Goal: Complete application form: Complete application form

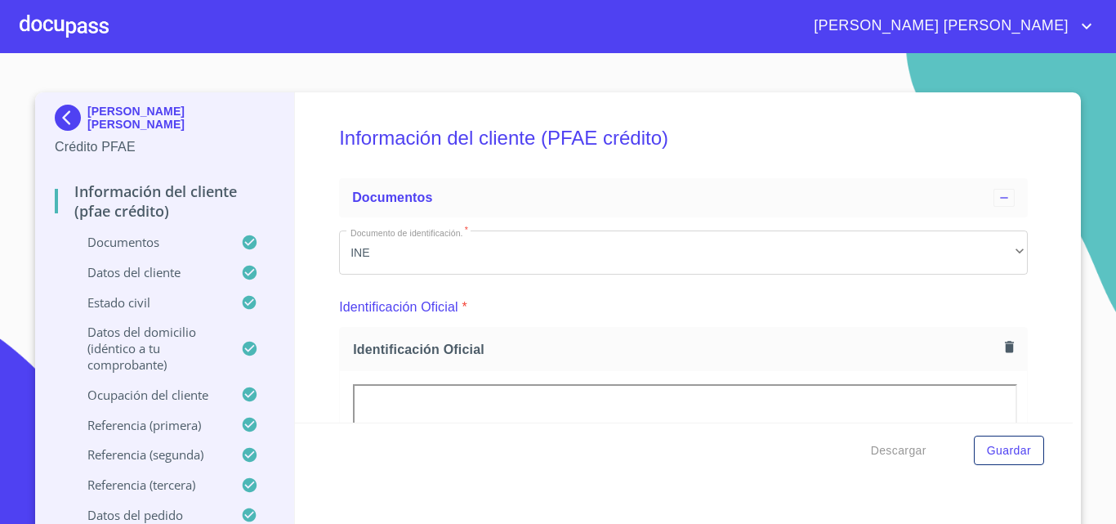
scroll to position [1013, 0]
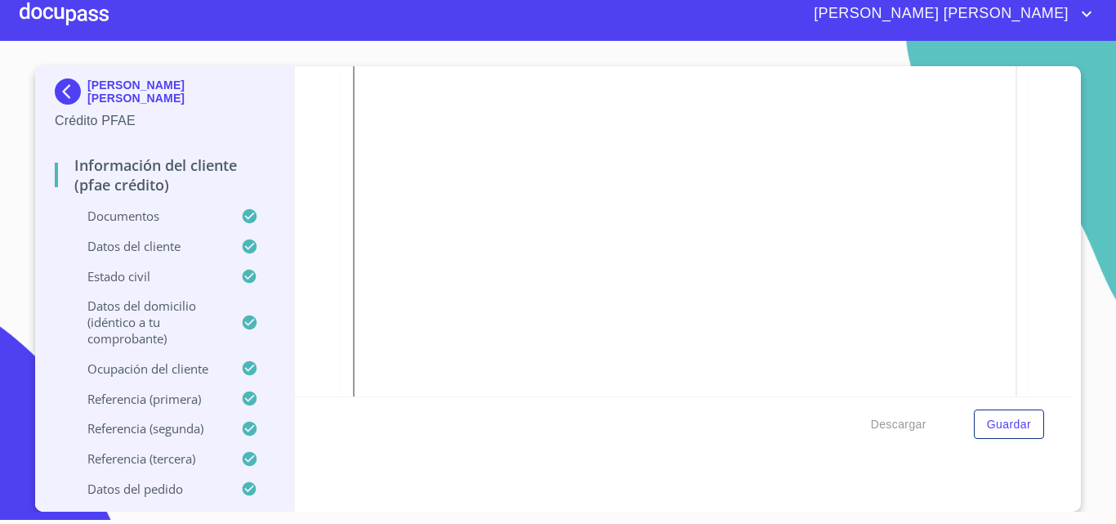
click at [69, 8] on div at bounding box center [64, 14] width 89 height 52
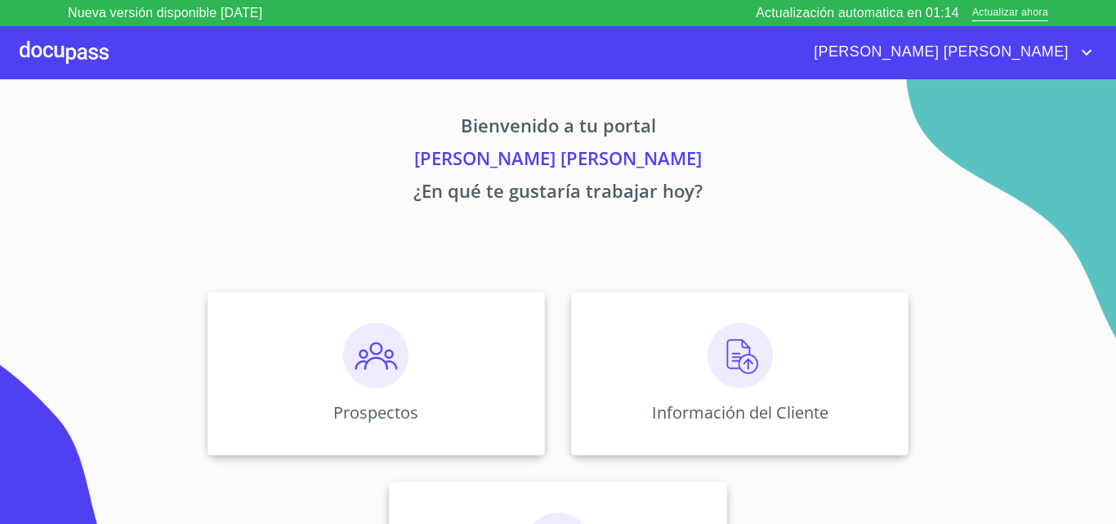
click at [75, 51] on div at bounding box center [64, 52] width 89 height 52
click at [441, 360] on div "Prospectos" at bounding box center [377, 373] width 338 height 163
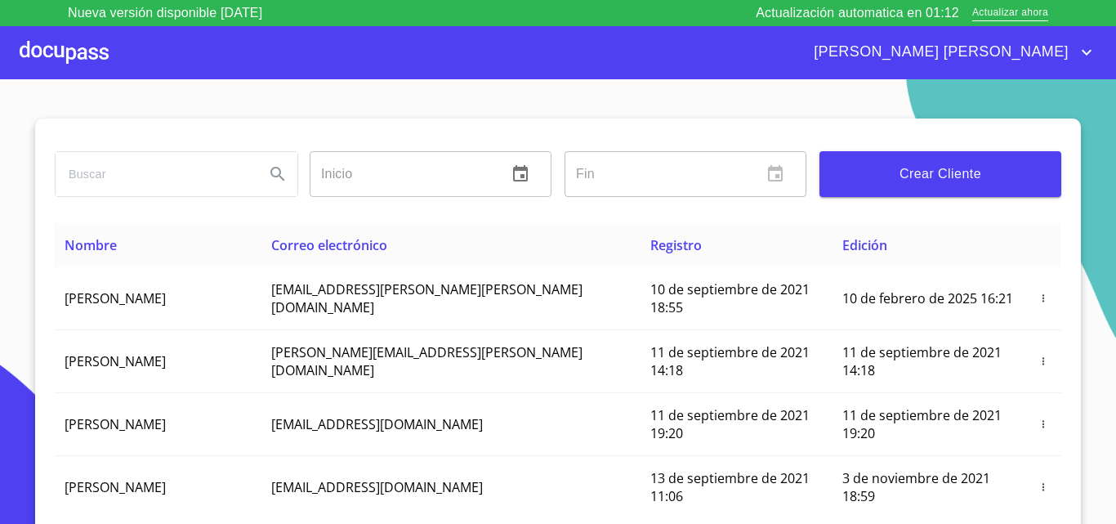
click at [900, 183] on span "Crear Cliente" at bounding box center [941, 174] width 216 height 23
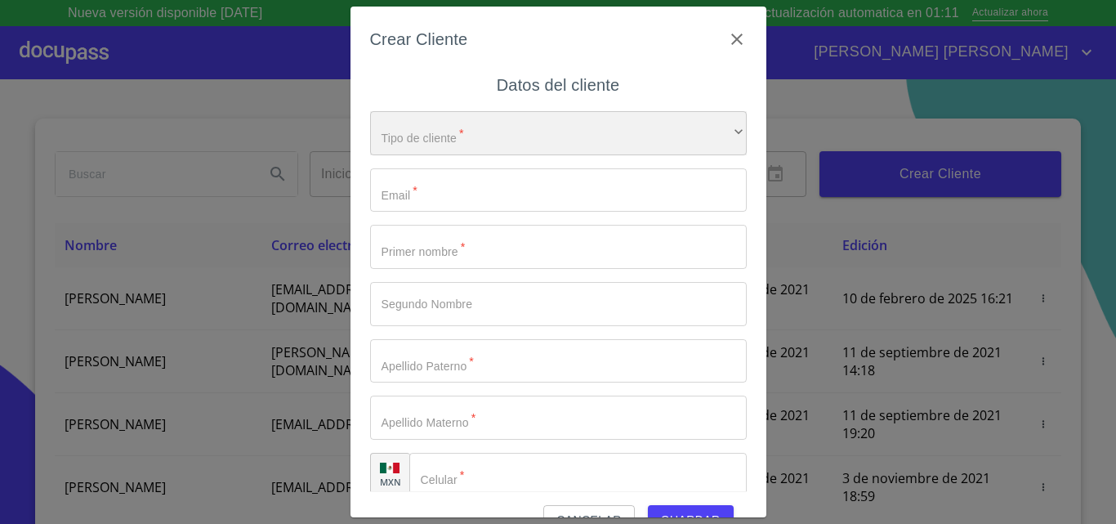
click at [434, 142] on div "​" at bounding box center [558, 133] width 377 height 44
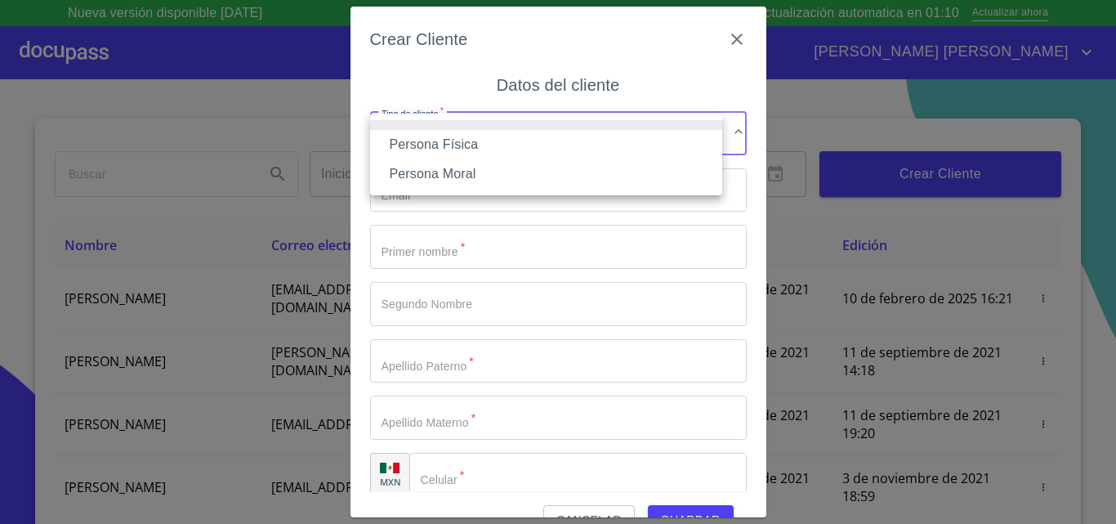
click at [452, 141] on li "Persona Física" at bounding box center [546, 144] width 352 height 29
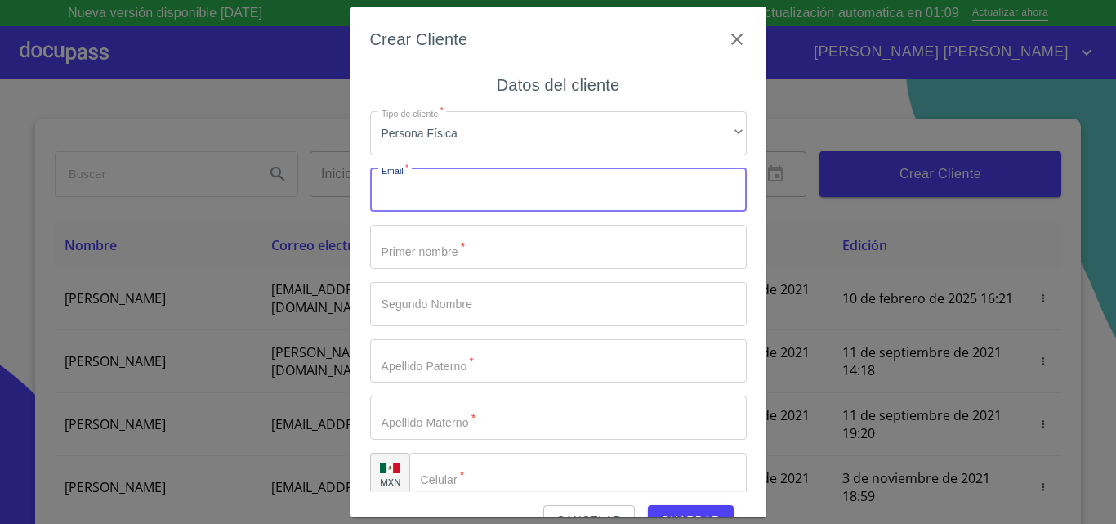
click at [441, 194] on input "Tipo de cliente   *" at bounding box center [558, 190] width 377 height 44
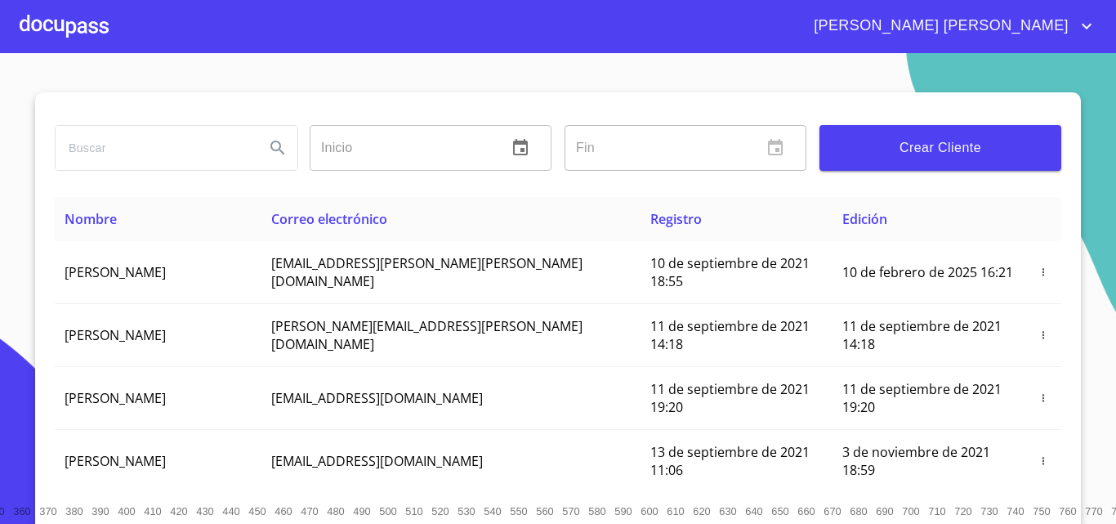
click at [84, 32] on div at bounding box center [64, 26] width 89 height 52
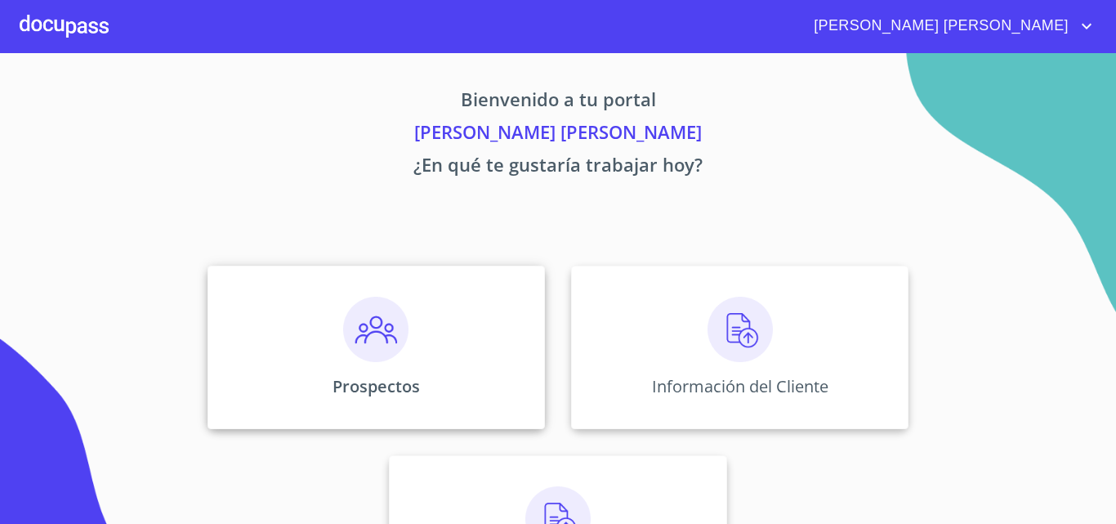
click at [421, 306] on div "Prospectos" at bounding box center [377, 347] width 338 height 163
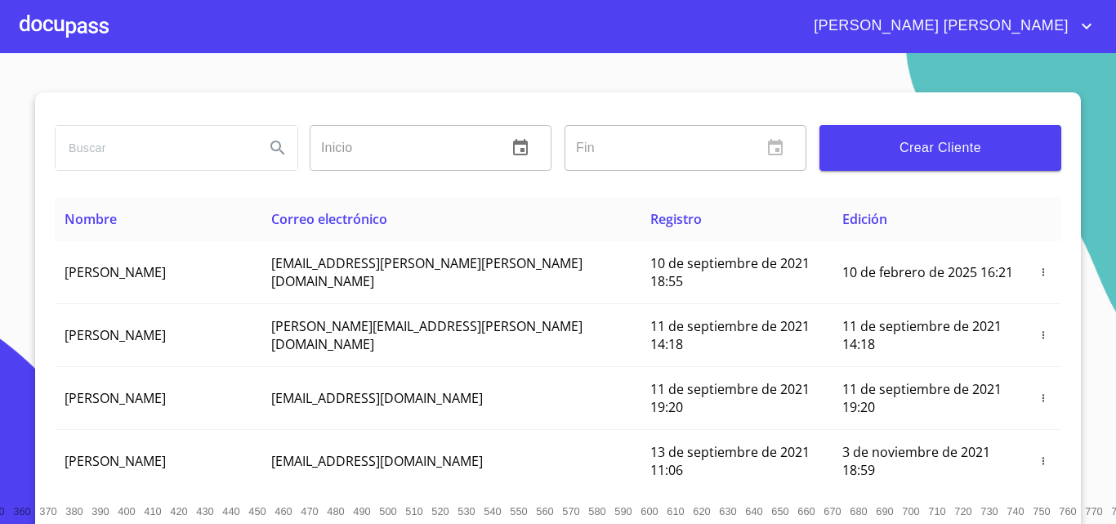
click at [870, 154] on span "Crear Cliente" at bounding box center [941, 147] width 216 height 23
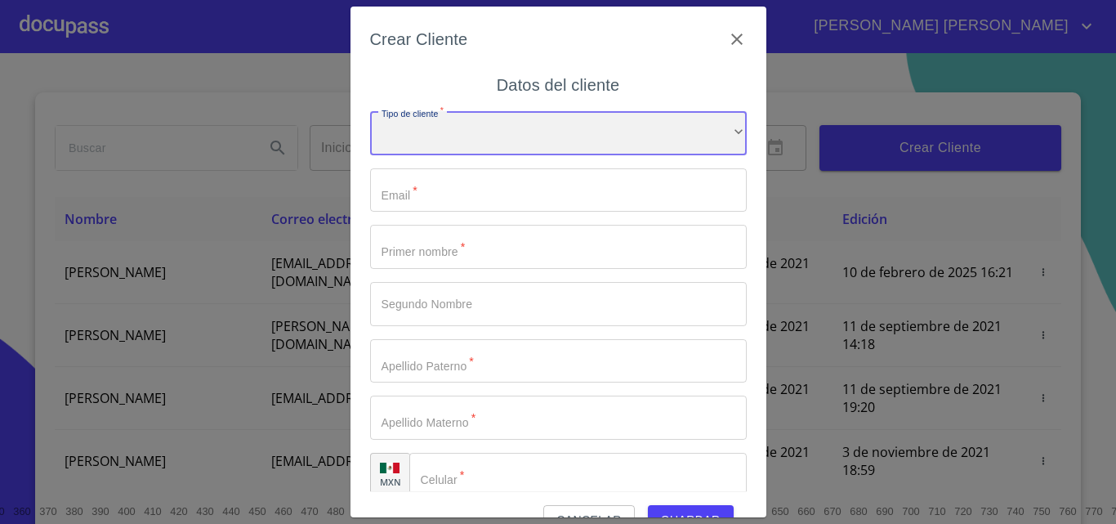
click at [532, 143] on div "​" at bounding box center [558, 133] width 377 height 44
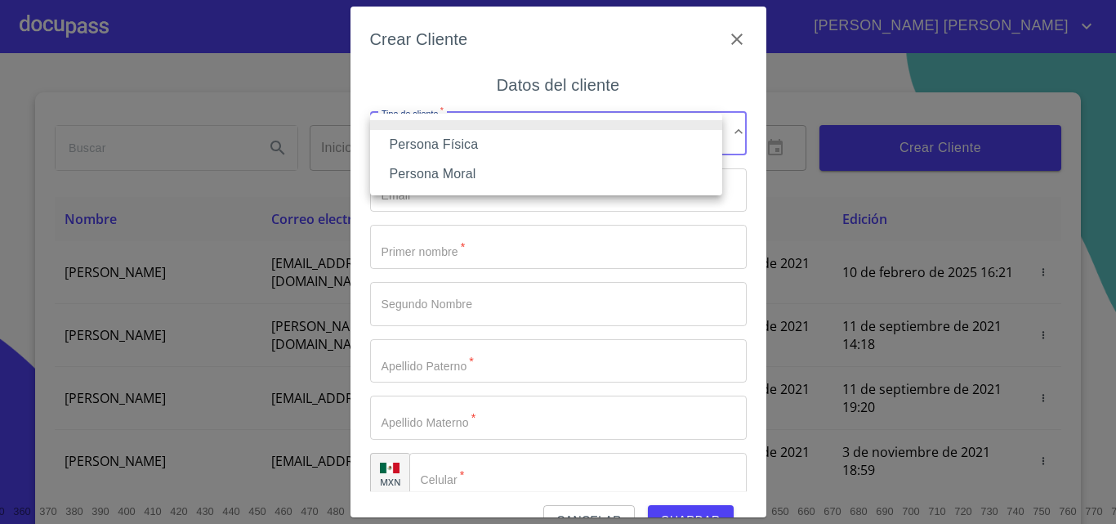
click at [509, 145] on li "Persona Física" at bounding box center [546, 144] width 352 height 29
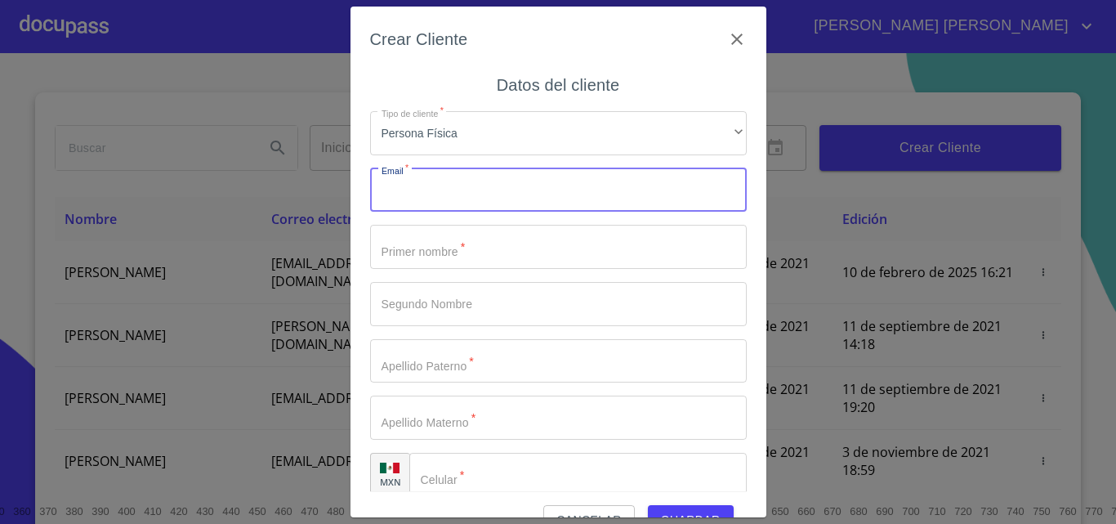
click at [508, 199] on input "Tipo de cliente   *" at bounding box center [558, 190] width 377 height 44
type input "A"
type input "[EMAIL_ADDRESS][DOMAIN_NAME]"
click at [505, 239] on input "Tipo de cliente   *" at bounding box center [558, 247] width 377 height 44
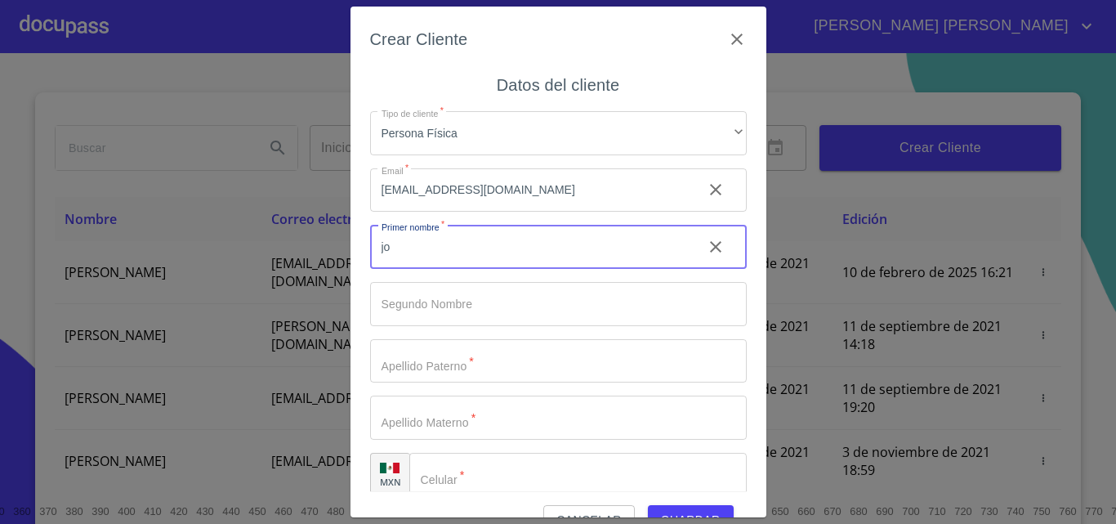
type input "j"
type input "[PERSON_NAME]"
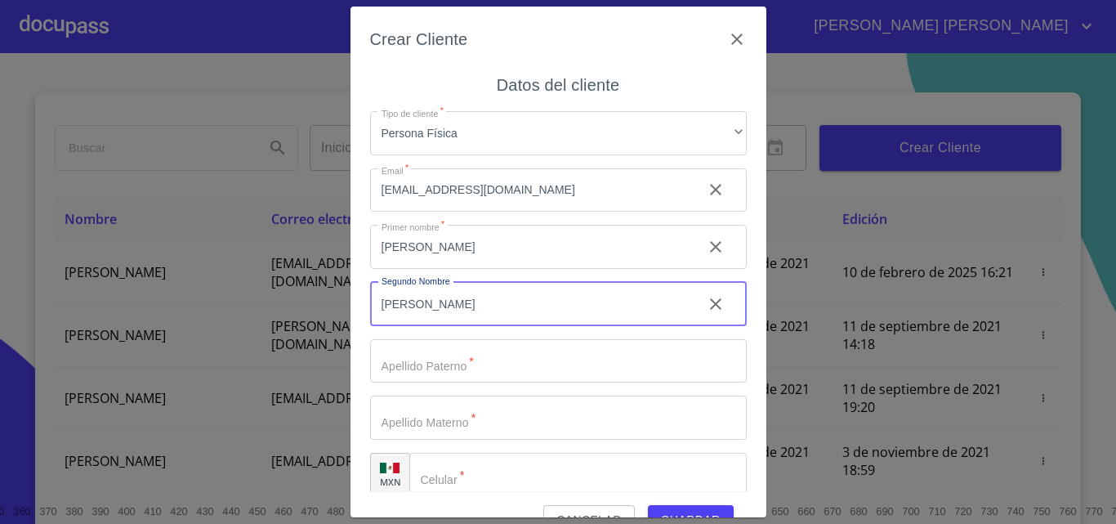
type input "[PERSON_NAME]"
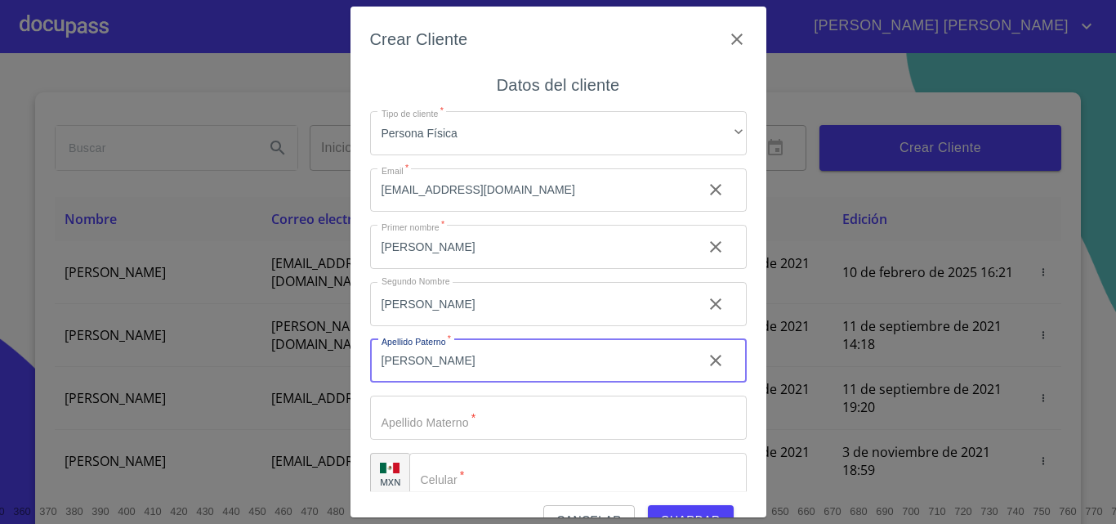
type input "[PERSON_NAME]"
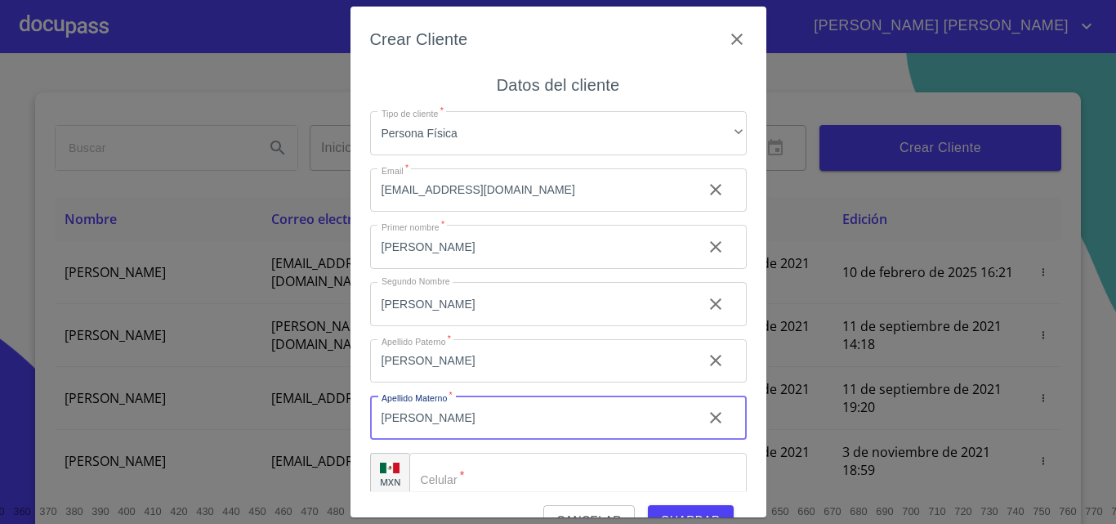
type input "[PERSON_NAME]"
click at [561, 481] on input "Tipo de cliente   *" at bounding box center [578, 475] width 338 height 44
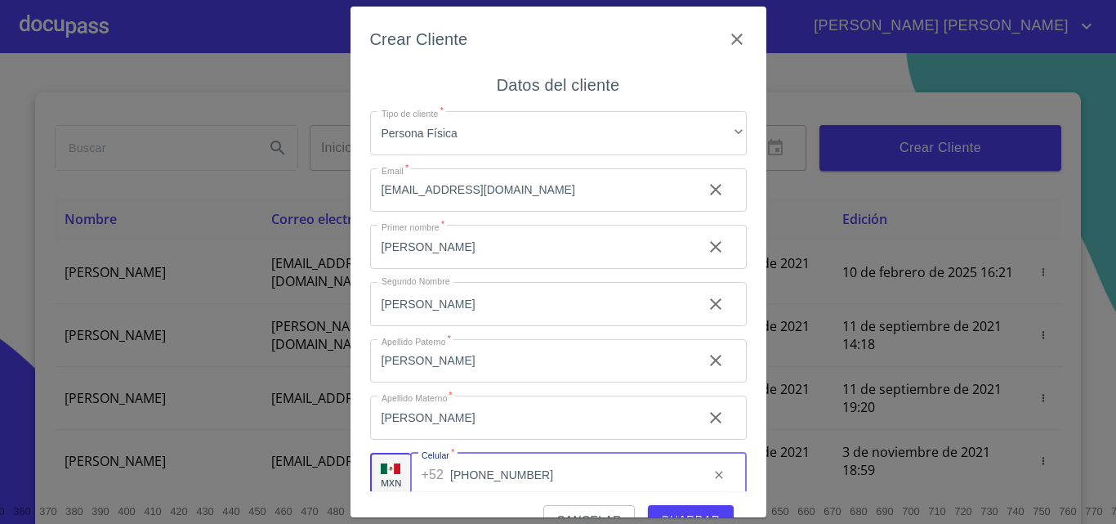
scroll to position [37, 0]
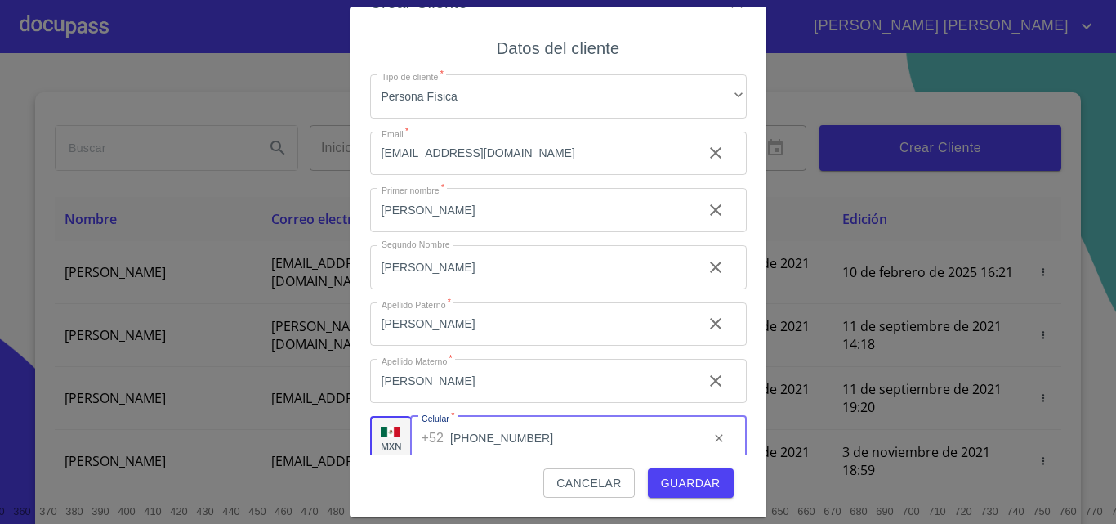
type input "[PHONE_NUMBER]"
click at [682, 476] on span "Guardar" at bounding box center [691, 483] width 60 height 20
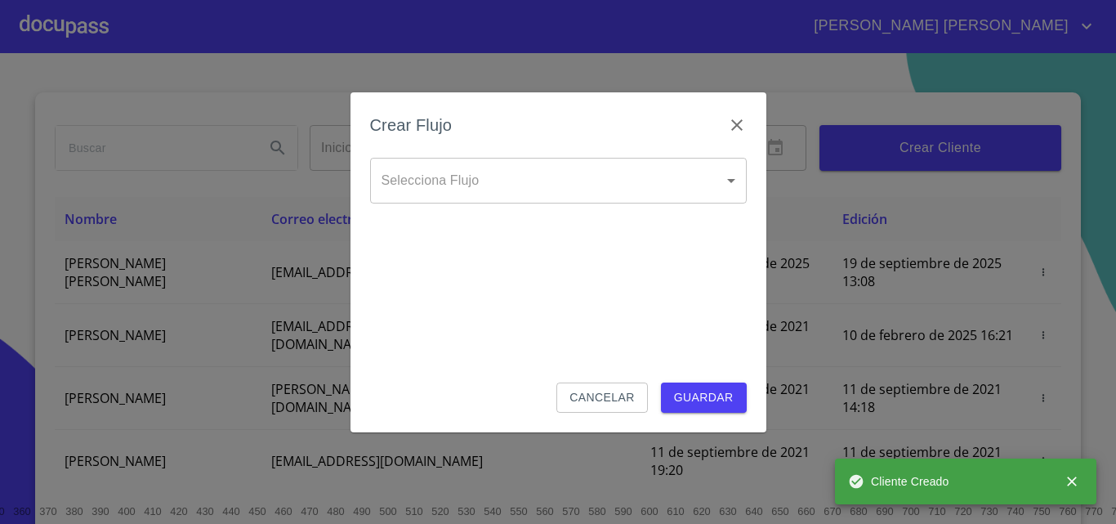
click at [538, 189] on body "[PERSON_NAME] [PERSON_NAME] Inicio ​ Fin ​ Crear Cliente Nombre Correo electrón…" at bounding box center [558, 262] width 1116 height 524
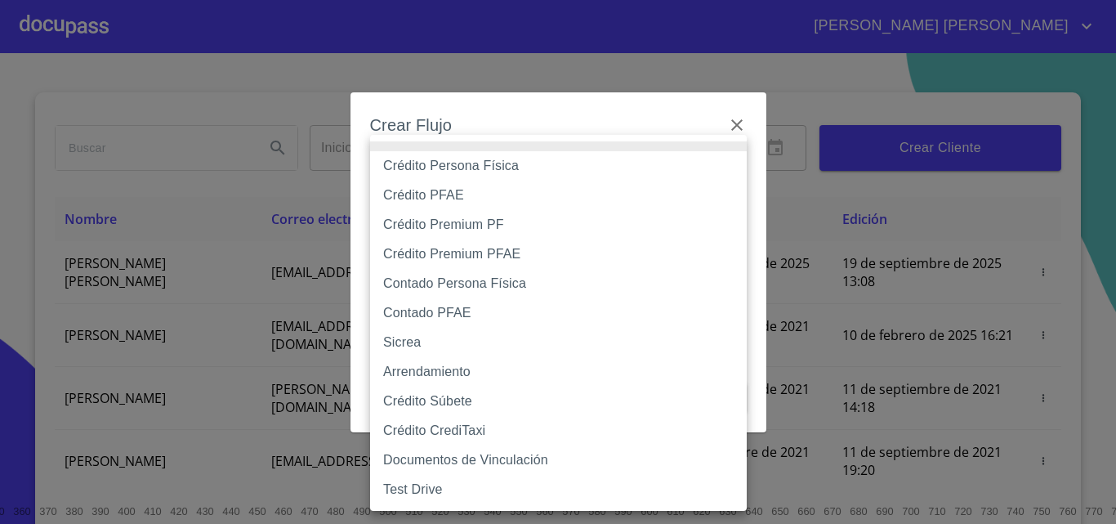
click at [505, 160] on li "Crédito Persona Física" at bounding box center [558, 165] width 377 height 29
type input "6009fb3c7d1714eb8809aa97"
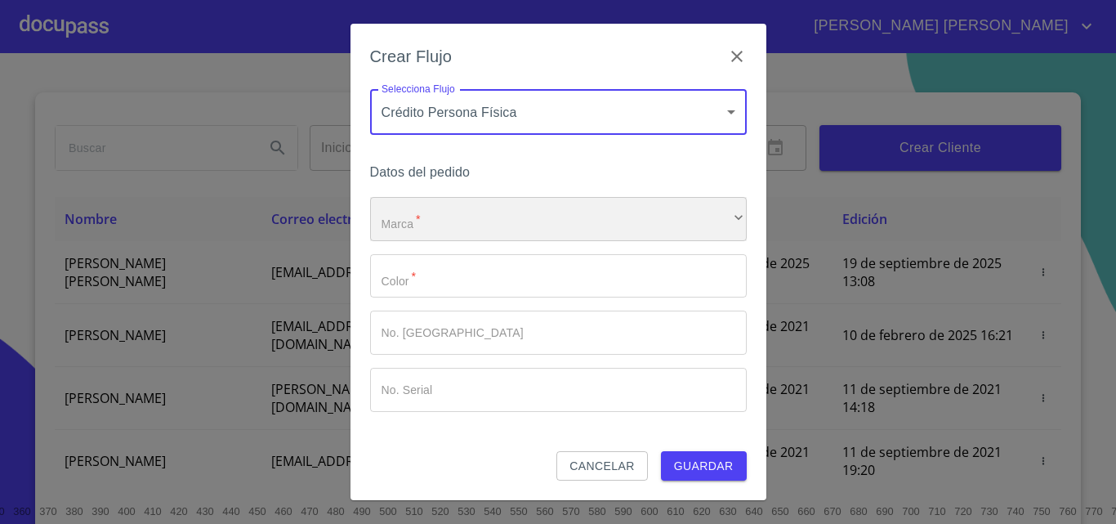
click at [472, 208] on div "​" at bounding box center [558, 219] width 377 height 44
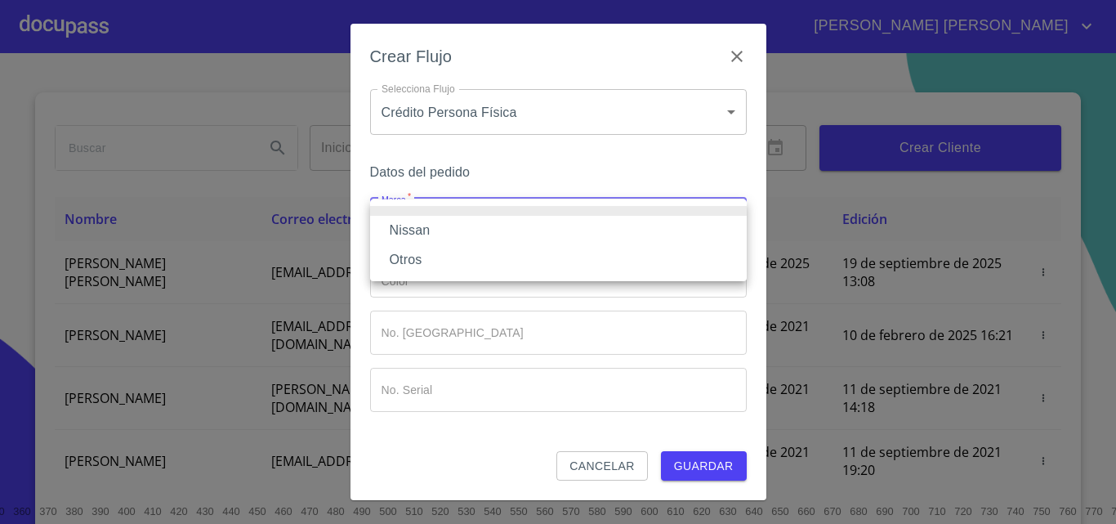
click at [461, 229] on li "Nissan" at bounding box center [558, 230] width 377 height 29
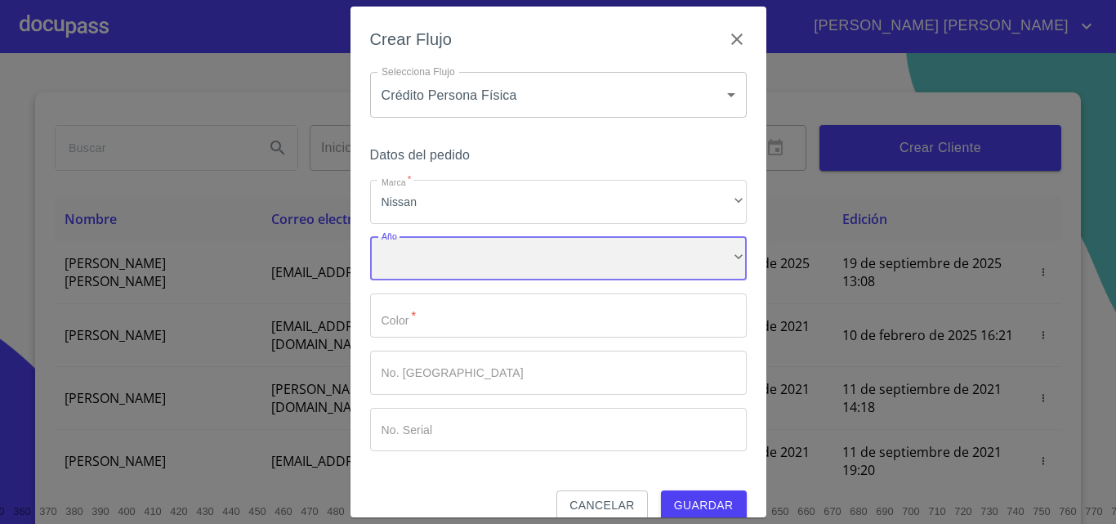
click at [466, 274] on div "​" at bounding box center [558, 259] width 377 height 44
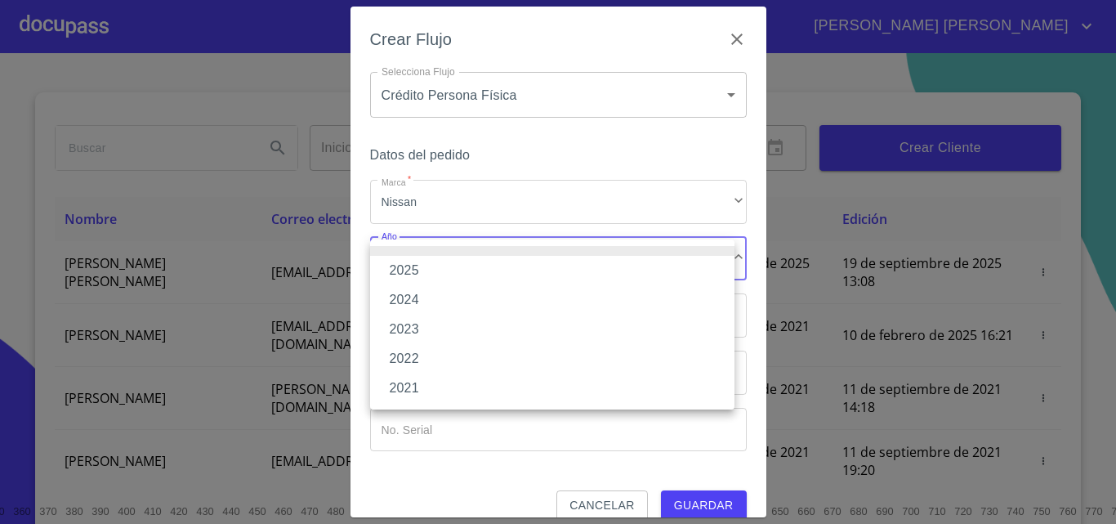
click at [419, 266] on li "2025" at bounding box center [552, 270] width 364 height 29
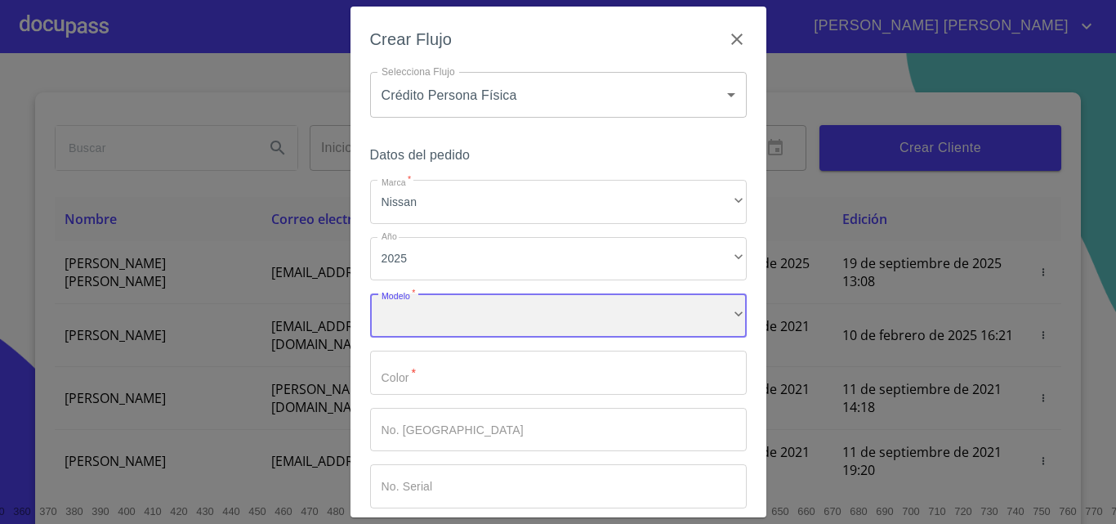
click at [442, 315] on div "​" at bounding box center [558, 315] width 377 height 44
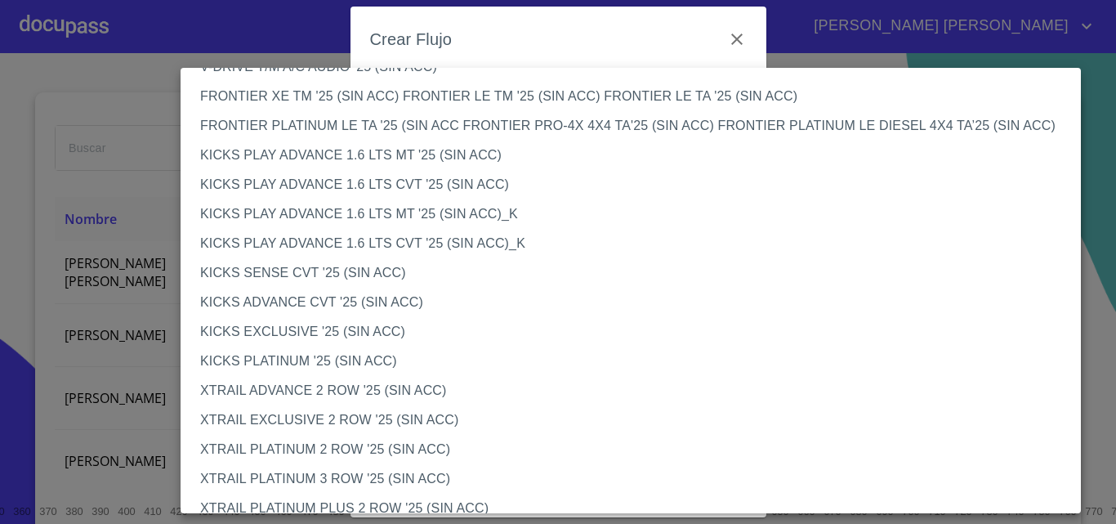
scroll to position [1343, 0]
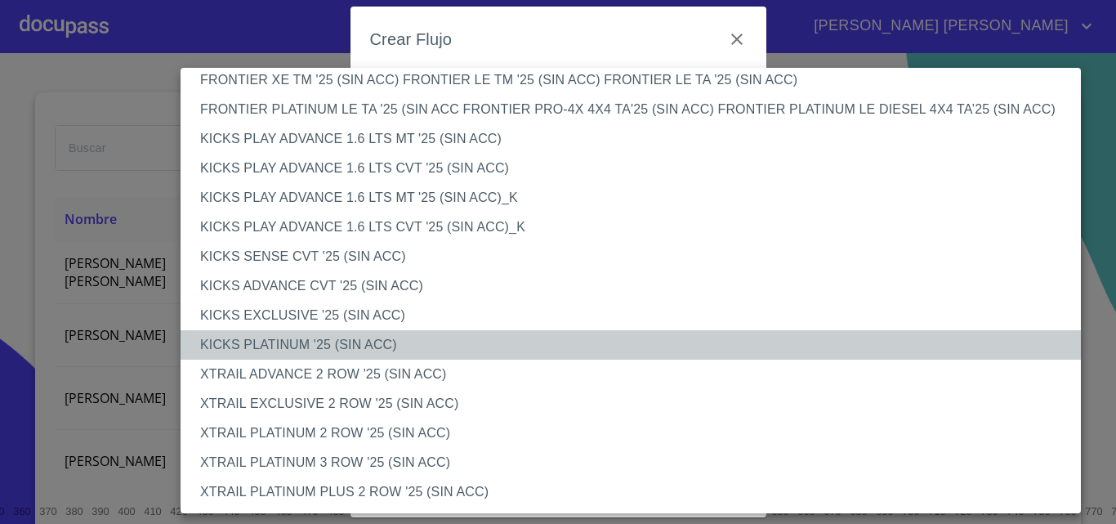
click at [387, 342] on li "KICKS PLATINUM '25 (SIN ACC)" at bounding box center [637, 344] width 913 height 29
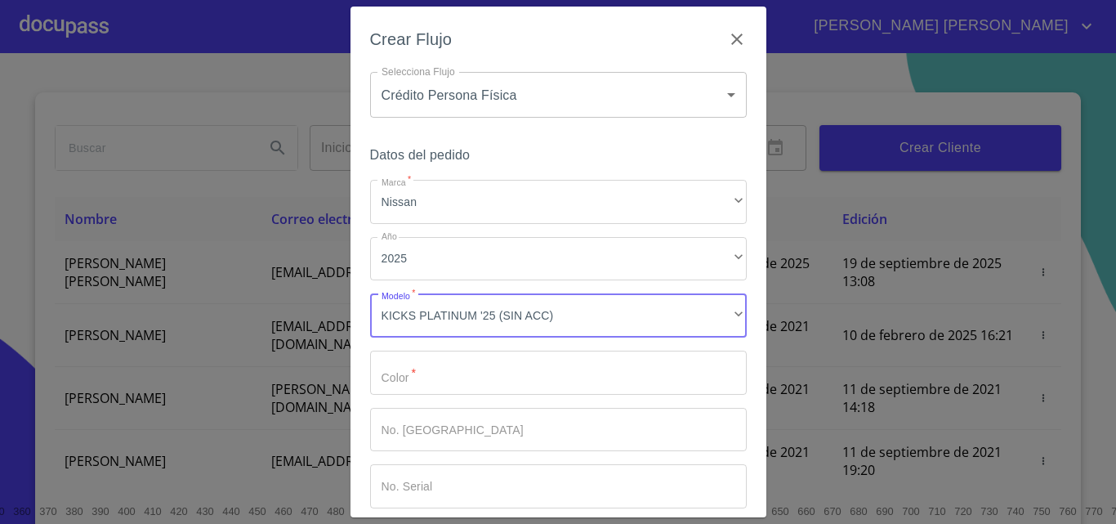
click at [447, 375] on input "Marca   *" at bounding box center [558, 373] width 377 height 44
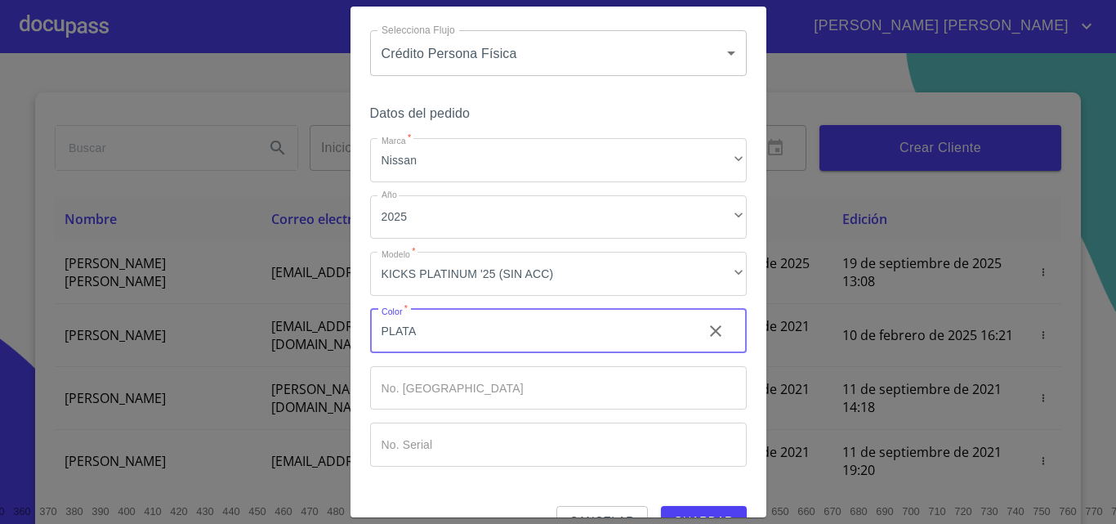
scroll to position [79, 0]
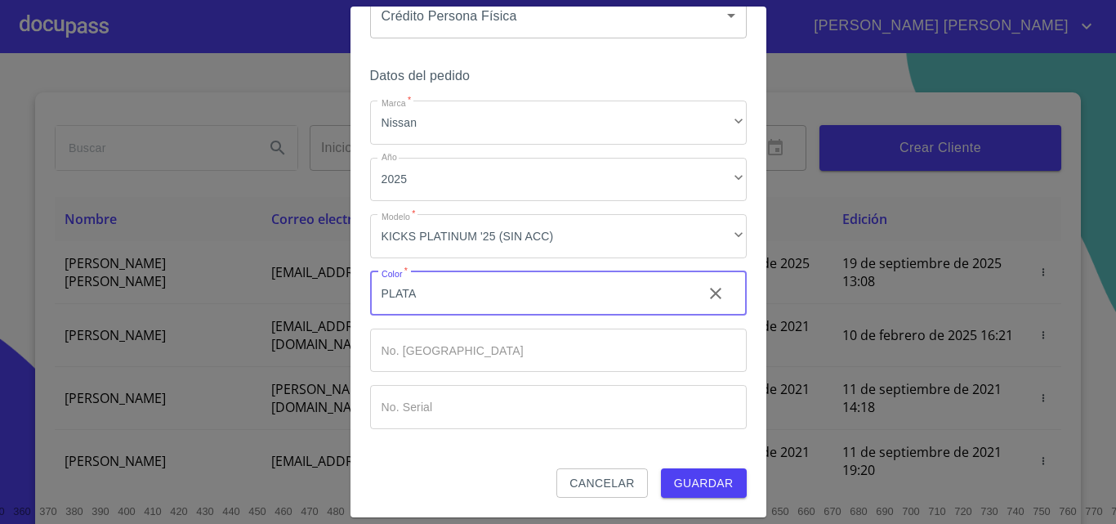
type input "PLATA"
click at [713, 472] on button "Guardar" at bounding box center [704, 483] width 86 height 30
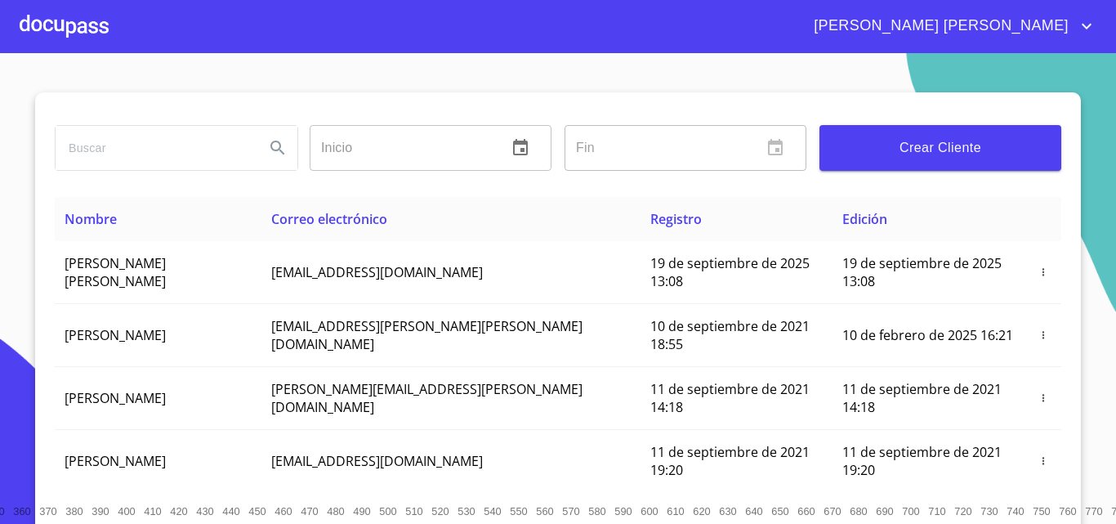
click at [97, 22] on div at bounding box center [64, 26] width 89 height 52
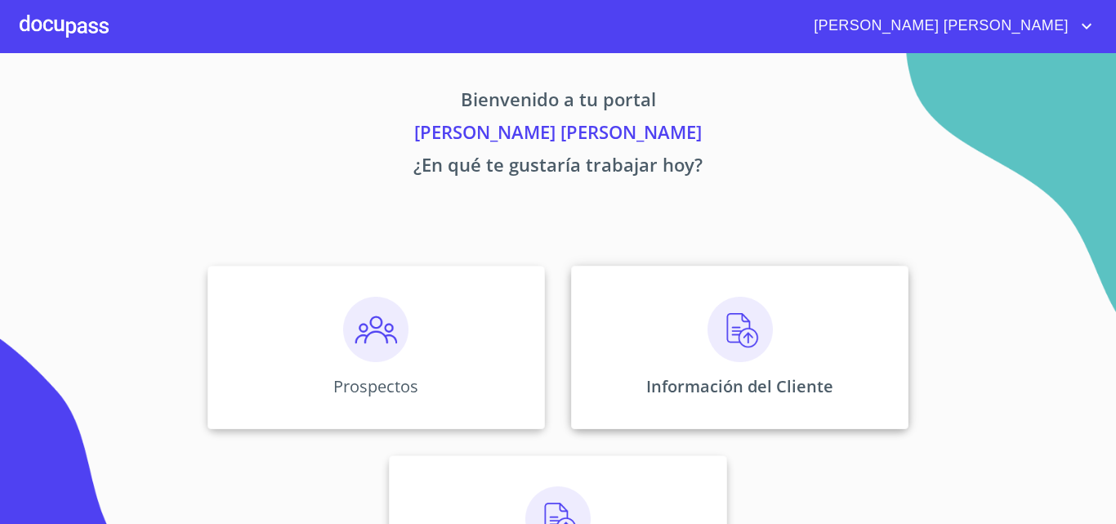
click at [866, 341] on div "Información del Cliente" at bounding box center [740, 347] width 338 height 163
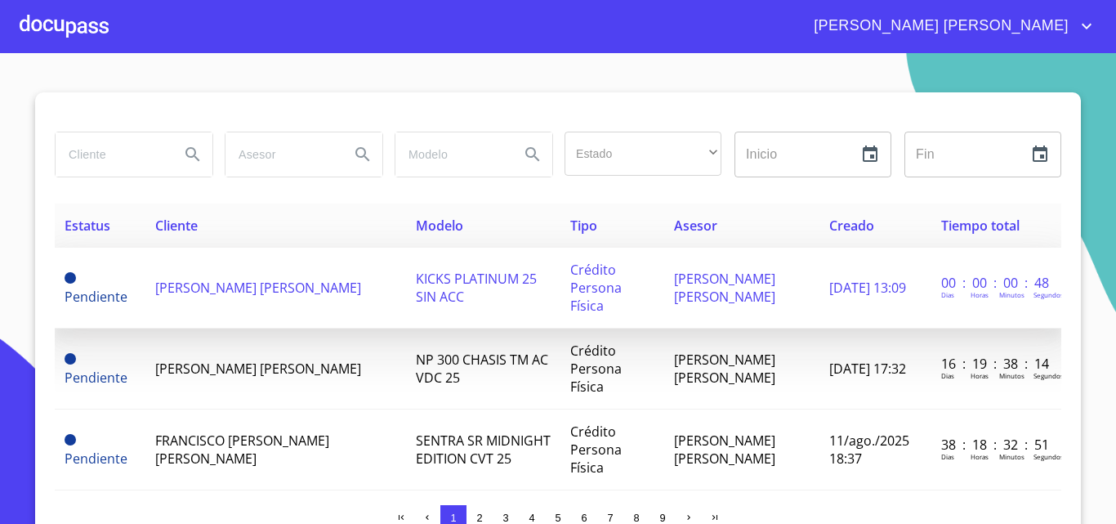
click at [223, 288] on span "[PERSON_NAME] [PERSON_NAME]" at bounding box center [258, 288] width 206 height 18
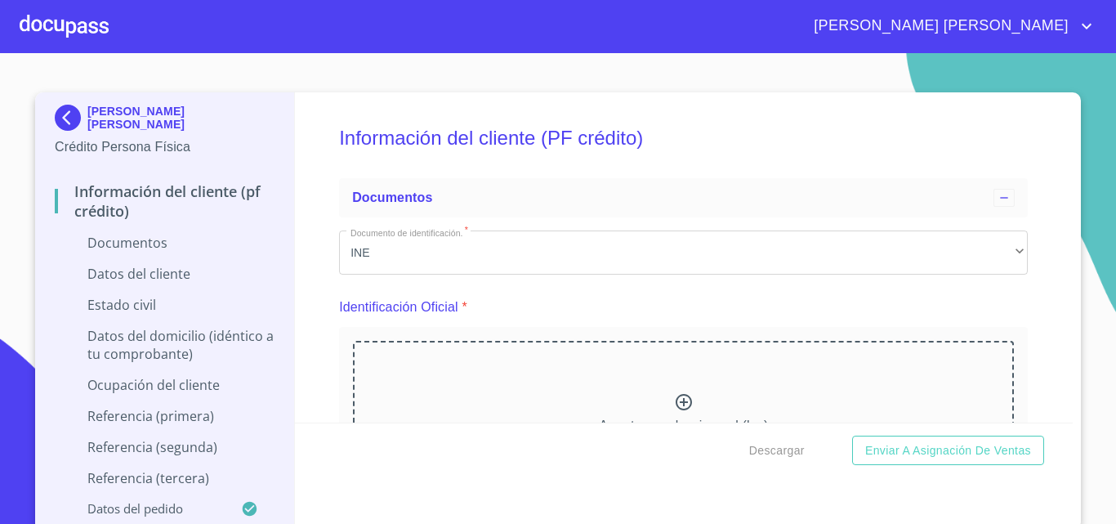
scroll to position [163, 0]
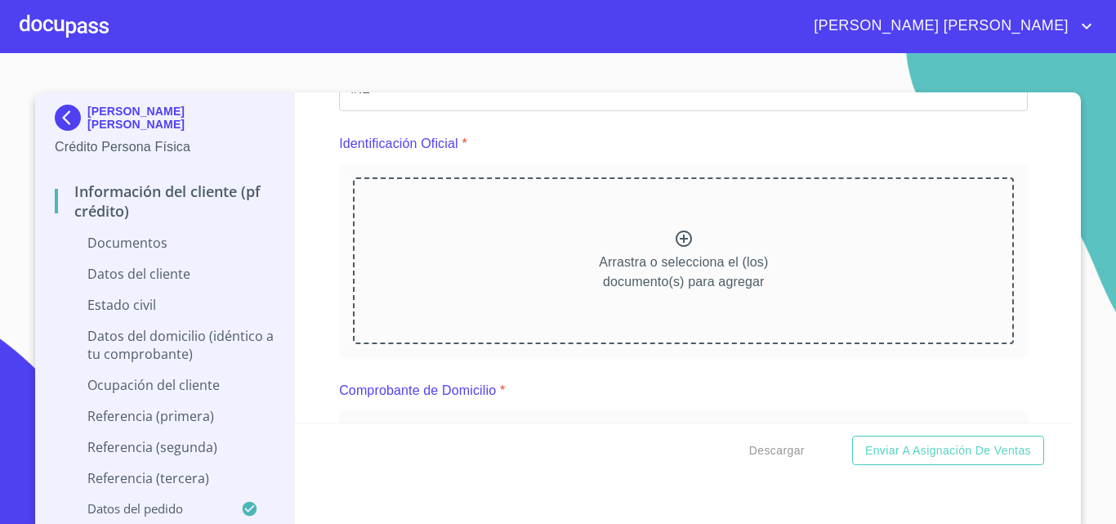
click at [680, 237] on icon at bounding box center [684, 239] width 20 height 20
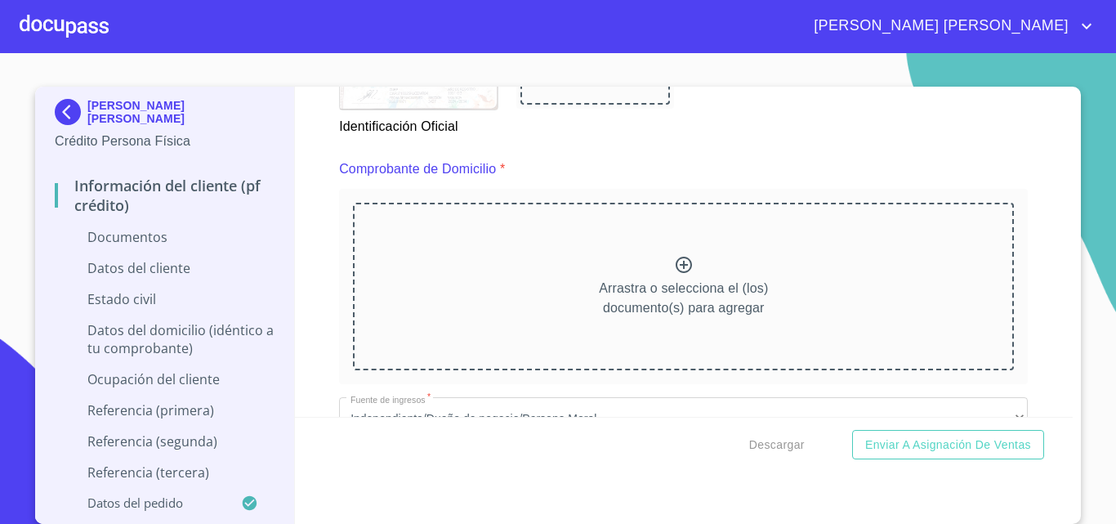
scroll to position [817, 0]
click at [674, 269] on icon at bounding box center [684, 264] width 20 height 20
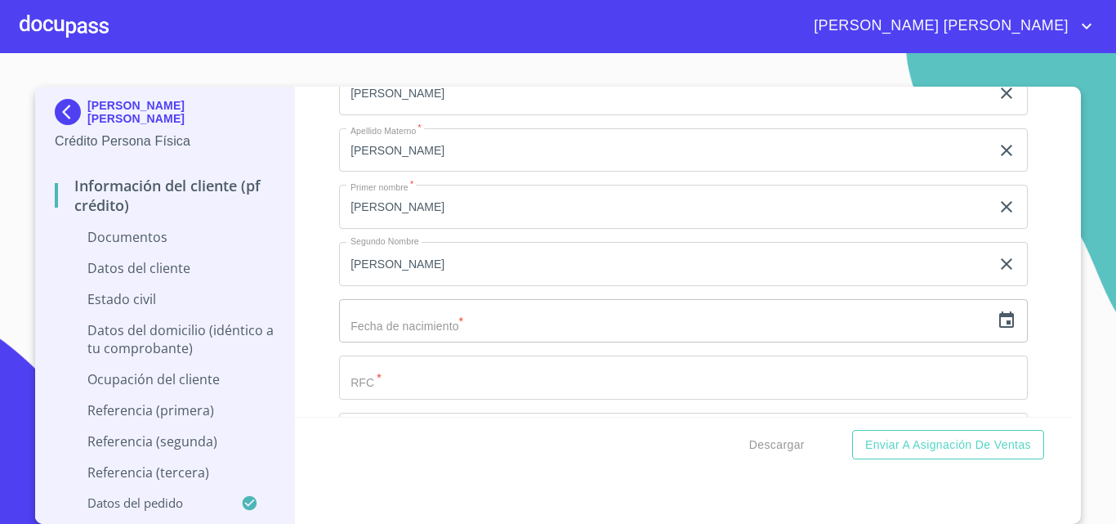
scroll to position [3024, 0]
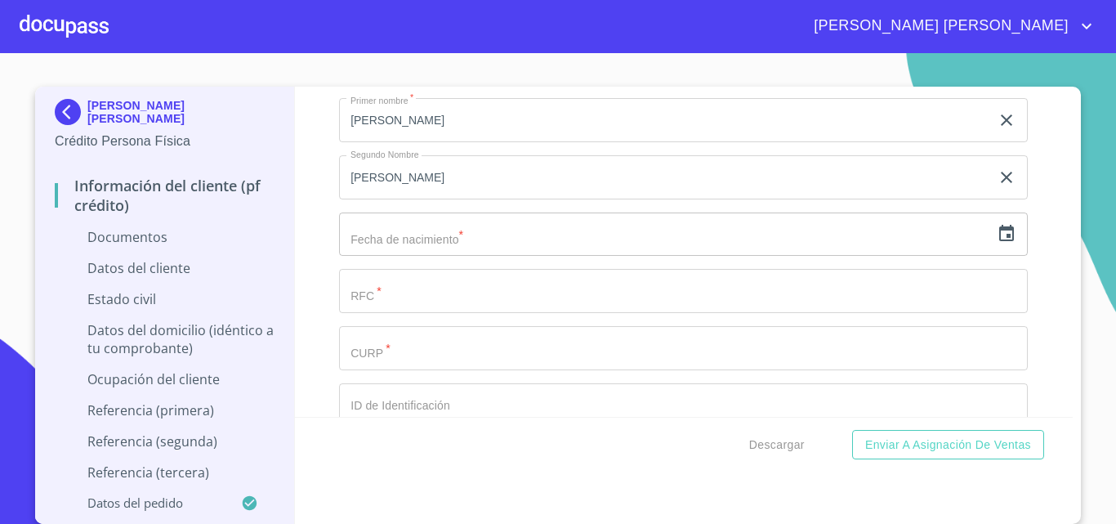
click at [1000, 241] on icon "button" at bounding box center [1007, 233] width 15 height 16
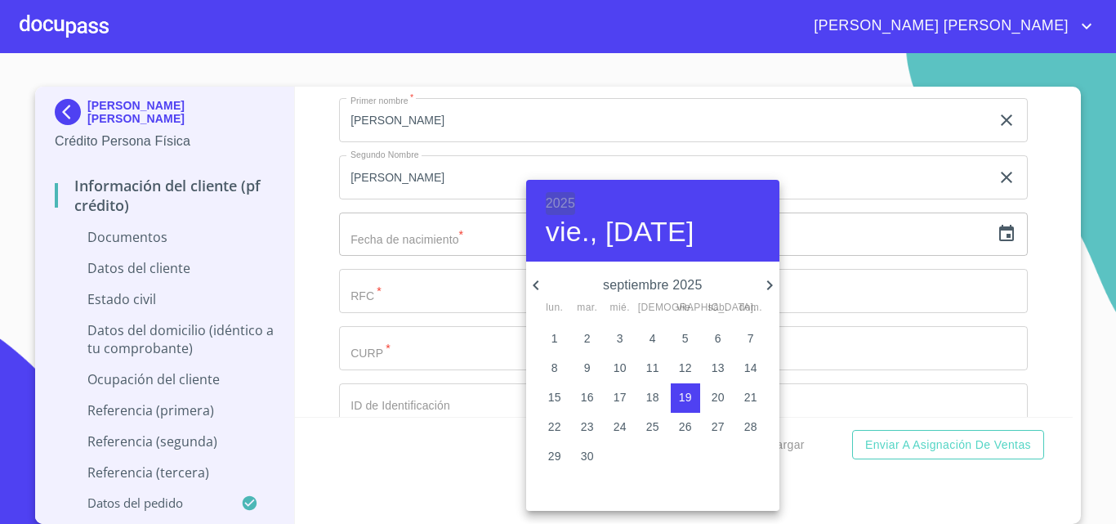
click at [567, 197] on h6 "2025" at bounding box center [560, 203] width 29 height 23
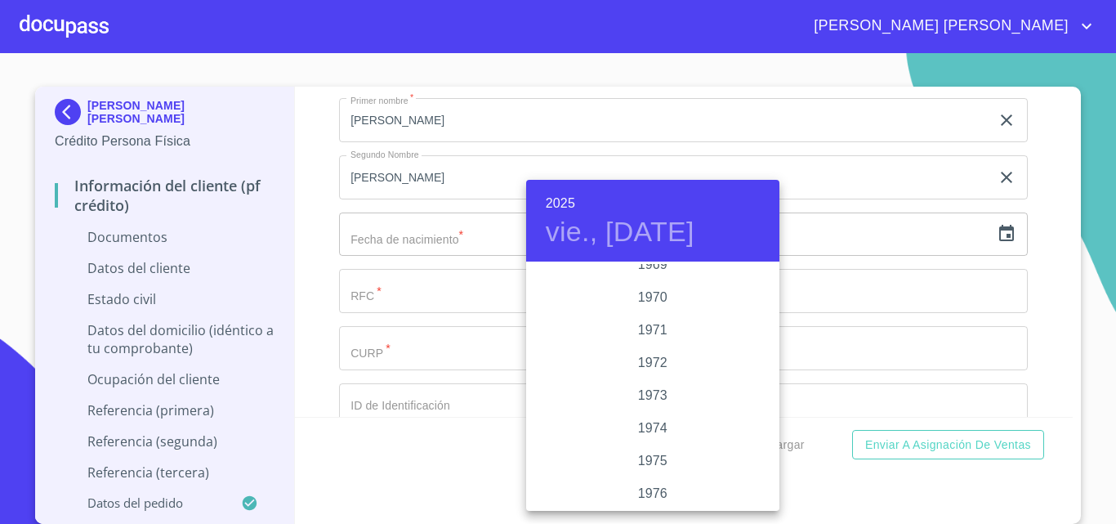
scroll to position [1455, 0]
click at [663, 329] on div "1971" at bounding box center [652, 329] width 253 height 33
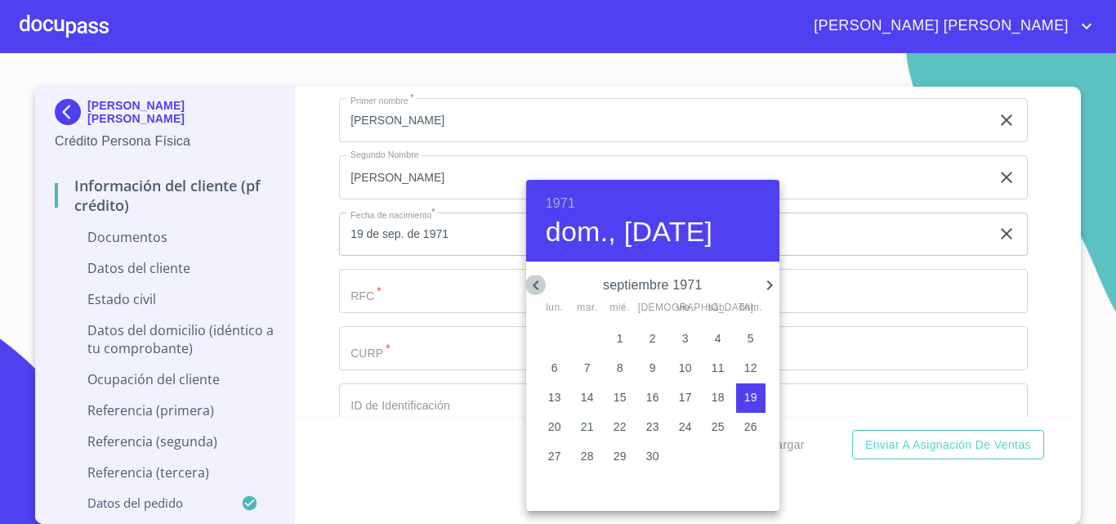
click at [542, 283] on icon "button" at bounding box center [536, 285] width 20 height 20
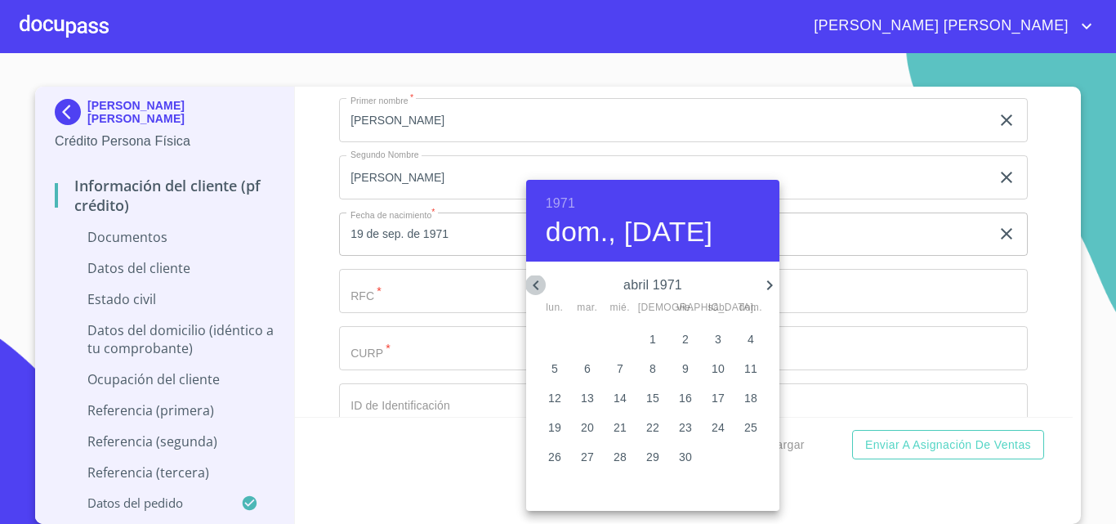
click at [542, 283] on icon "button" at bounding box center [536, 285] width 20 height 20
click at [653, 423] on p "25" at bounding box center [652, 426] width 13 height 16
type input "25 de mar. de 1971"
click at [860, 342] on div at bounding box center [558, 262] width 1116 height 524
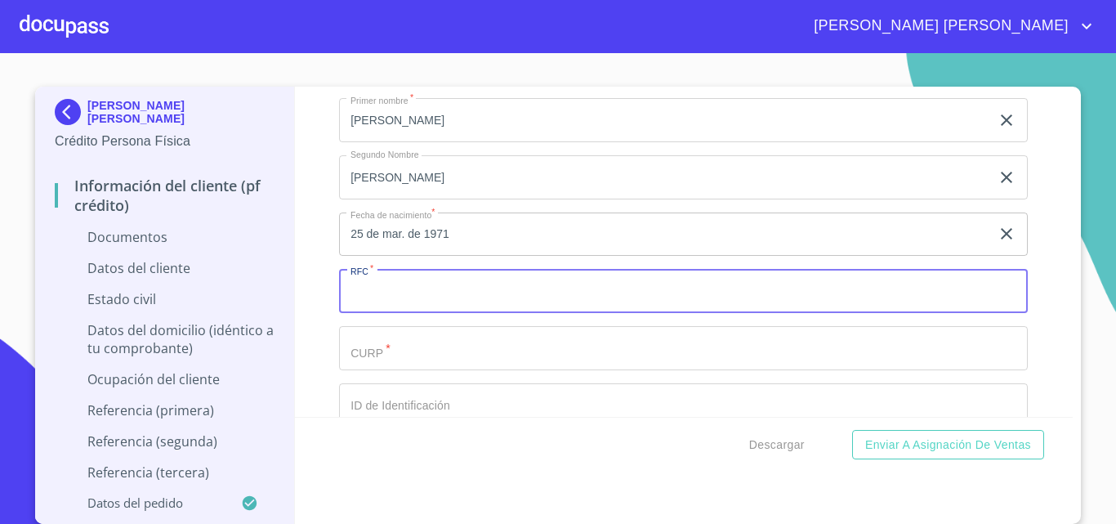
click at [447, 313] on input "Documento de identificación.   *" at bounding box center [683, 291] width 689 height 44
type input "CARJ710325866"
click at [418, 370] on input "Documento de identificación.   *" at bounding box center [683, 348] width 689 height 44
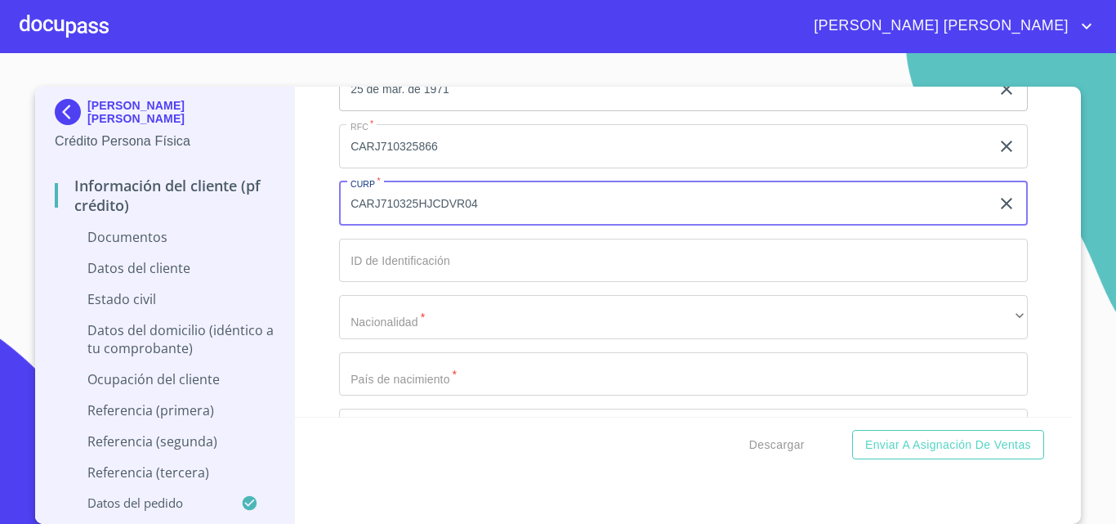
scroll to position [3187, 0]
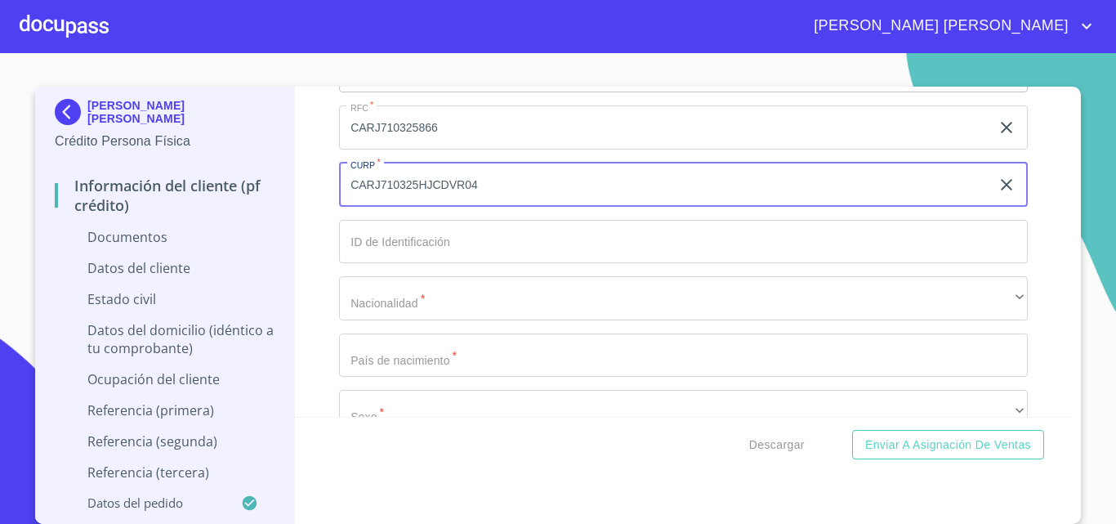
type input "CARJ710325HJCDVR04"
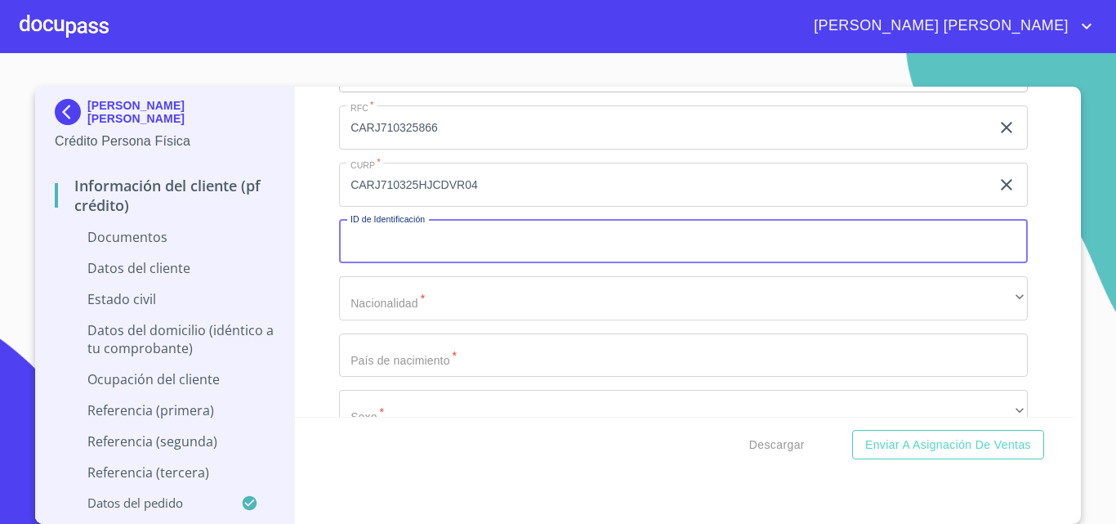
click at [441, 264] on input "Documento de identificación.   *" at bounding box center [683, 242] width 689 height 44
type input "2604970989"
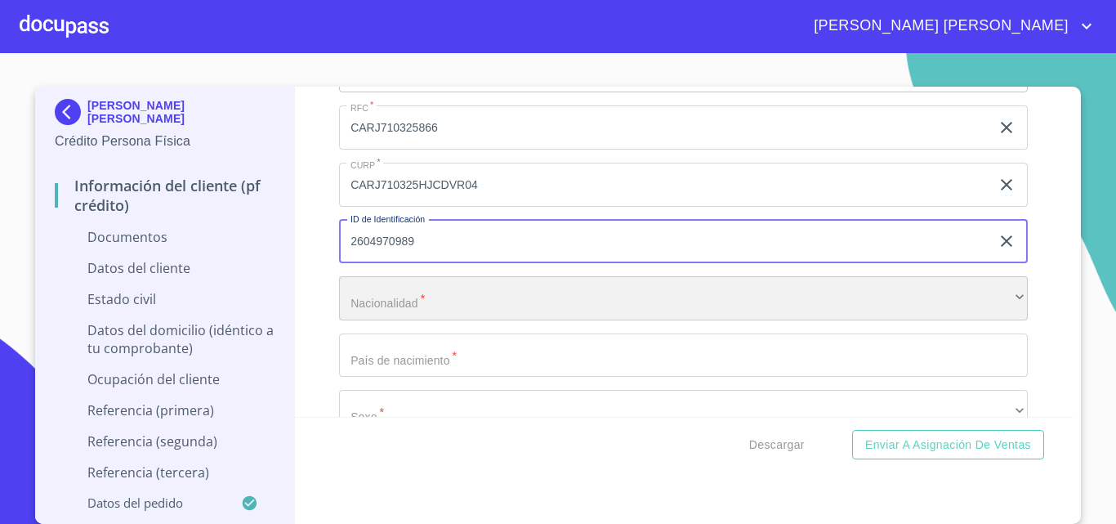
click at [403, 317] on div "​" at bounding box center [683, 298] width 689 height 44
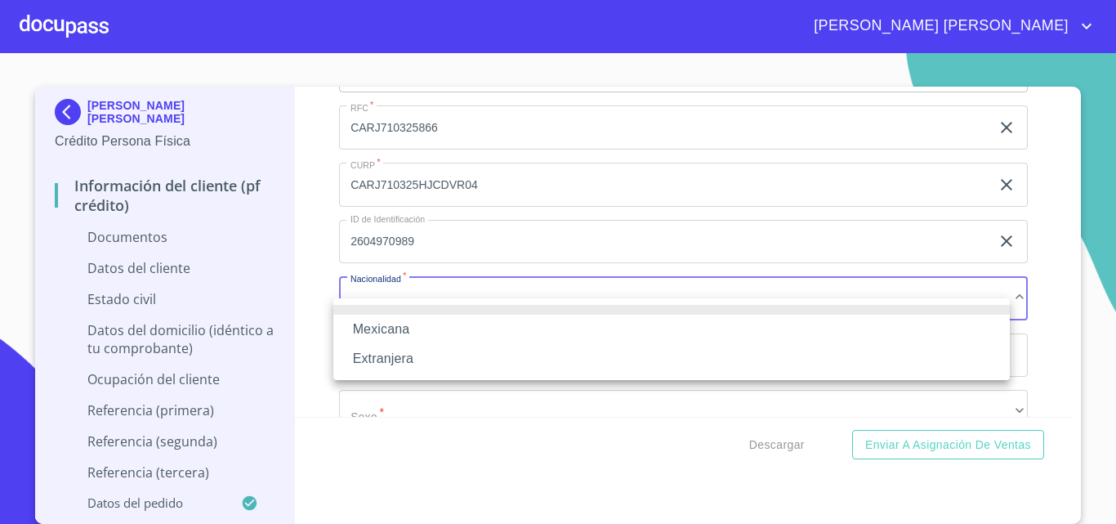
click at [403, 317] on li "Mexicana" at bounding box center [671, 329] width 677 height 29
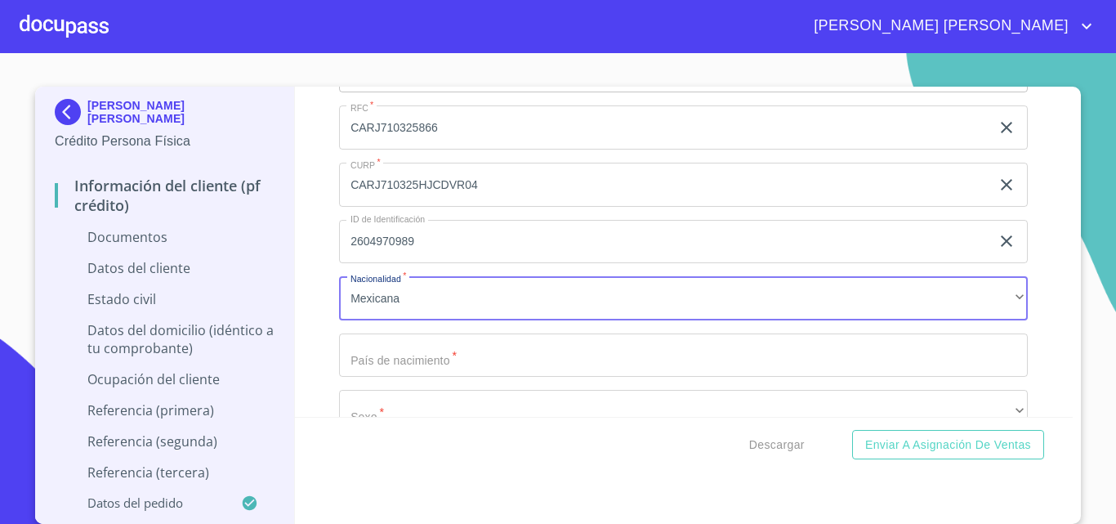
click at [465, 378] on input "Documento de identificación.   *" at bounding box center [683, 355] width 689 height 44
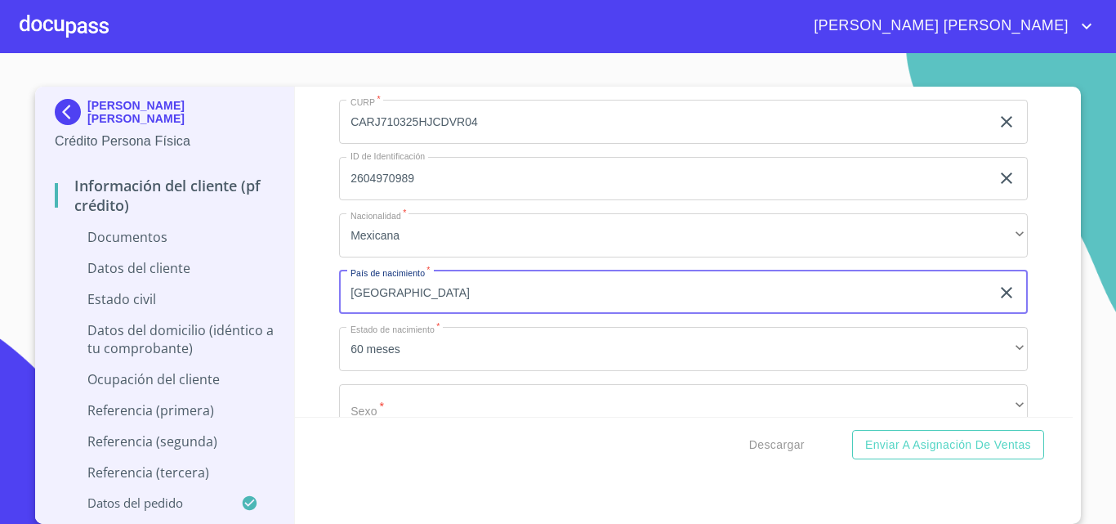
scroll to position [3351, 0]
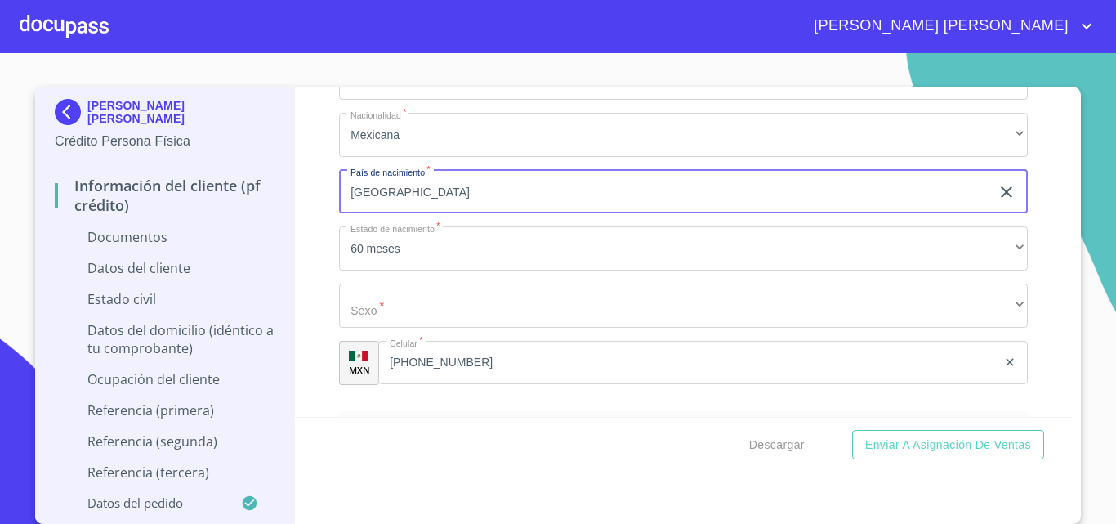
type input "[GEOGRAPHIC_DATA]"
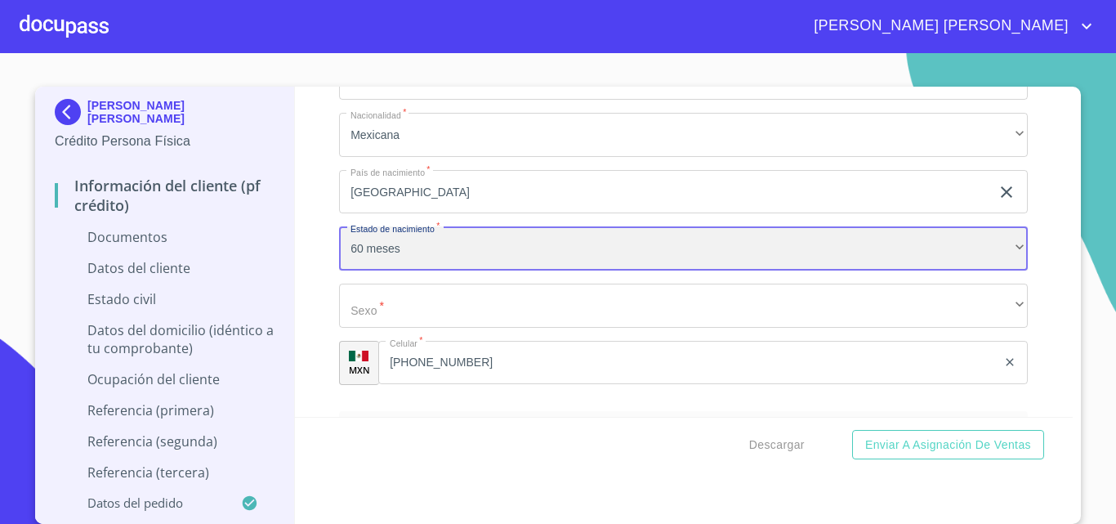
click at [404, 271] on div "60 meses" at bounding box center [683, 248] width 689 height 44
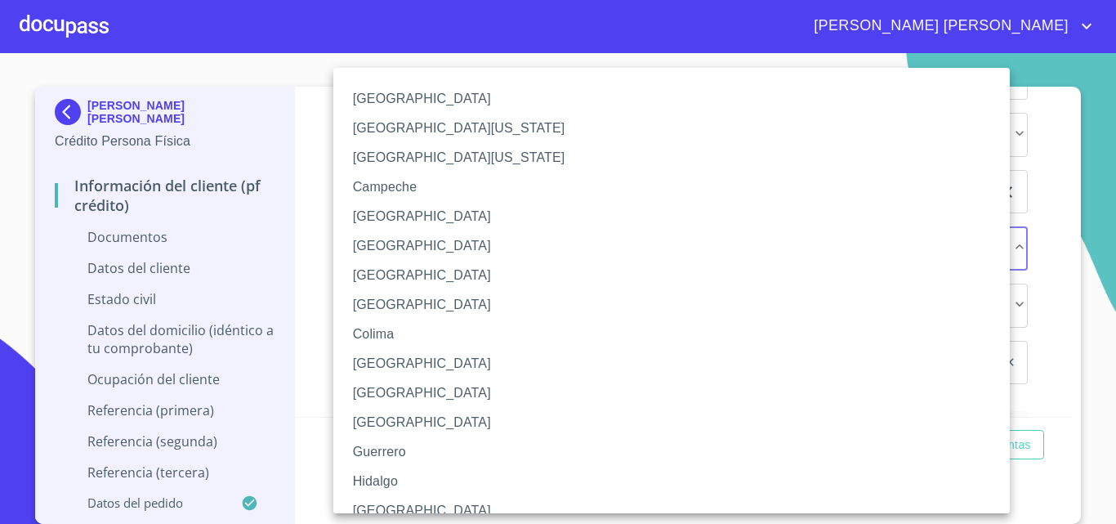
scroll to position [12, 0]
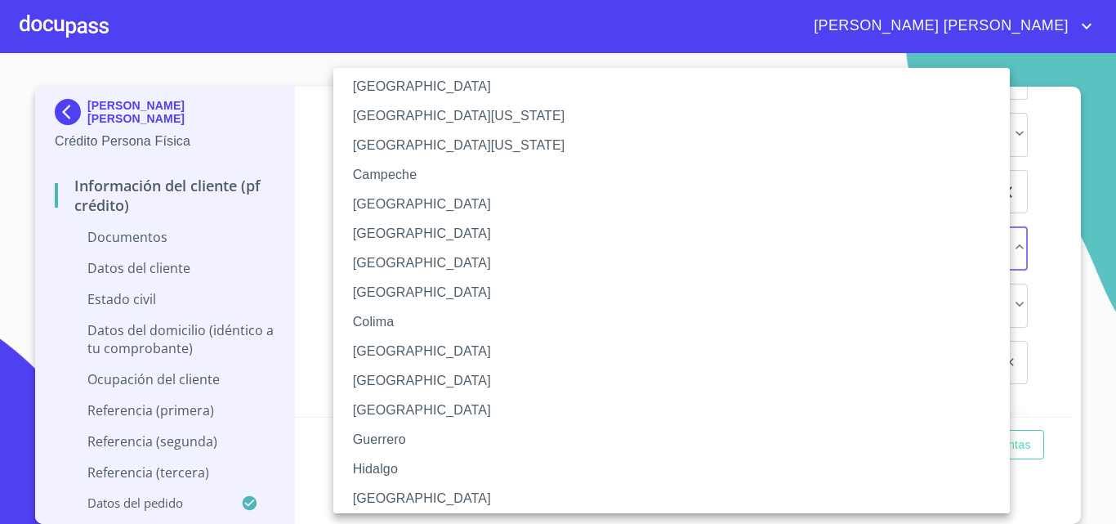
click at [437, 500] on li "[GEOGRAPHIC_DATA]" at bounding box center [677, 498] width 689 height 29
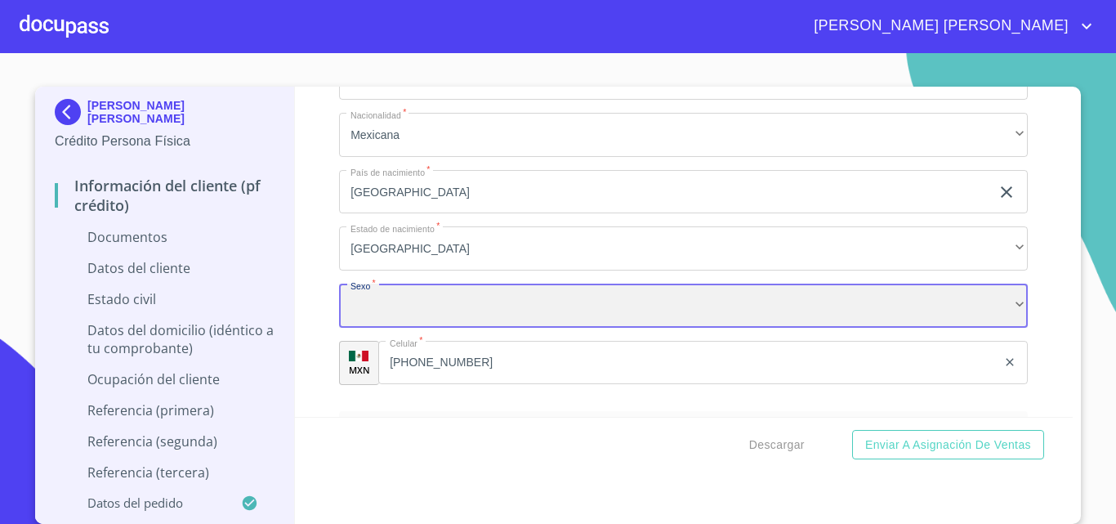
click at [401, 328] on div "​" at bounding box center [683, 306] width 689 height 44
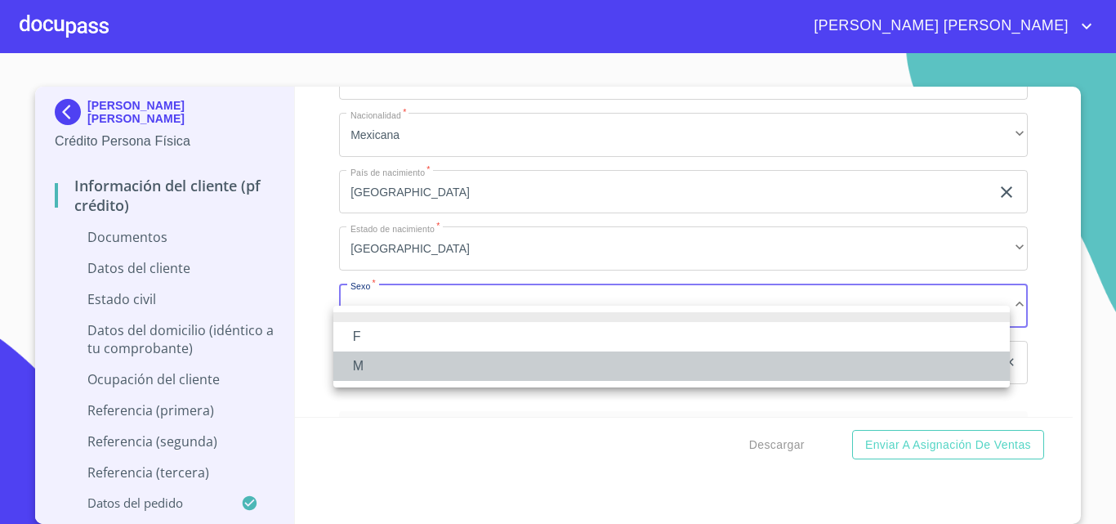
click at [389, 364] on li "M" at bounding box center [671, 365] width 677 height 29
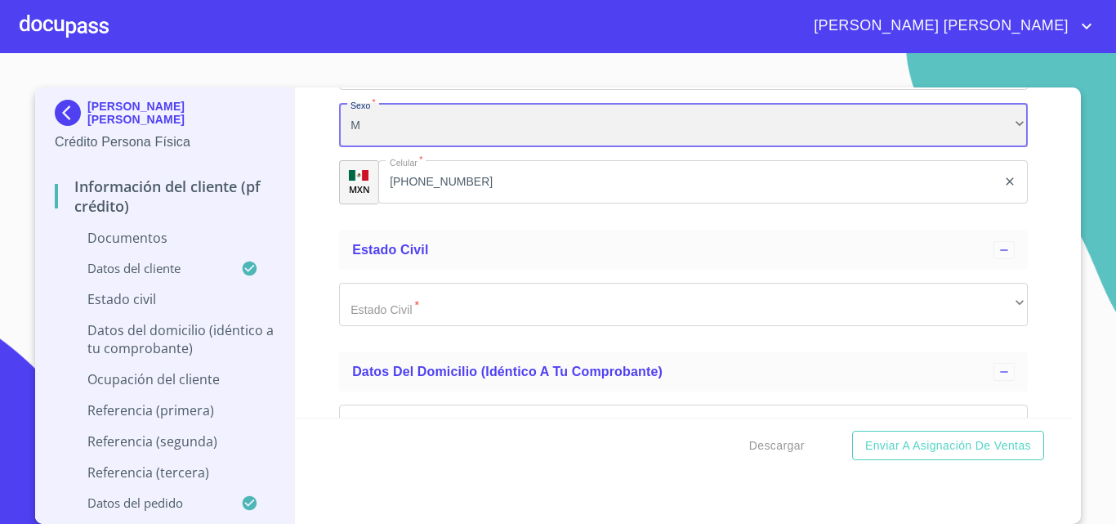
scroll to position [3596, 0]
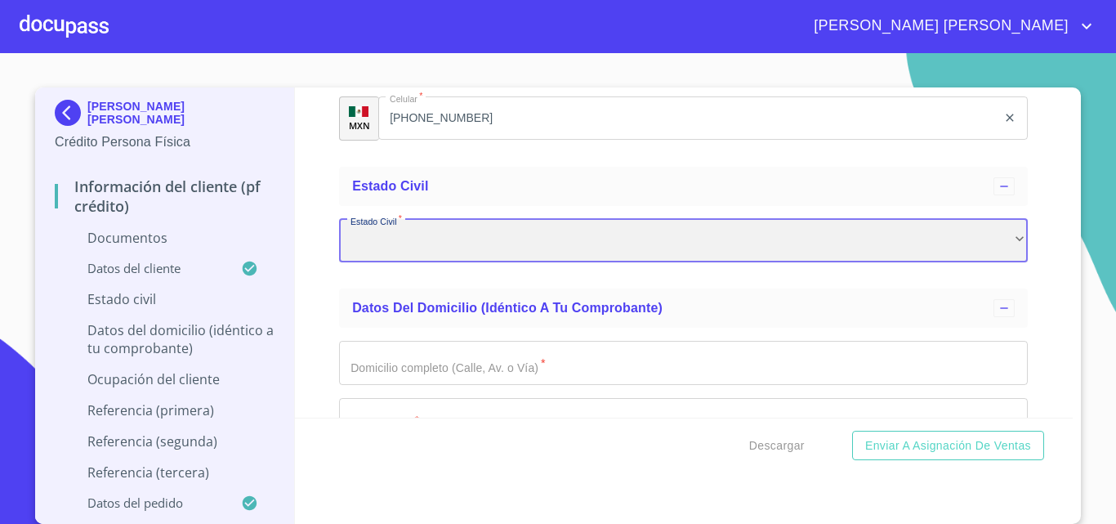
click at [414, 257] on div "​" at bounding box center [683, 241] width 689 height 44
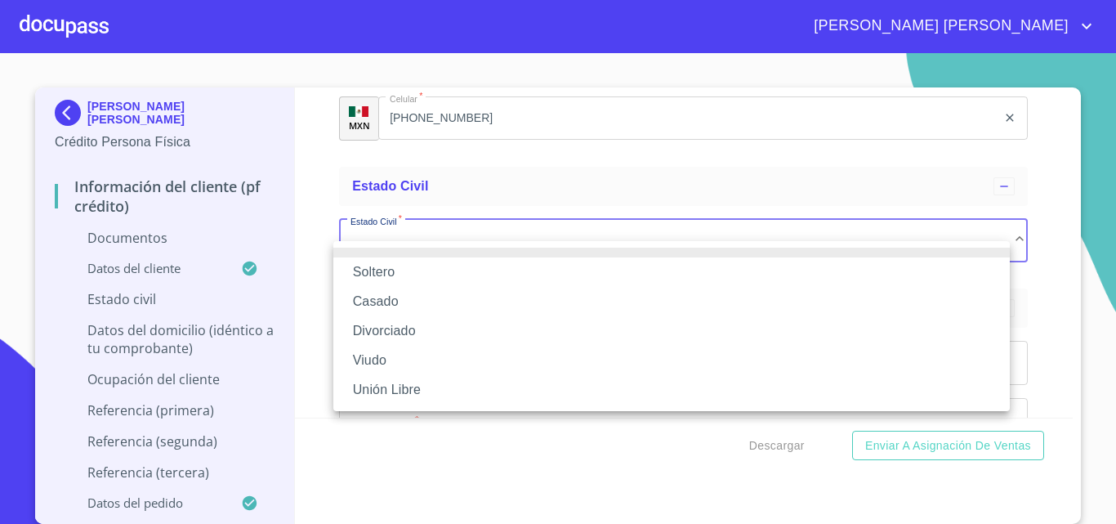
click at [390, 303] on li "Casado" at bounding box center [671, 301] width 677 height 29
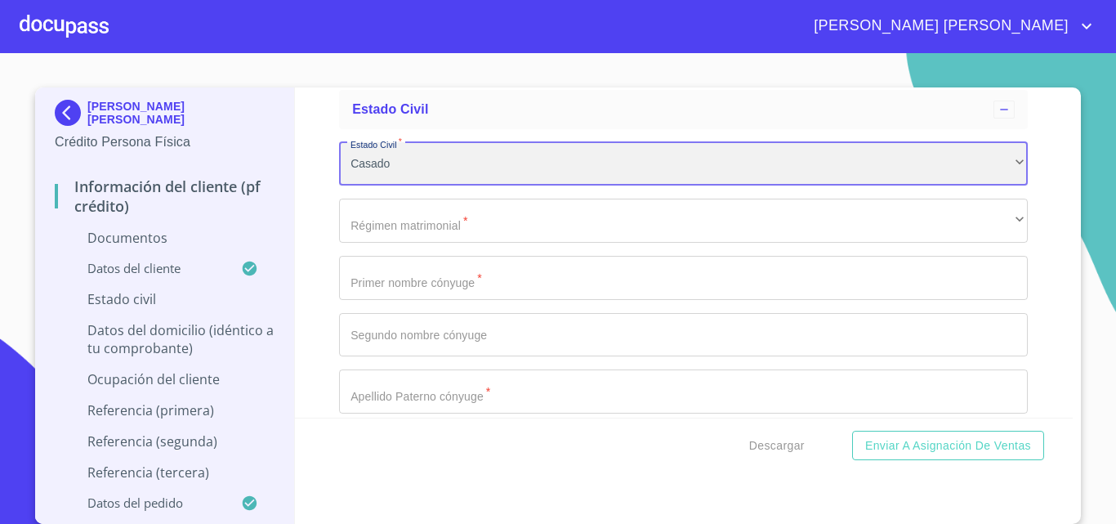
scroll to position [3759, 0]
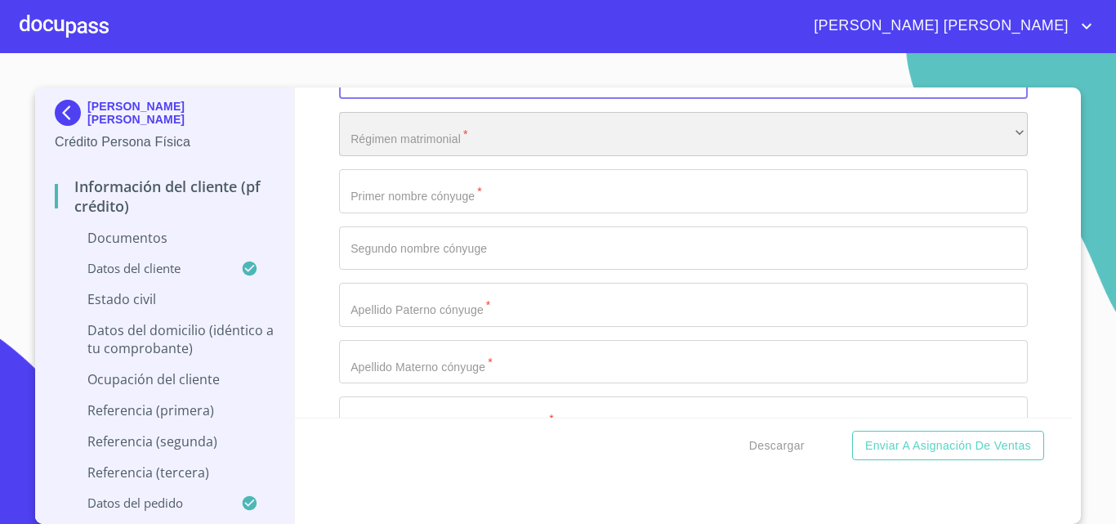
click at [397, 156] on div "​" at bounding box center [683, 134] width 689 height 44
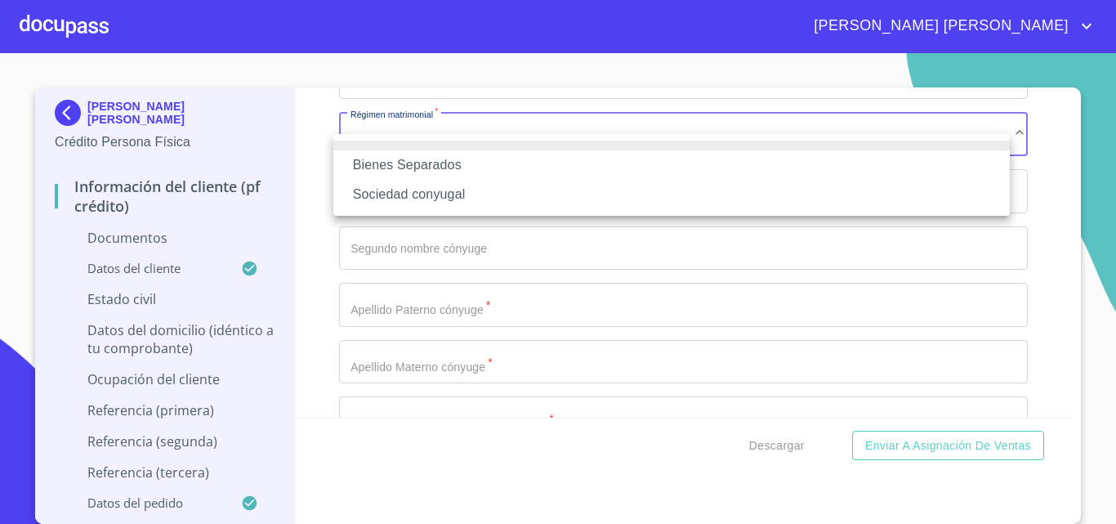
click at [421, 190] on li "Sociedad conyugal" at bounding box center [671, 194] width 677 height 29
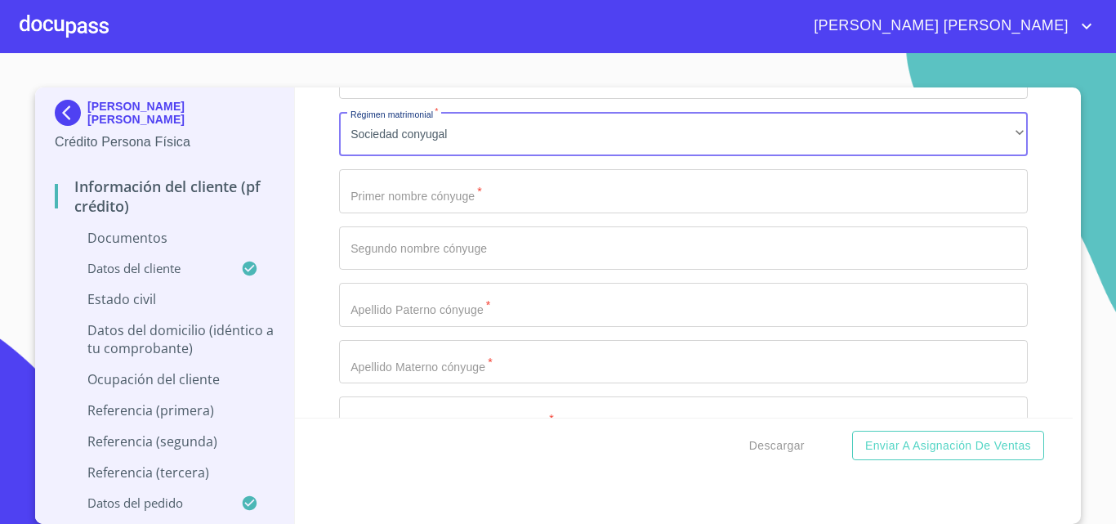
click at [405, 213] on input "Documento de identificación.   *" at bounding box center [683, 191] width 689 height 44
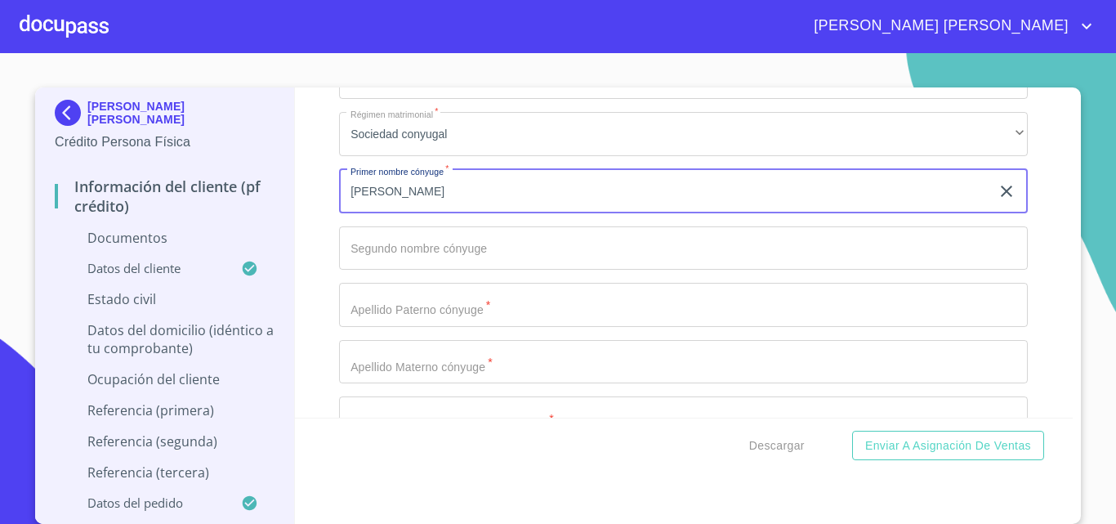
type input "[PERSON_NAME]"
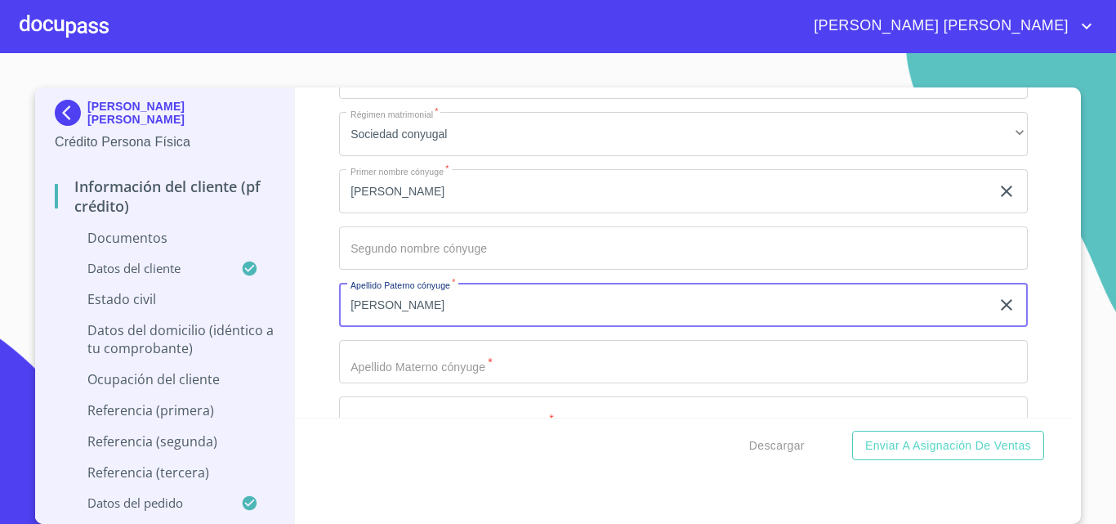
type input "[PERSON_NAME]"
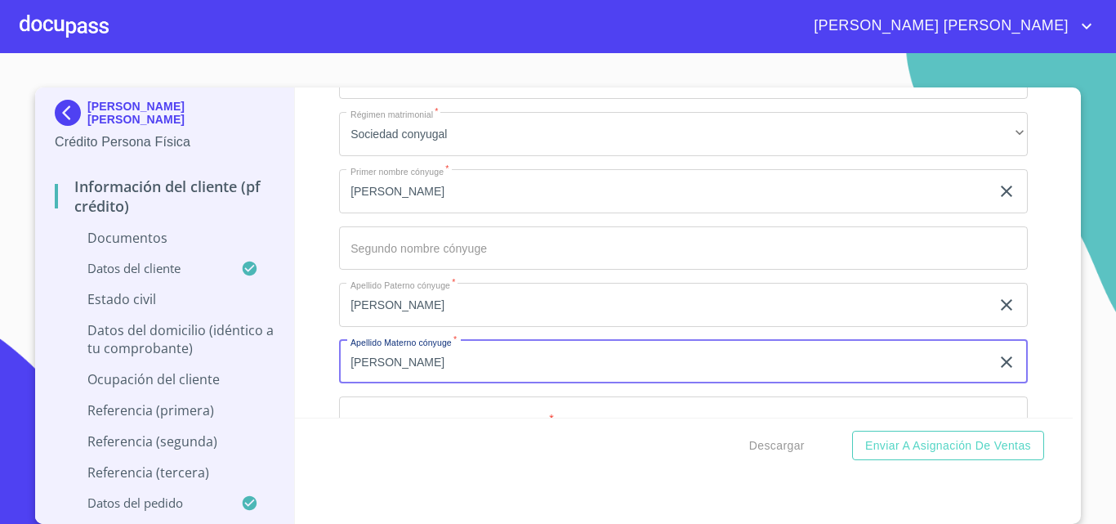
type input "[PERSON_NAME]"
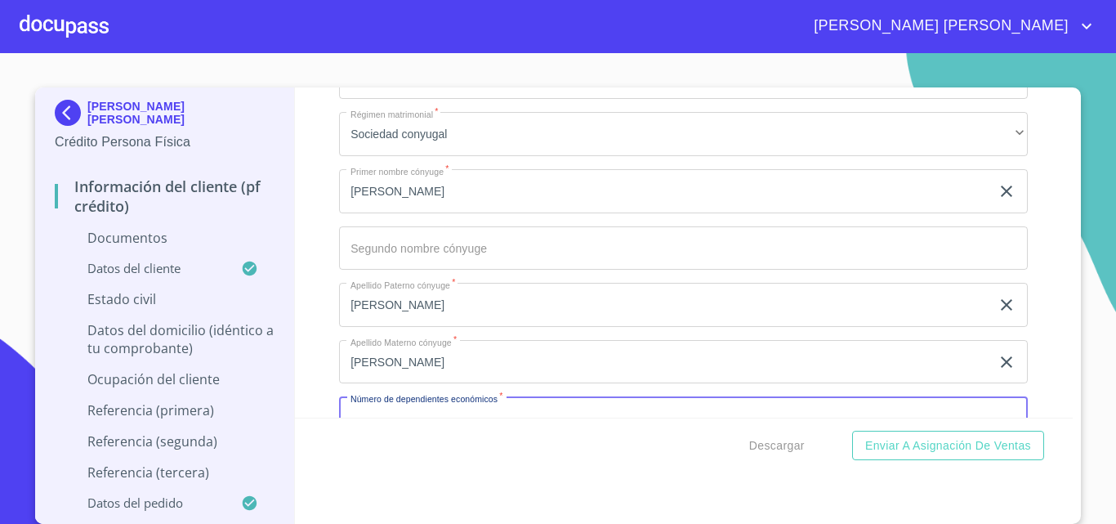
scroll to position [3803, 0]
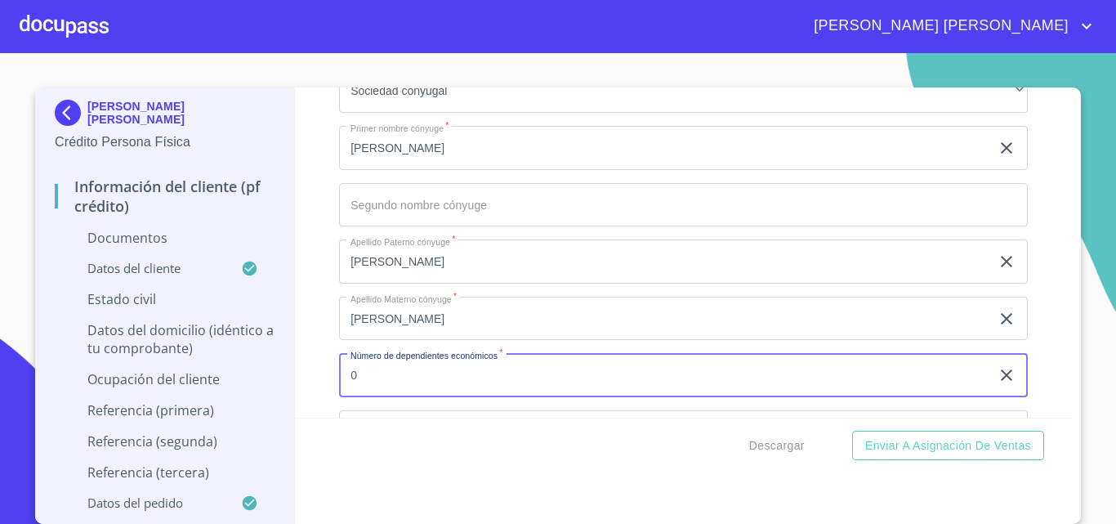
type input "0"
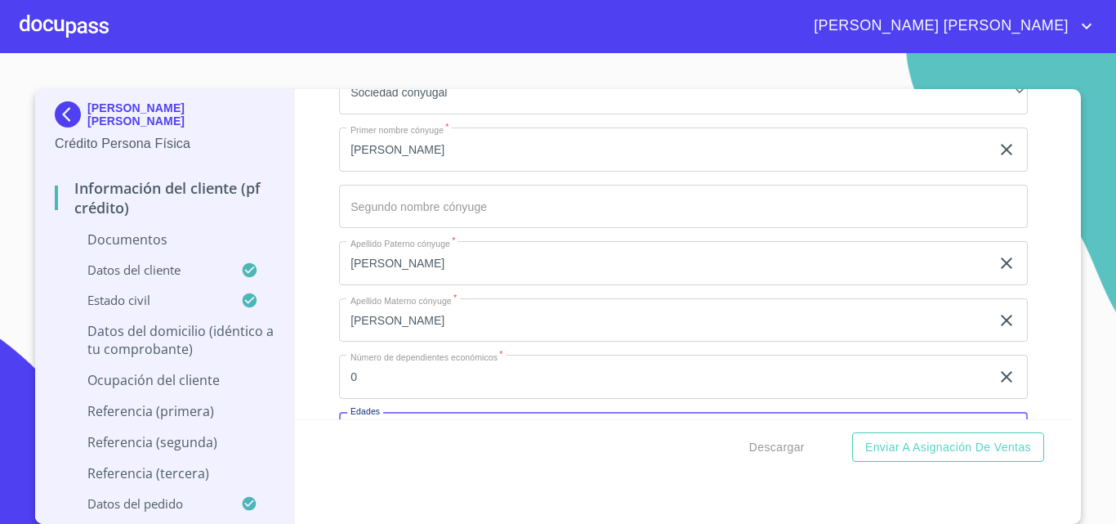
scroll to position [3, 0]
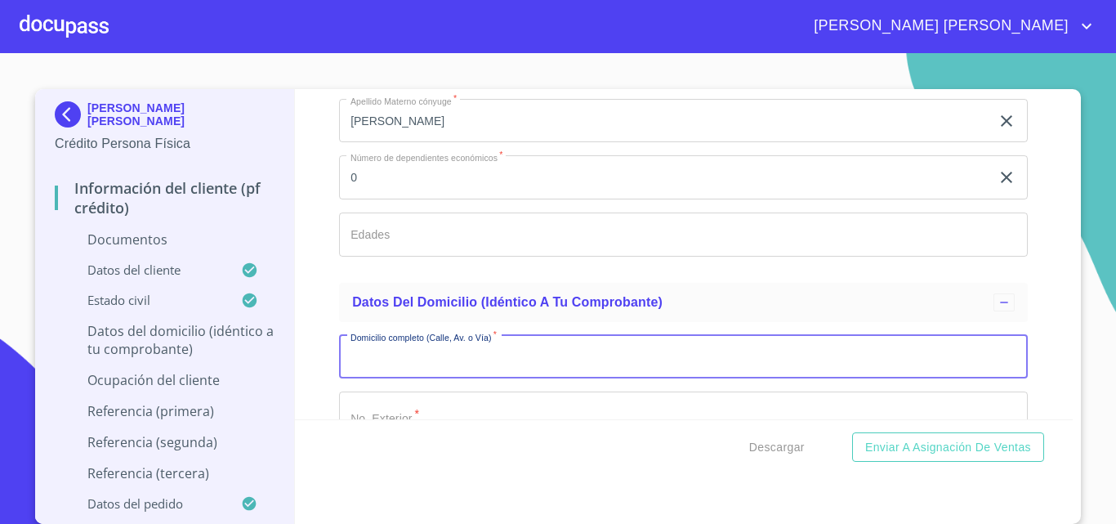
click at [432, 376] on input "Documento de identificación.   *" at bounding box center [683, 357] width 689 height 44
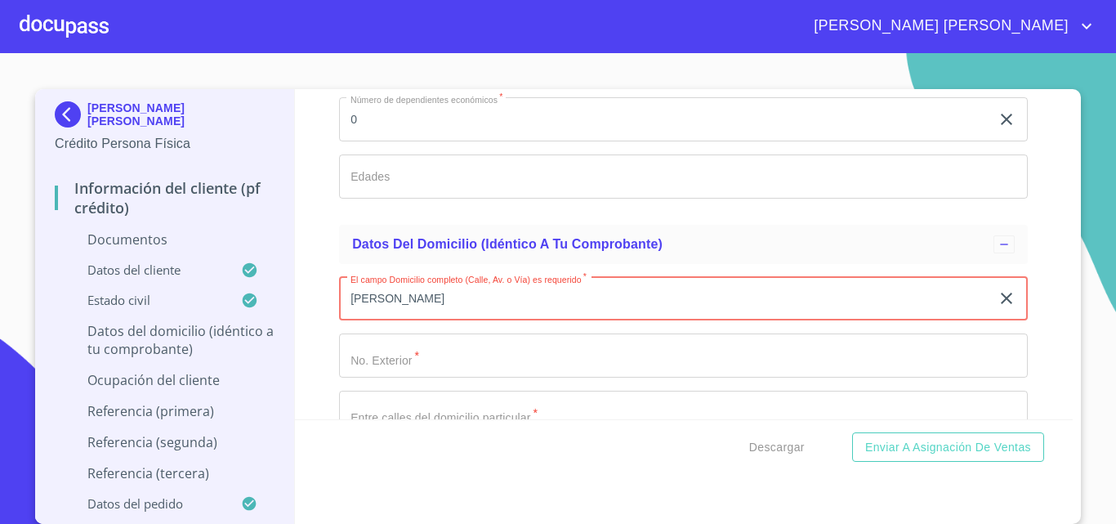
scroll to position [4084, 0]
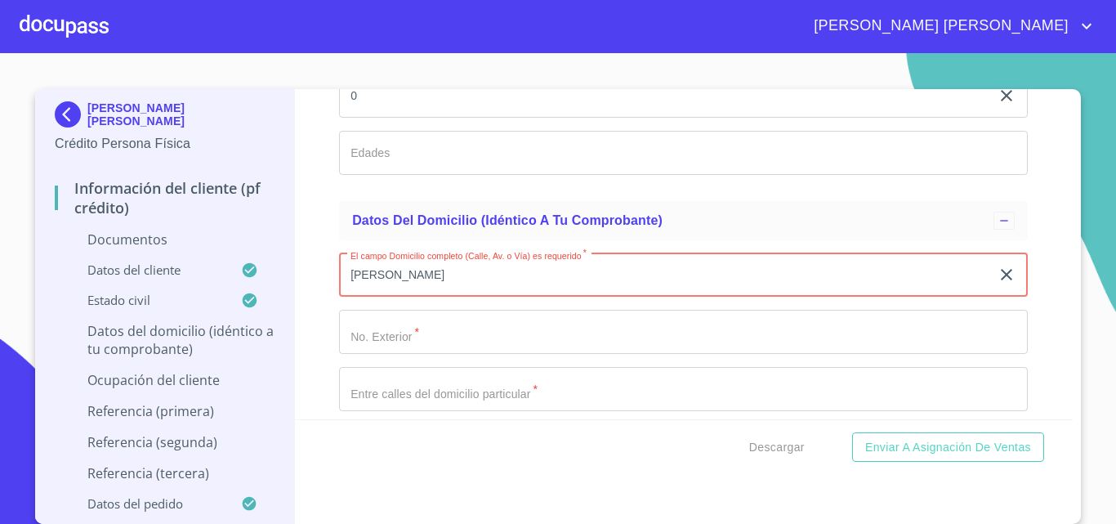
type input "[PERSON_NAME]"
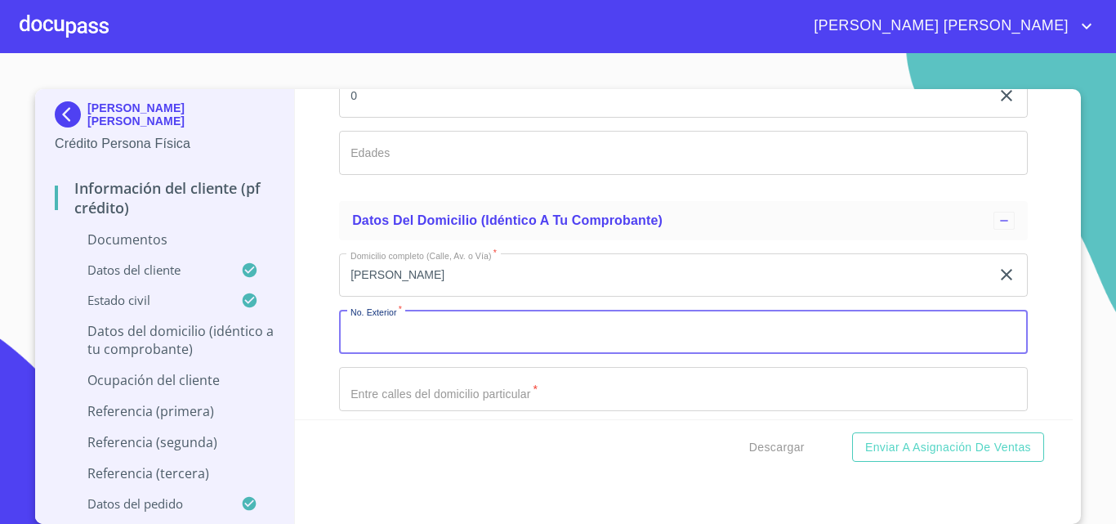
click at [418, 354] on input "Documento de identificación.   *" at bounding box center [683, 332] width 689 height 44
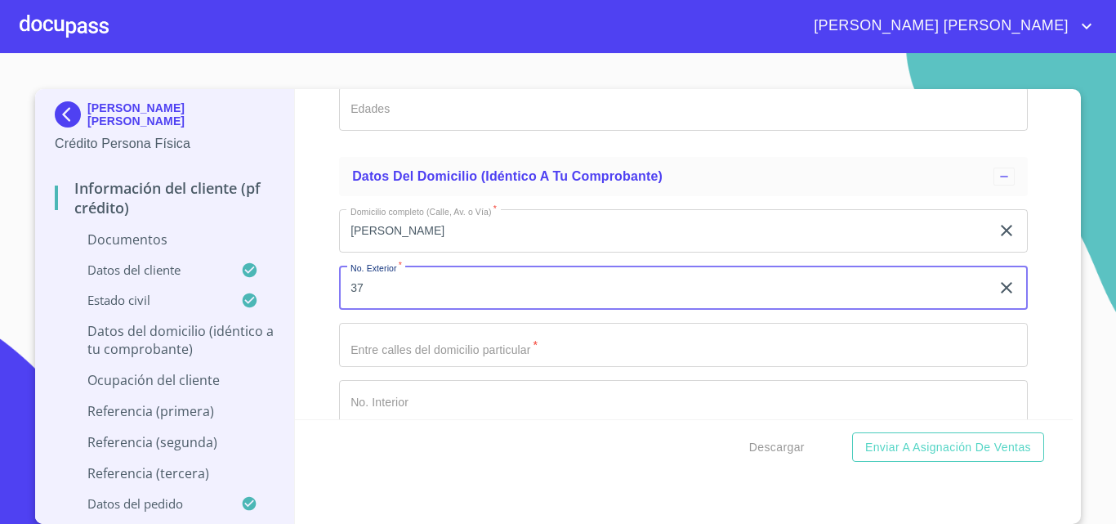
scroll to position [4166, 0]
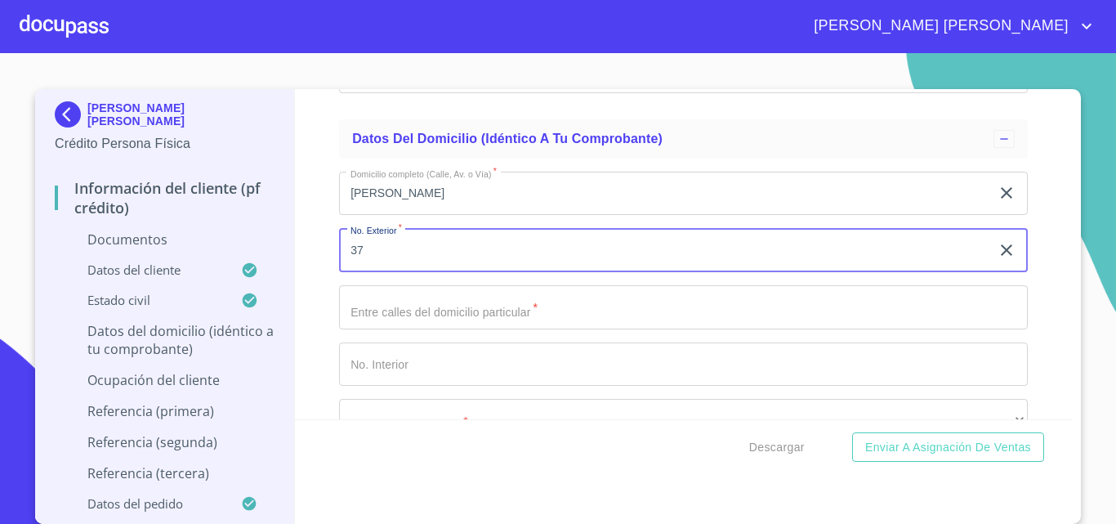
type input "37"
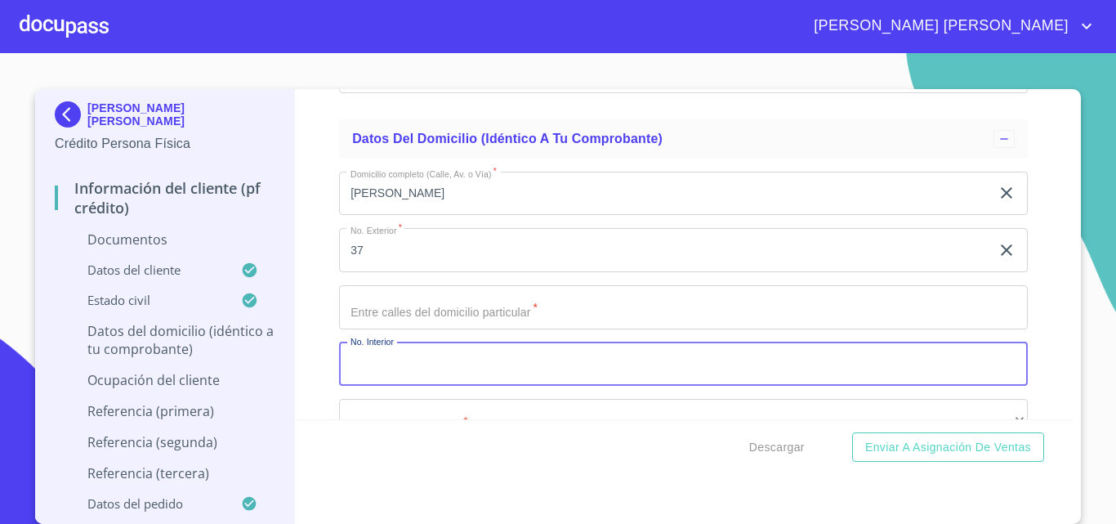
click at [371, 387] on input "Documento de identificación.   *" at bounding box center [683, 364] width 689 height 44
type input "A"
click at [397, 328] on input "Documento de identificación.   *" at bounding box center [683, 307] width 689 height 44
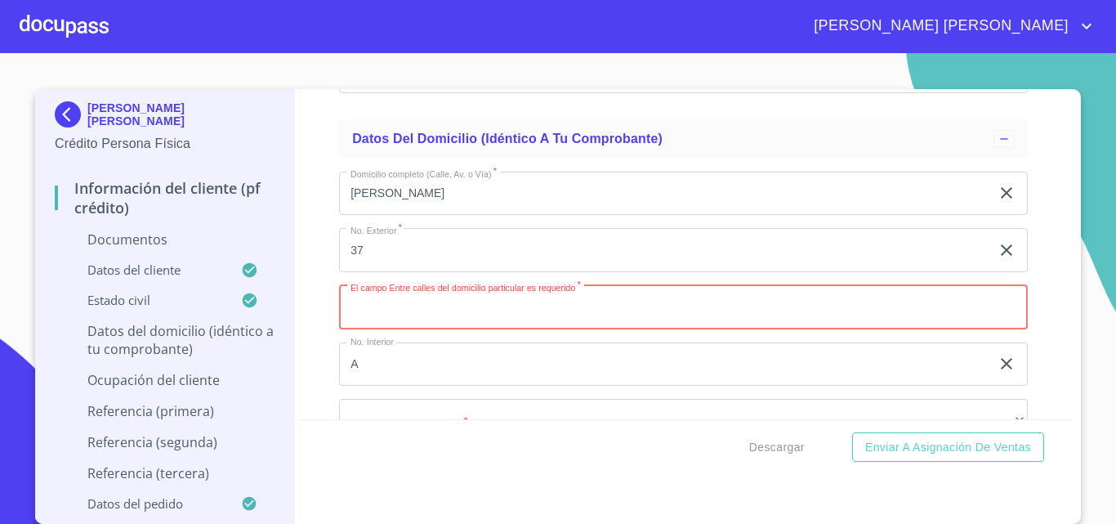
click at [467, 329] on input "Documento de identificación.   *" at bounding box center [683, 307] width 689 height 44
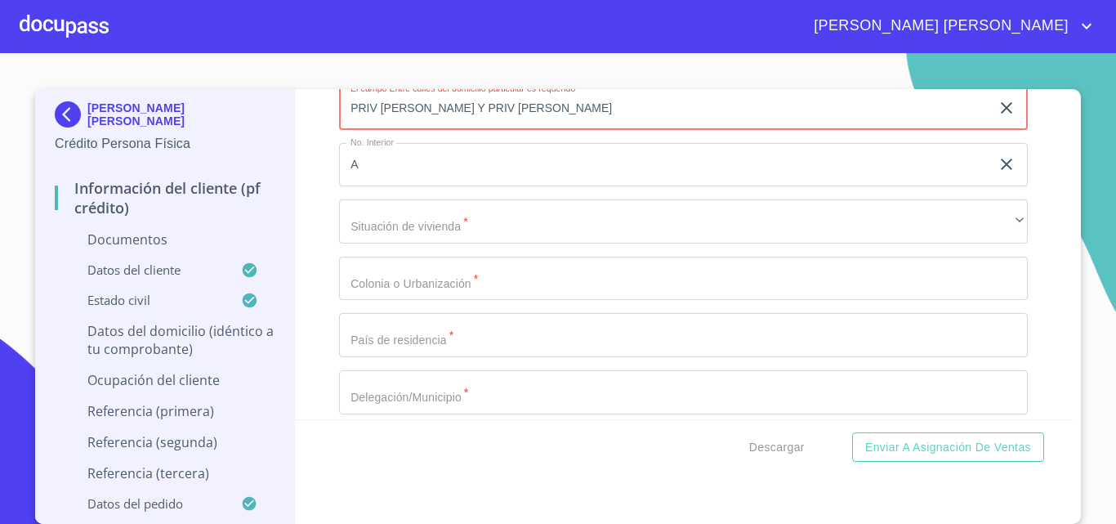
scroll to position [4411, 0]
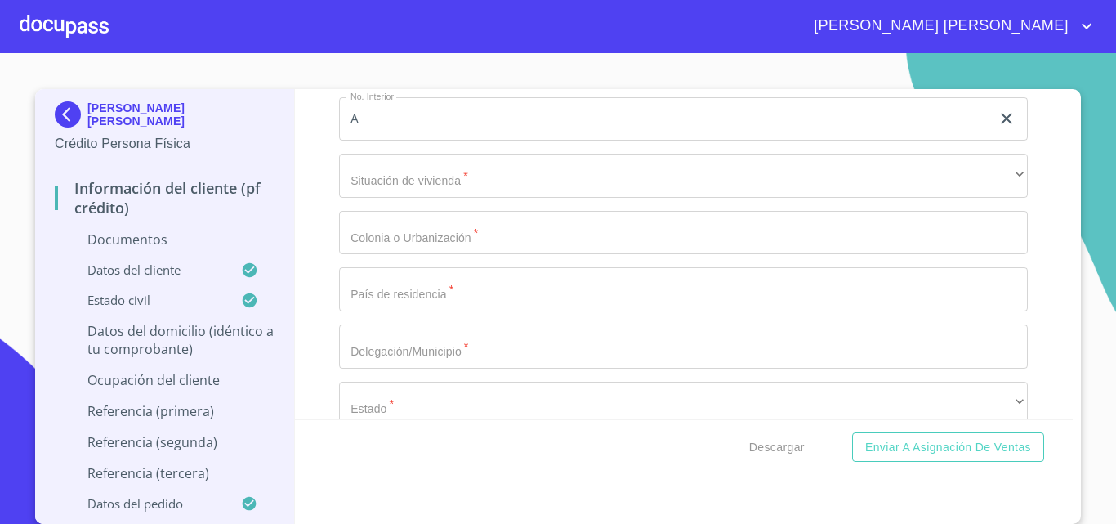
type input "PRIV [PERSON_NAME] Y PRIV [PERSON_NAME]"
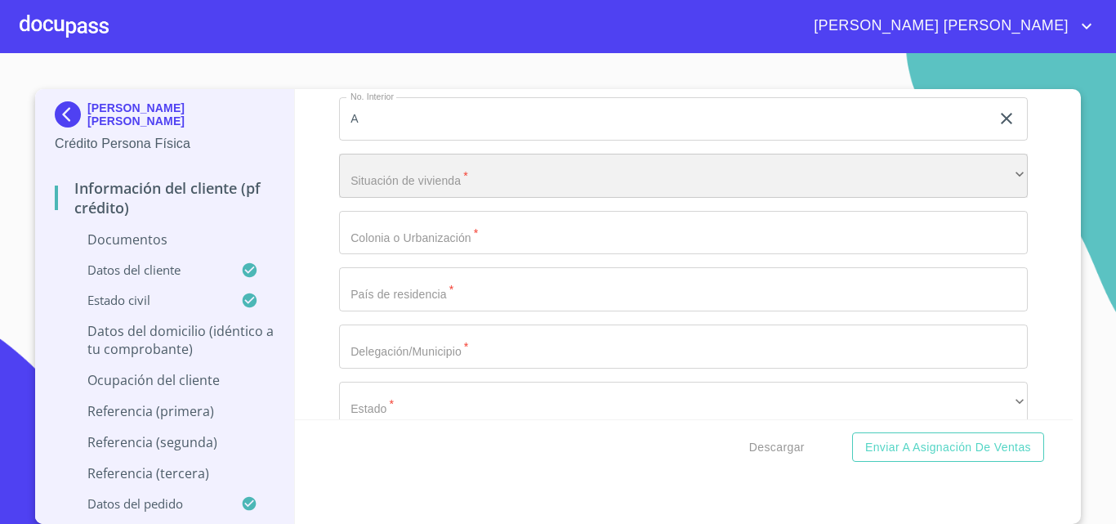
click at [427, 198] on div "​" at bounding box center [683, 176] width 689 height 44
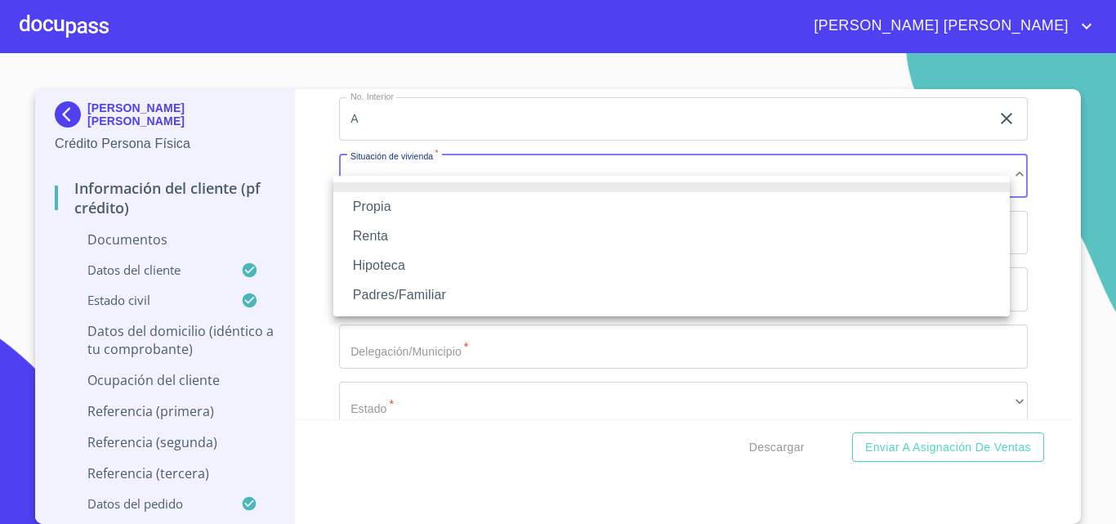
click at [407, 203] on li "Propia" at bounding box center [671, 206] width 677 height 29
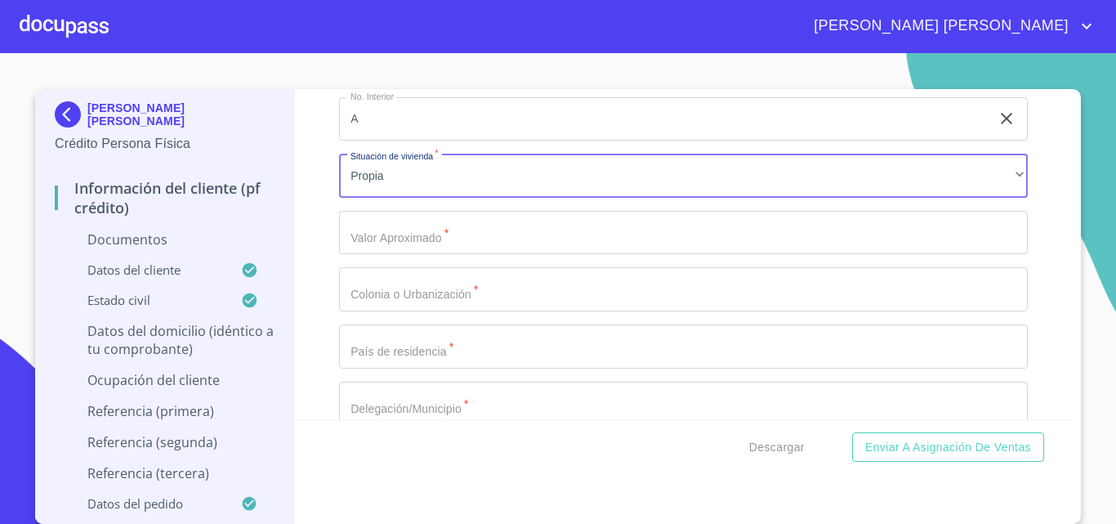
click at [411, 253] on input "Documento de identificación.   *" at bounding box center [683, 233] width 689 height 44
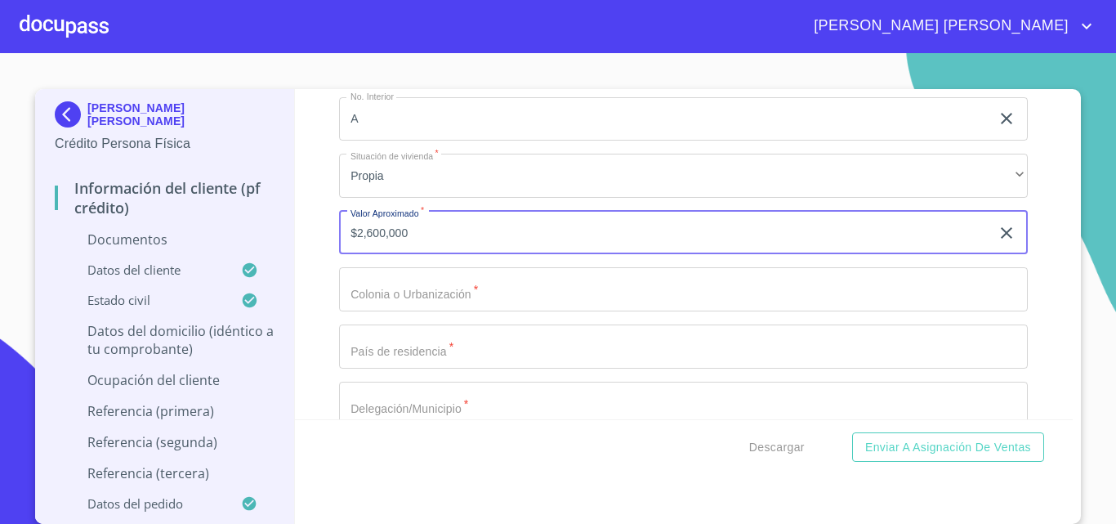
type input "$2,600,000"
click at [403, 304] on input "Documento de identificación.   *" at bounding box center [683, 289] width 689 height 44
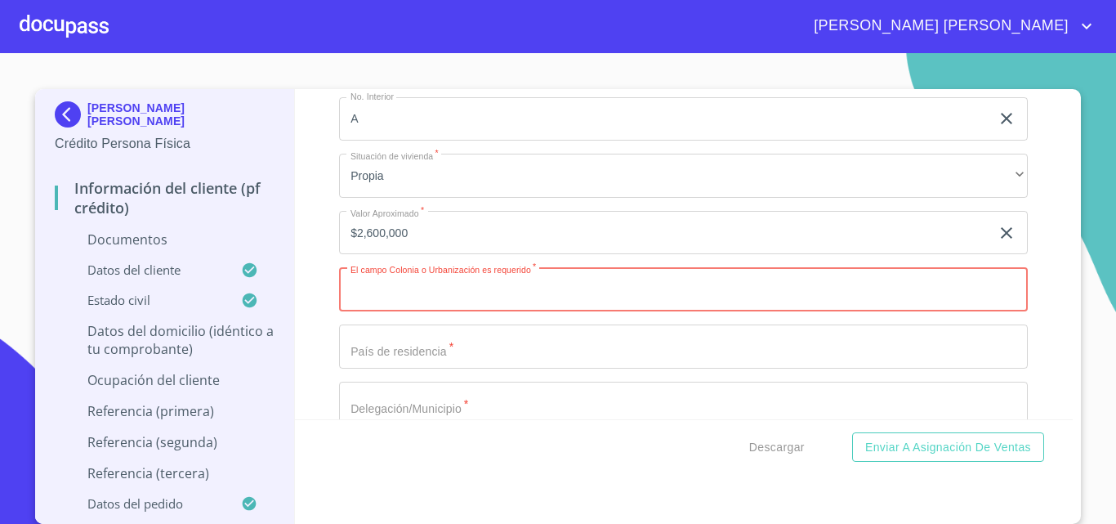
click at [392, 311] on input "Documento de identificación.   *" at bounding box center [683, 289] width 689 height 44
type input "[GEOGRAPHIC_DATA][PERSON_NAME]"
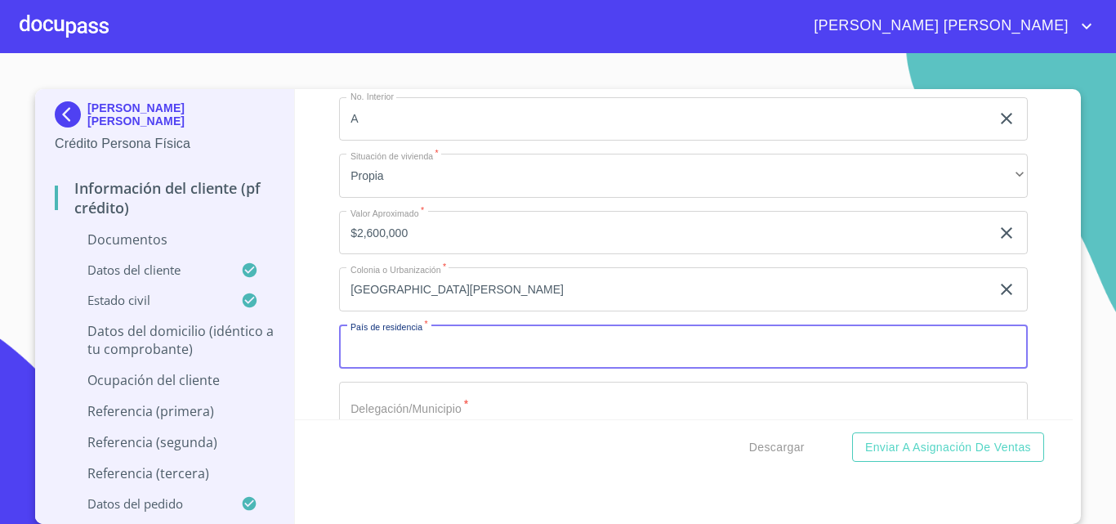
click at [392, 362] on input "Documento de identificación.   *" at bounding box center [683, 346] width 689 height 44
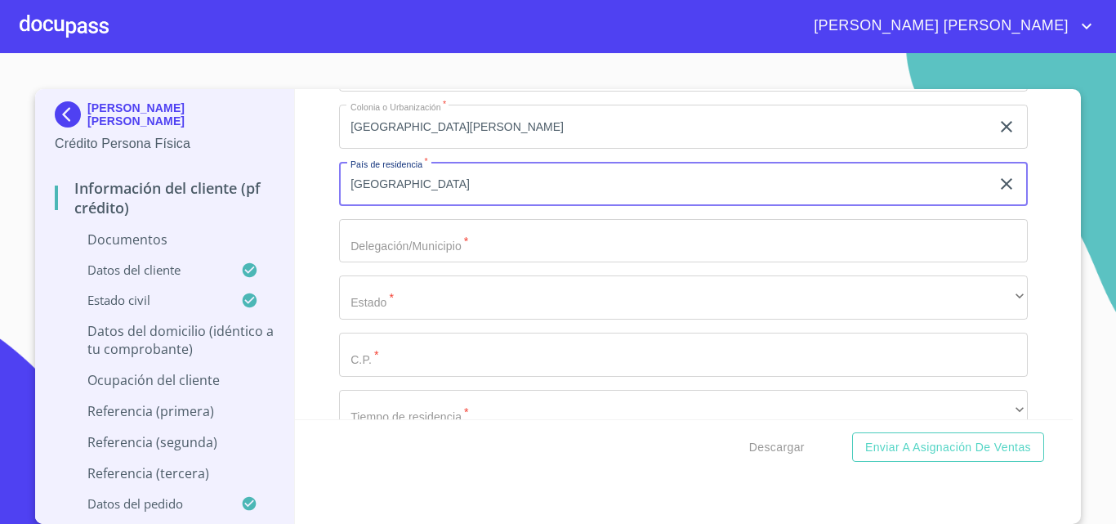
scroll to position [4574, 0]
type input "[GEOGRAPHIC_DATA]"
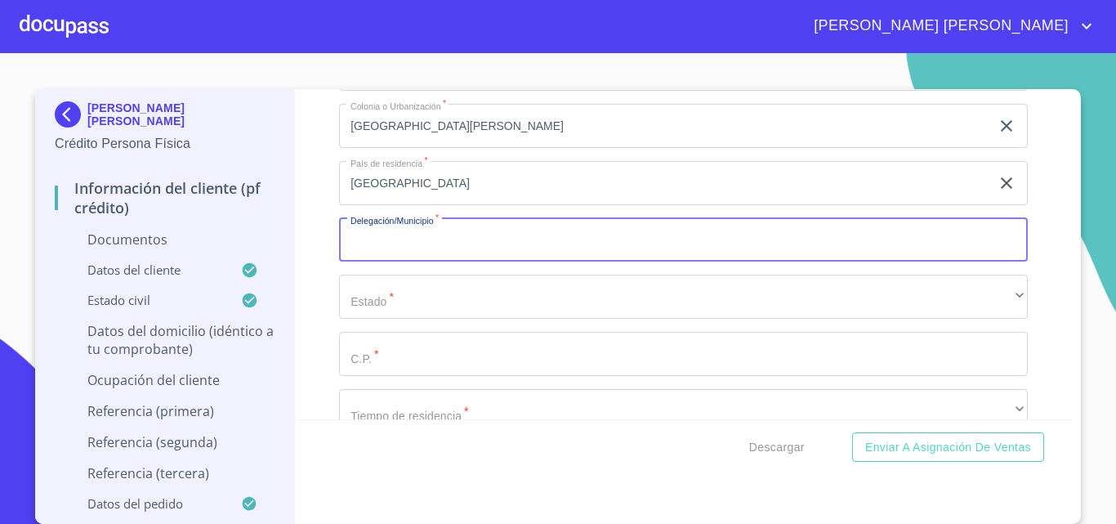
click at [398, 262] on input "Documento de identificación.   *" at bounding box center [683, 240] width 689 height 44
type input "L"
type input "TLAJOMULCO"
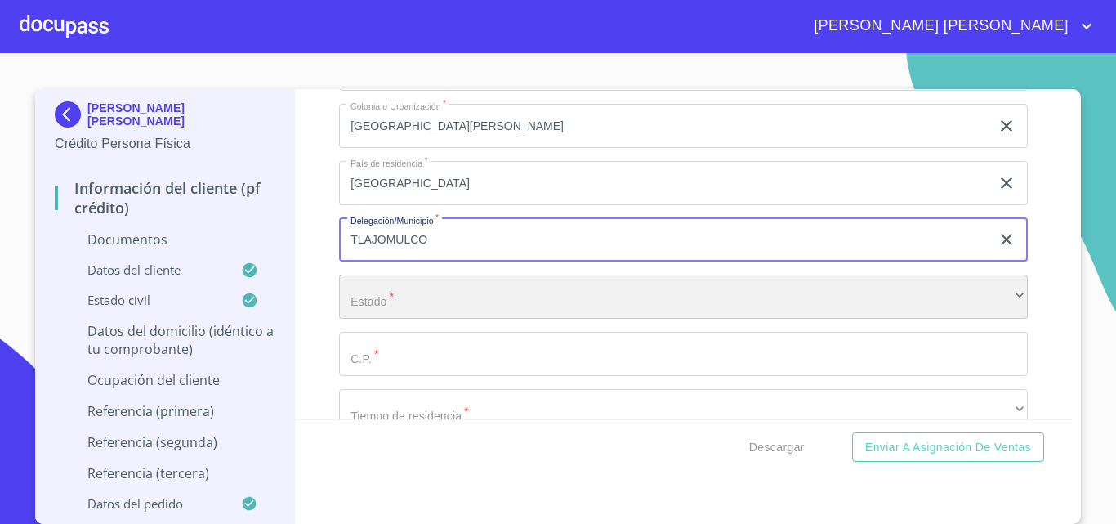
click at [417, 307] on div "​" at bounding box center [683, 297] width 689 height 44
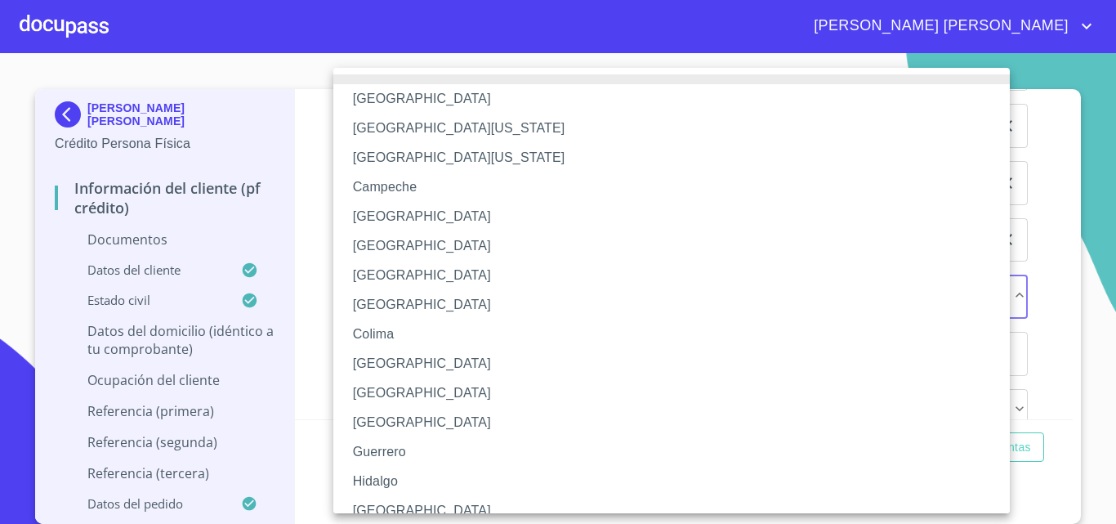
scroll to position [12, 0]
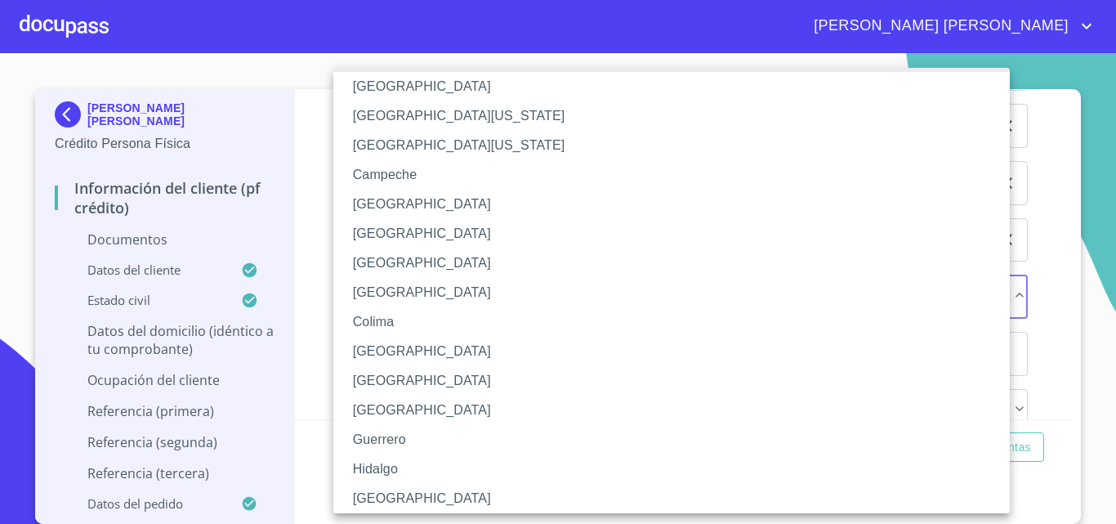
click at [417, 496] on li "[GEOGRAPHIC_DATA]" at bounding box center [677, 498] width 689 height 29
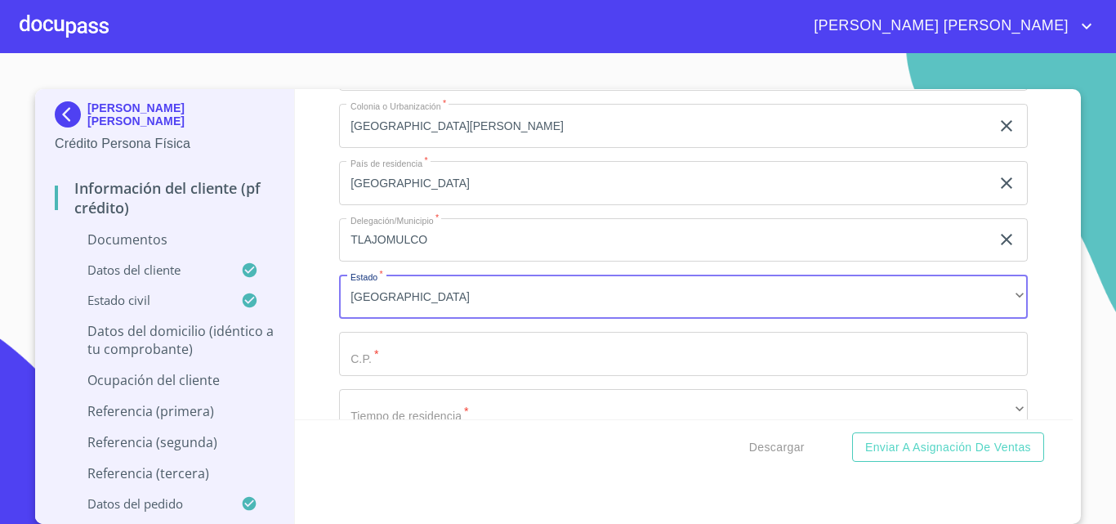
click at [390, 373] on input "Documento de identificación.   *" at bounding box center [683, 354] width 689 height 44
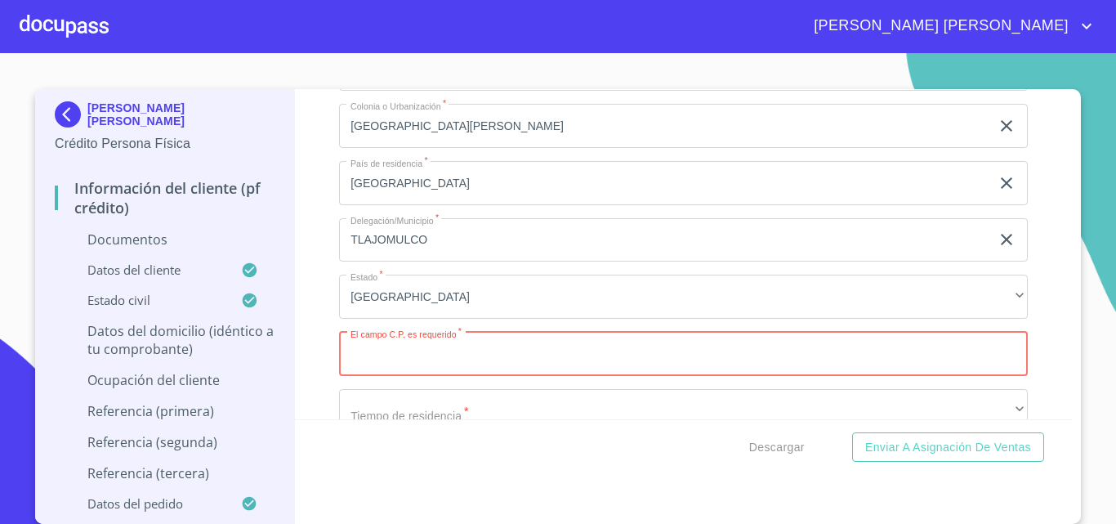
click at [409, 376] on input "Documento de identificación.   *" at bounding box center [683, 354] width 689 height 44
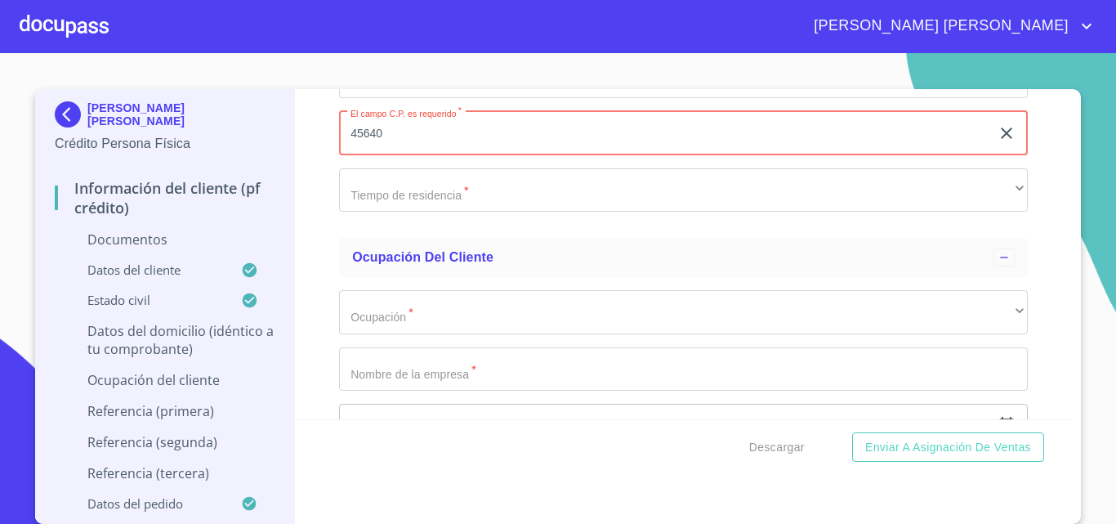
scroll to position [4819, 0]
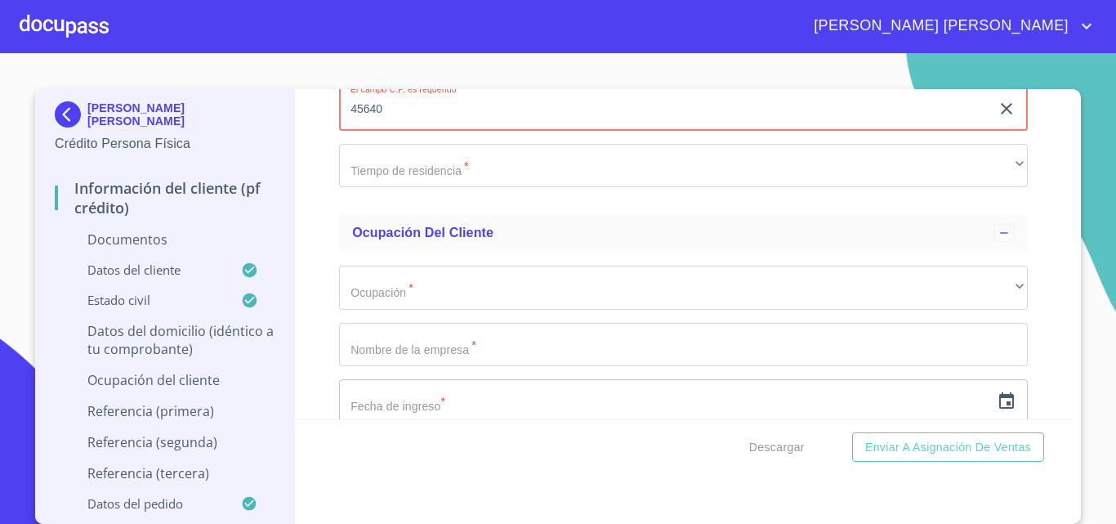
type input "45640"
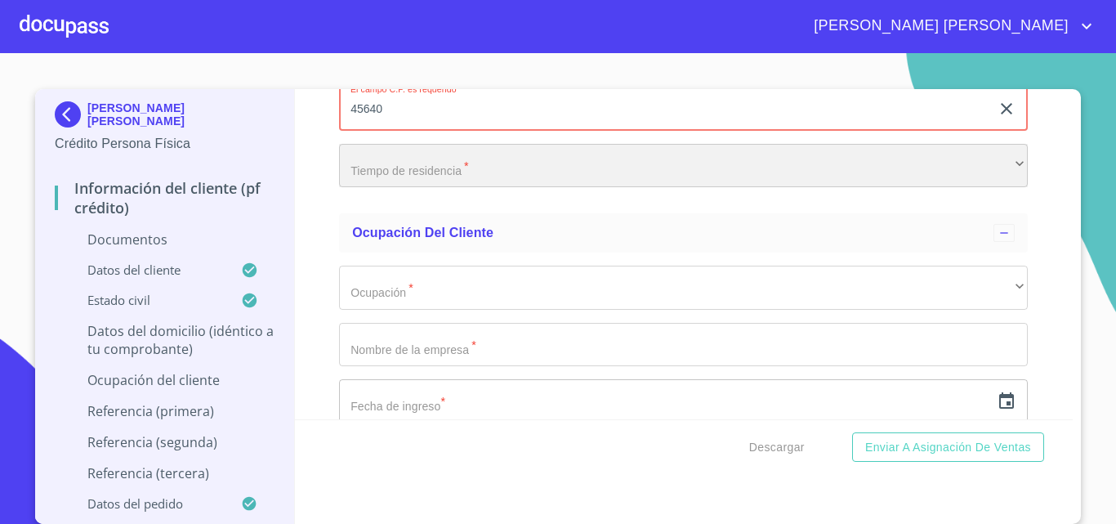
click at [441, 187] on div "​" at bounding box center [683, 166] width 689 height 44
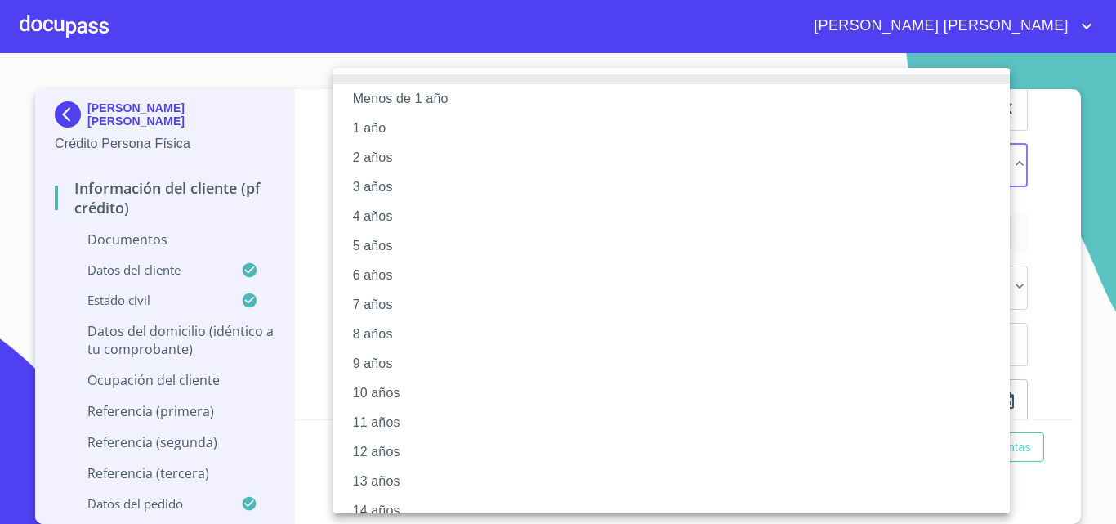
click at [386, 502] on li "14 años" at bounding box center [677, 510] width 689 height 29
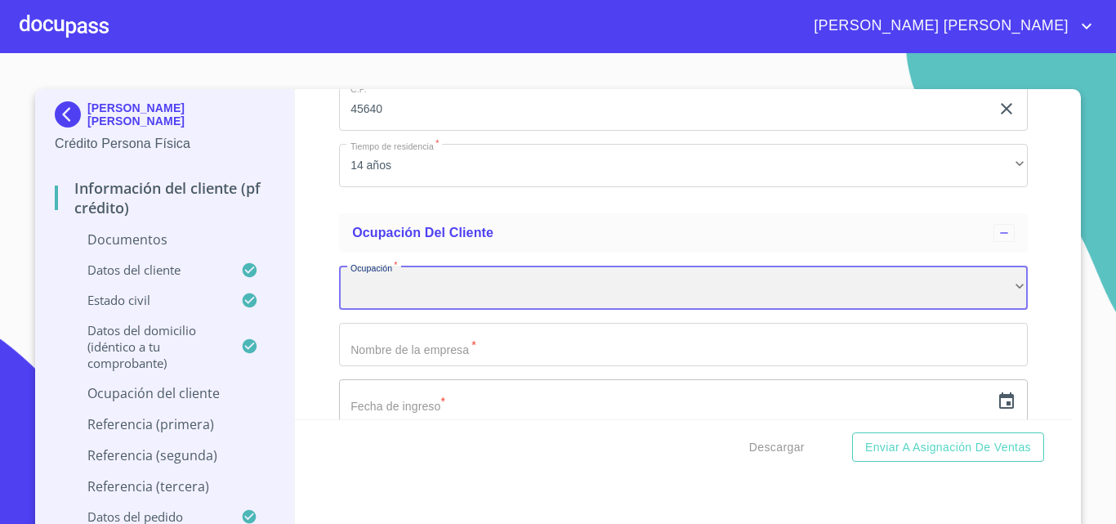
click at [459, 310] on div "​" at bounding box center [683, 288] width 689 height 44
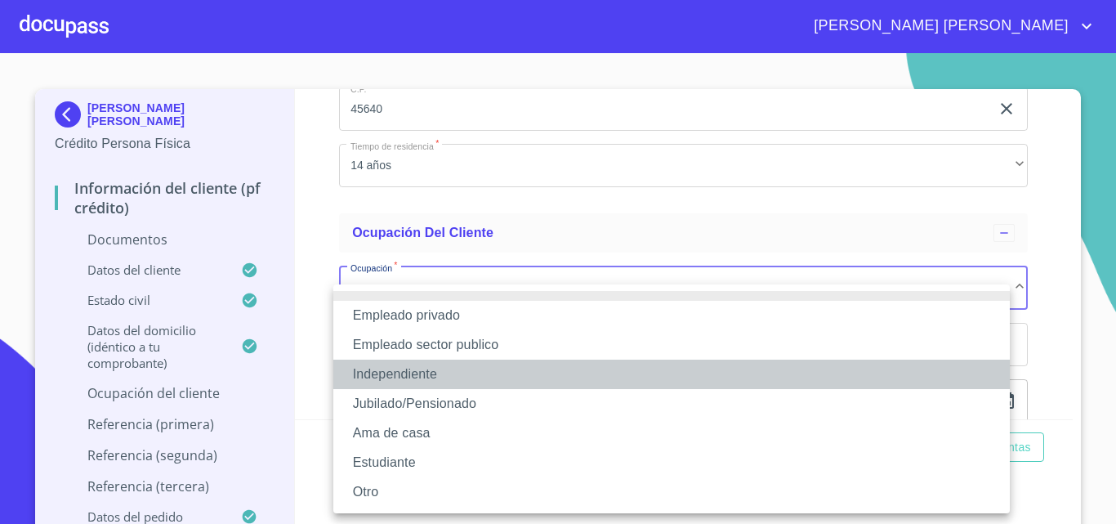
click at [439, 380] on li "Independiente" at bounding box center [671, 374] width 677 height 29
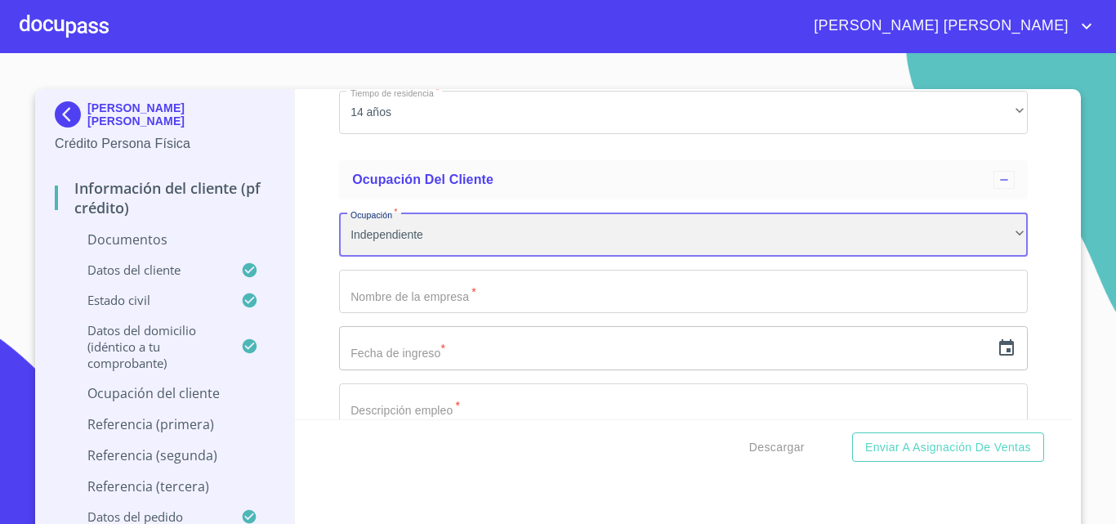
scroll to position [4901, 0]
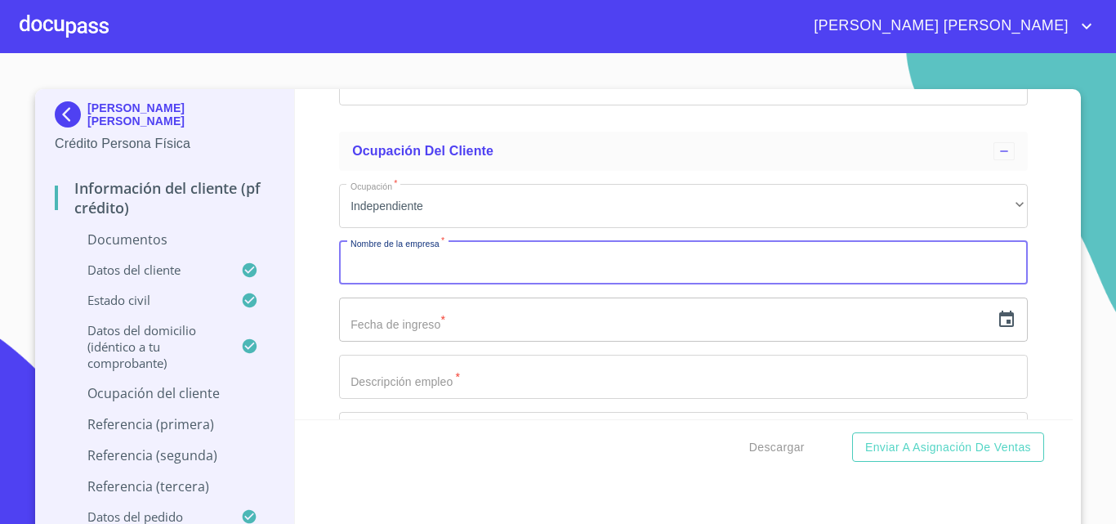
click at [414, 285] on input "Documento de identificación.   *" at bounding box center [683, 263] width 689 height 44
type input "[PERSON_NAME] [PERSON_NAME]"
click at [383, 337] on input "text" at bounding box center [664, 319] width 651 height 44
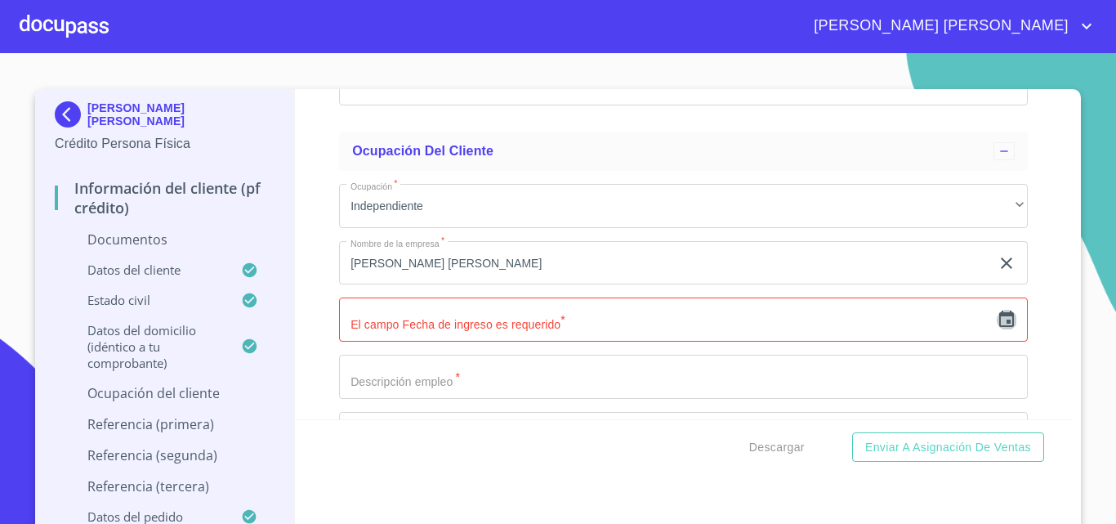
click at [997, 329] on icon "button" at bounding box center [1007, 320] width 20 height 20
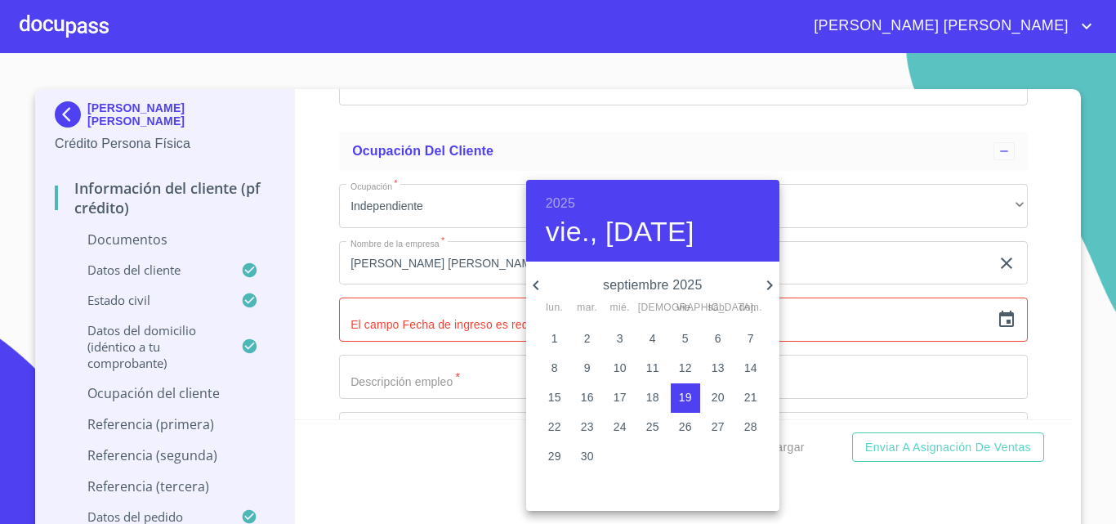
click at [565, 199] on h6 "2025" at bounding box center [560, 203] width 29 height 23
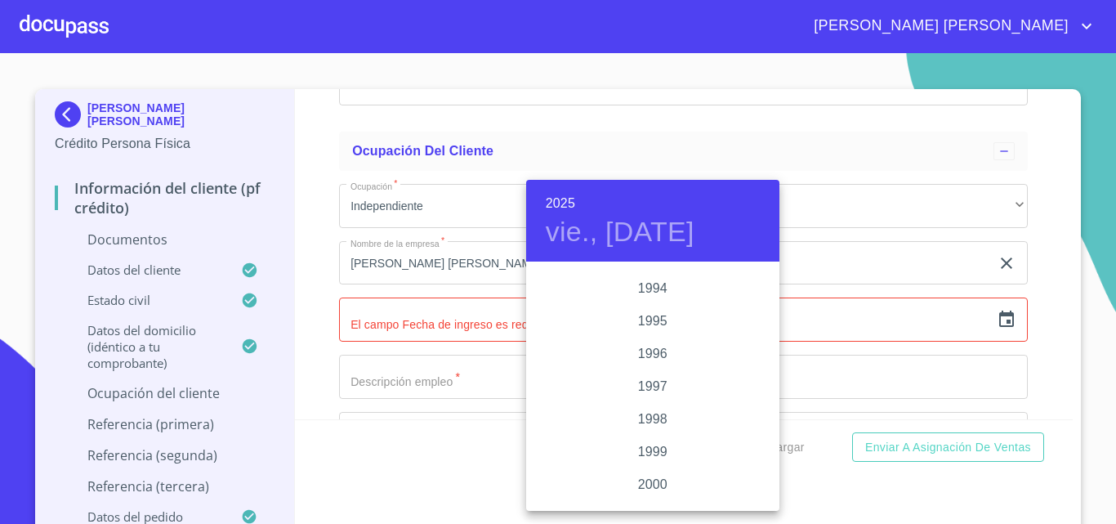
scroll to position [2190, 0]
click at [642, 445] on div "1997" at bounding box center [652, 443] width 253 height 33
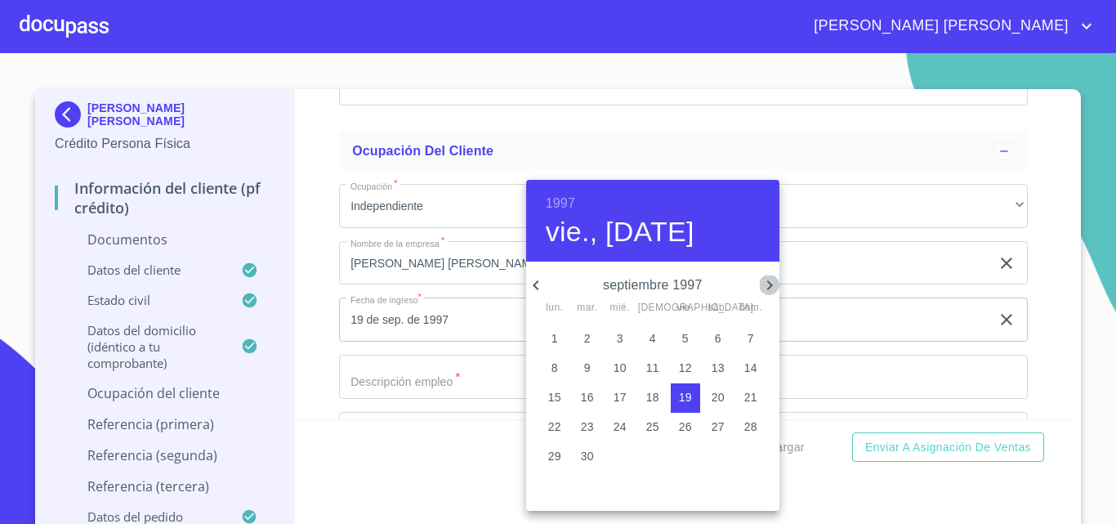
click at [761, 287] on icon "button" at bounding box center [770, 285] width 20 height 20
click at [654, 335] on p "2" at bounding box center [653, 338] width 7 height 16
type input "2 de oct. de 1997"
click at [419, 396] on div at bounding box center [558, 262] width 1116 height 524
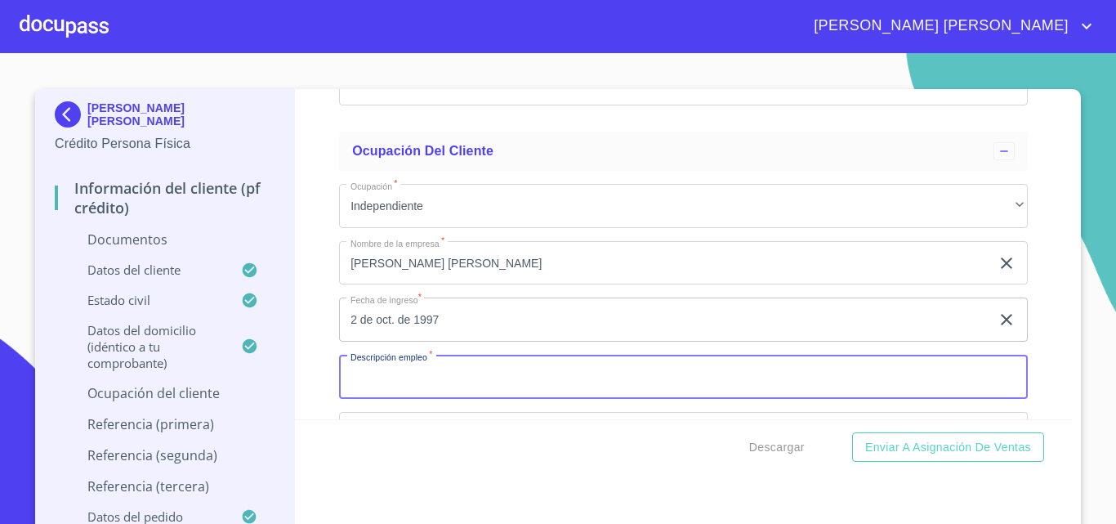
click at [419, 396] on input "Documento de identificación.   *" at bounding box center [683, 377] width 689 height 44
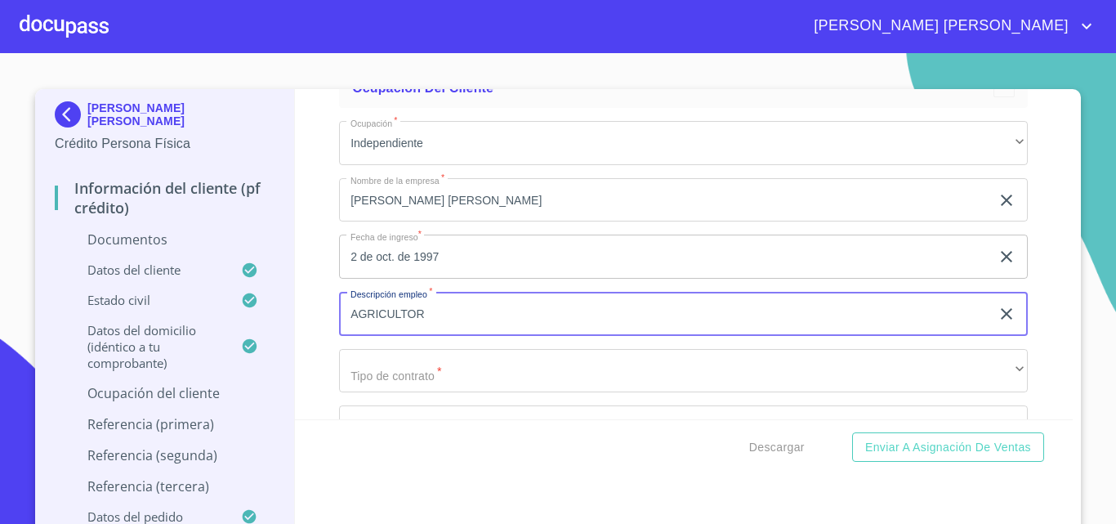
scroll to position [5065, 0]
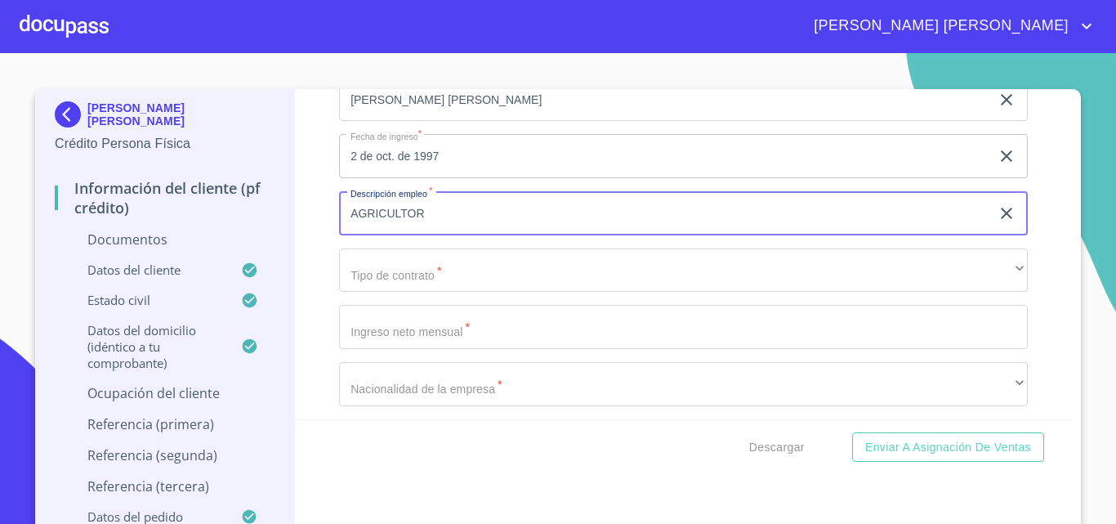
type input "AGRICULTOR"
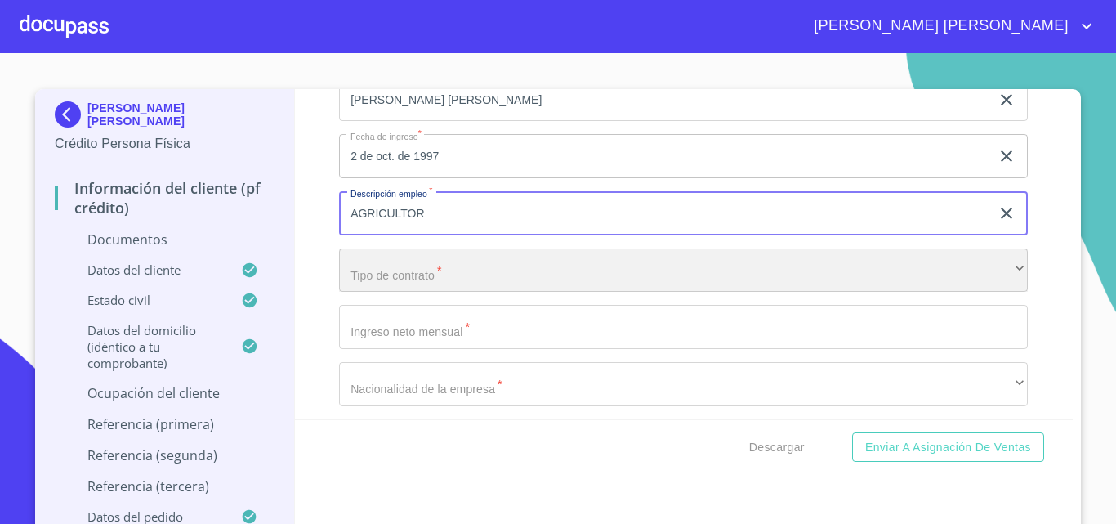
click at [420, 293] on div "​" at bounding box center [683, 270] width 689 height 44
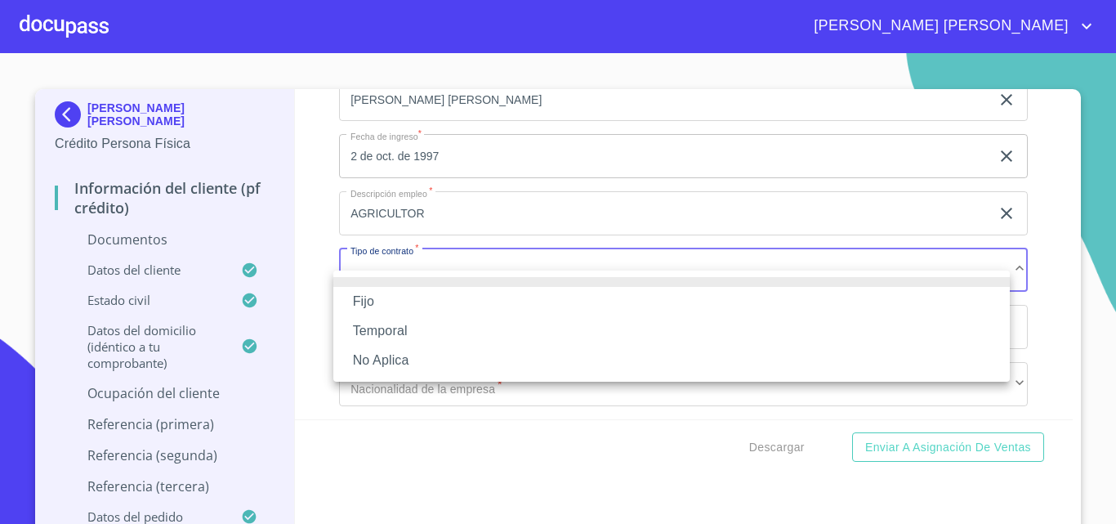
click at [418, 300] on li "Fijo" at bounding box center [671, 301] width 677 height 29
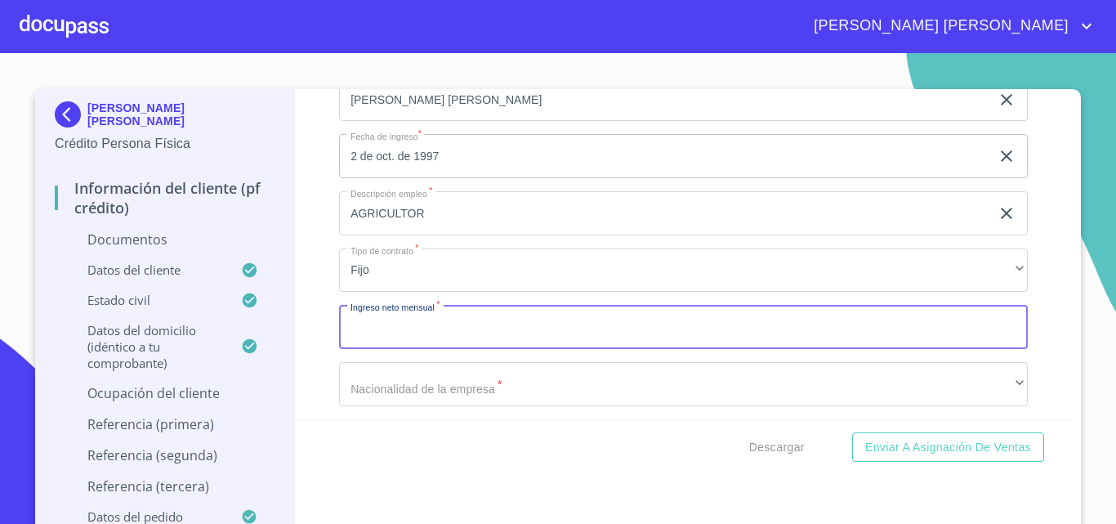
click at [433, 341] on input "Documento de identificación.   *" at bounding box center [683, 327] width 689 height 44
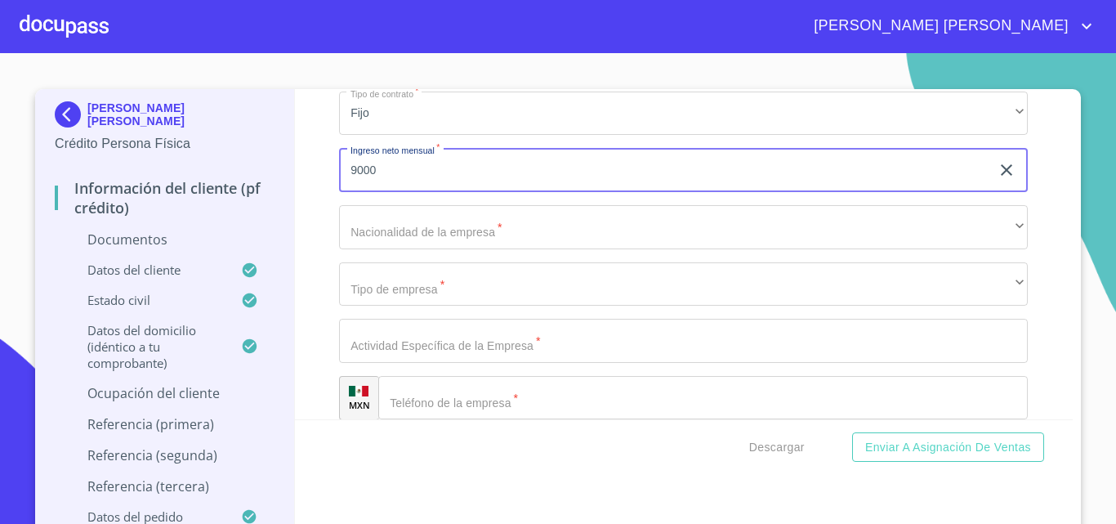
scroll to position [5228, 0]
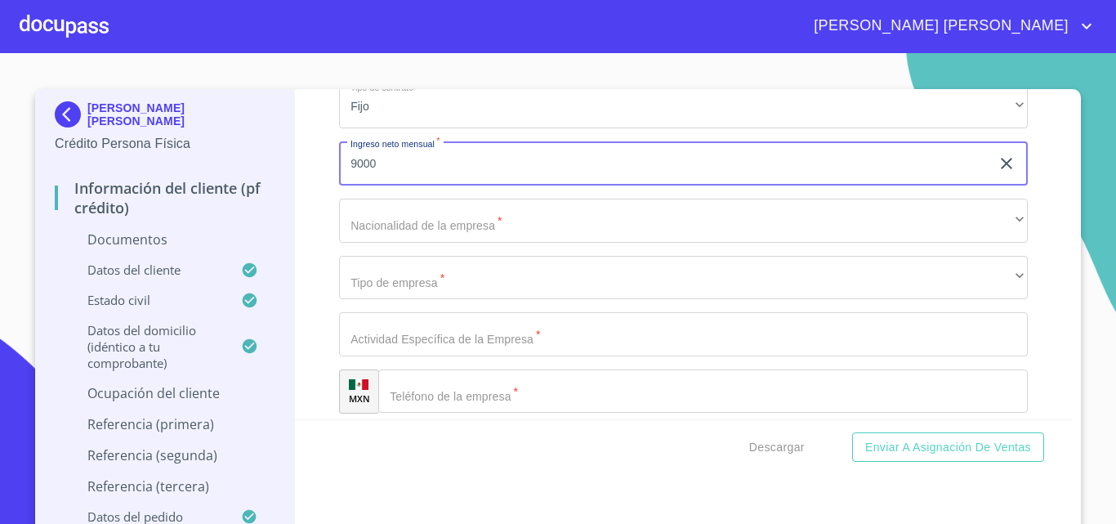
type input "9000"
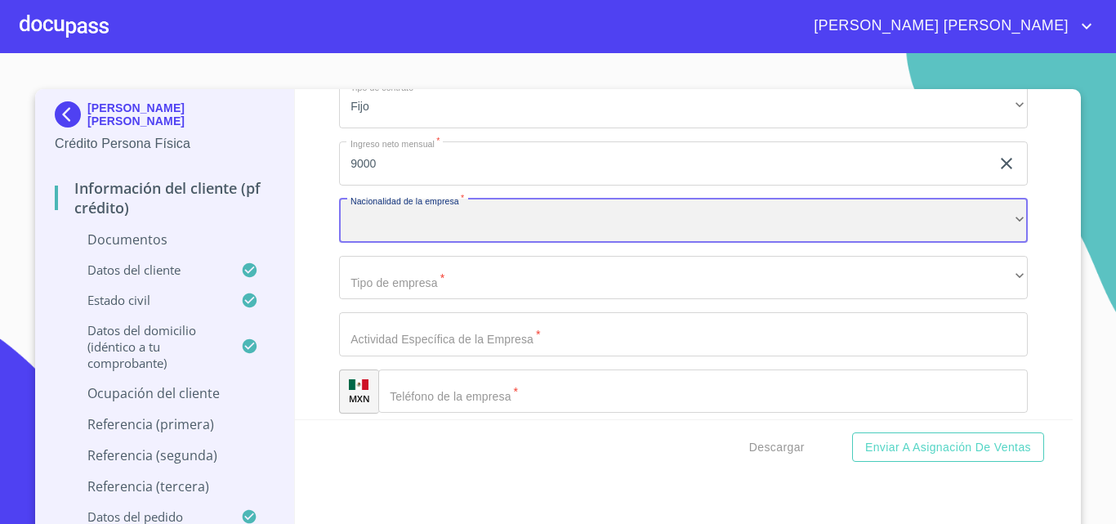
click at [421, 243] on div "​" at bounding box center [683, 221] width 689 height 44
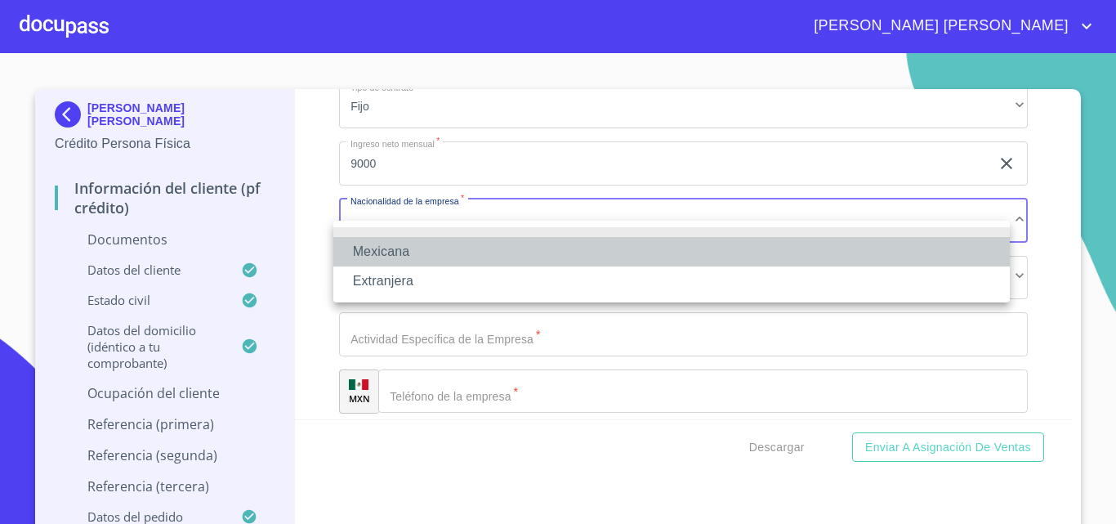
click at [421, 253] on li "Mexicana" at bounding box center [671, 251] width 677 height 29
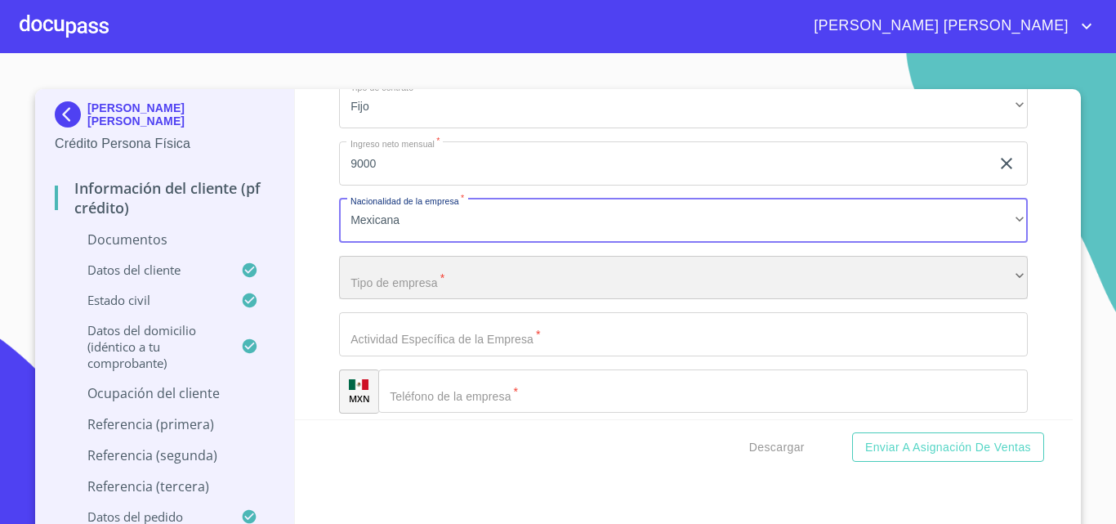
click at [428, 297] on div "​" at bounding box center [683, 278] width 689 height 44
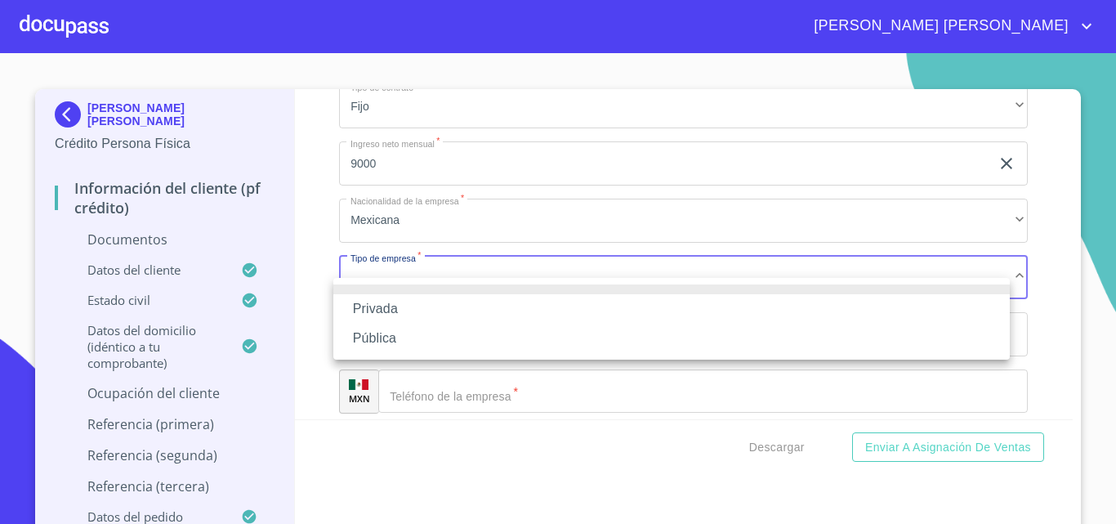
click at [418, 301] on li "Privada" at bounding box center [671, 308] width 677 height 29
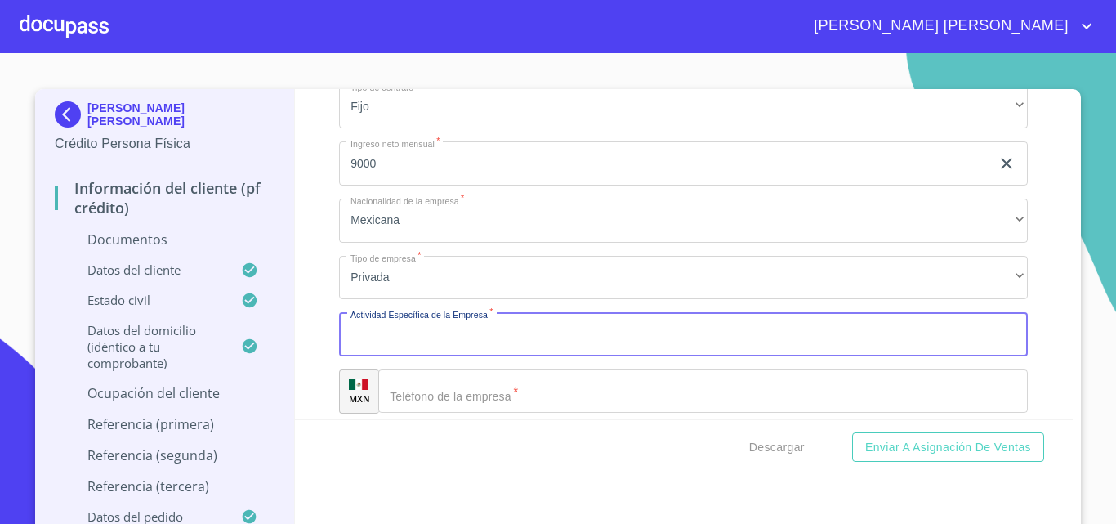
click at [434, 350] on input "Documento de identificación.   *" at bounding box center [683, 334] width 689 height 44
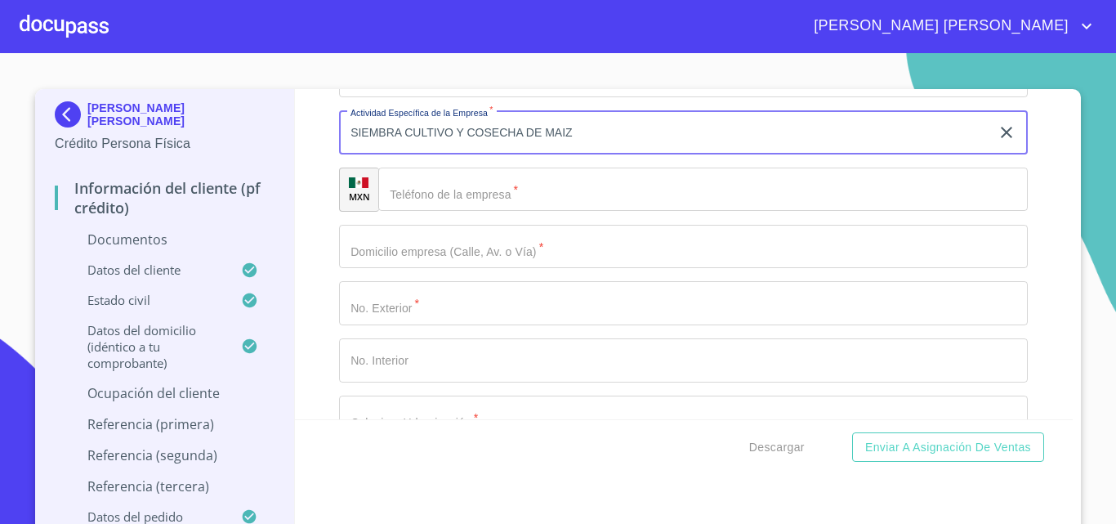
scroll to position [5473, 0]
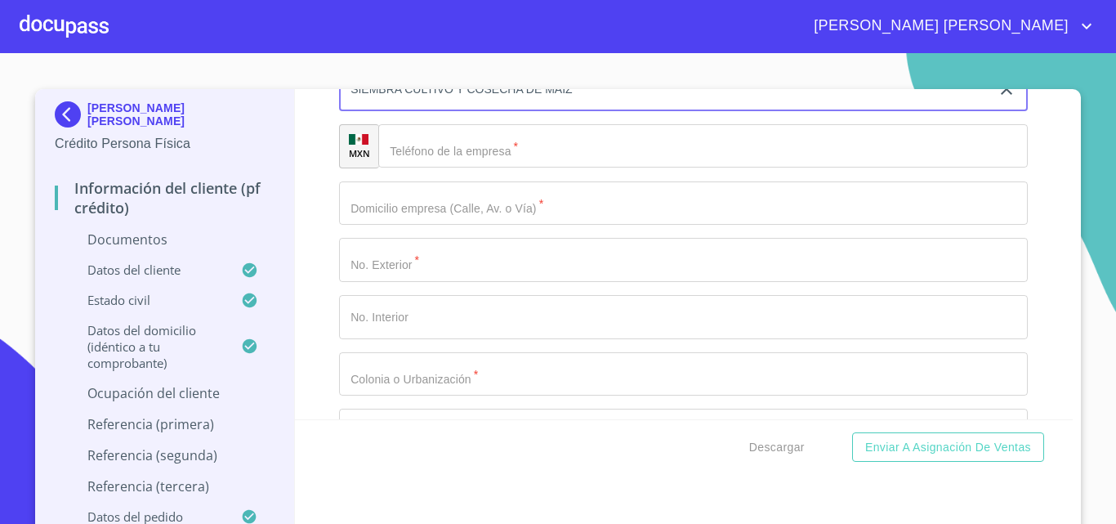
type input "SIEMBRA CULTIVO Y COSECHA DE MAIZ"
click at [462, 168] on input "Documento de identificación.   *" at bounding box center [703, 146] width 650 height 44
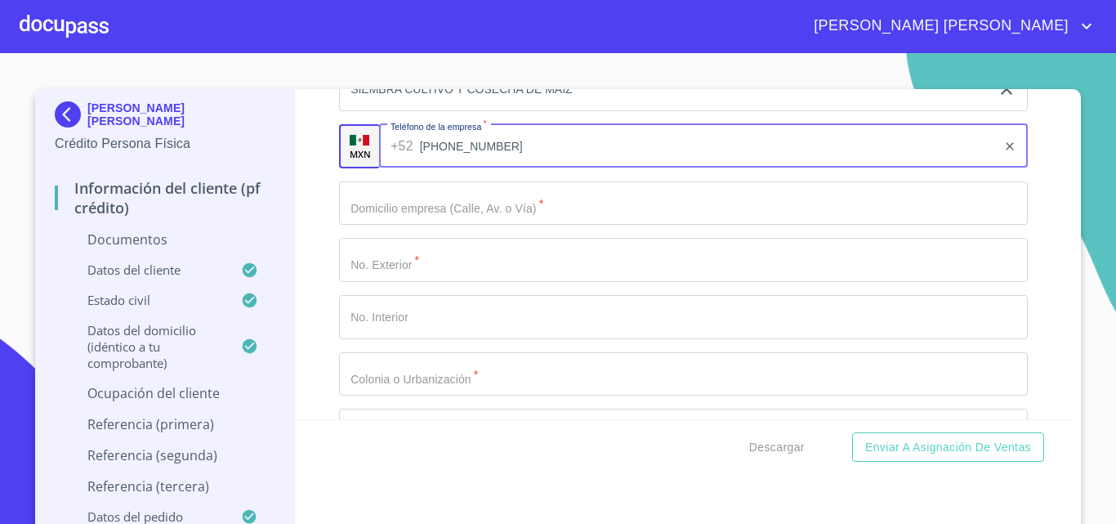
type input "[PHONE_NUMBER]"
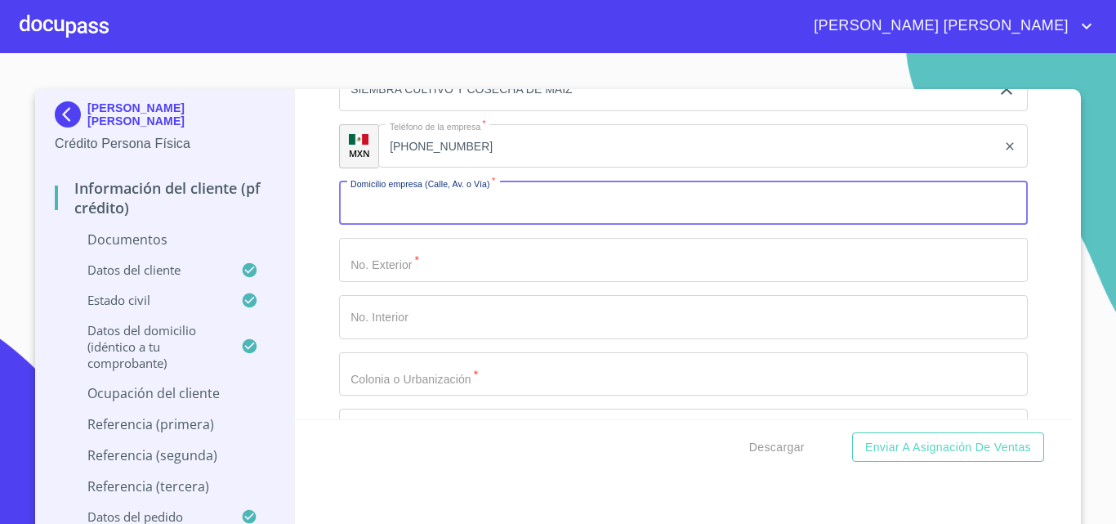
click at [503, 226] on input "Documento de identificación.   *" at bounding box center [683, 203] width 689 height 44
type input "P"
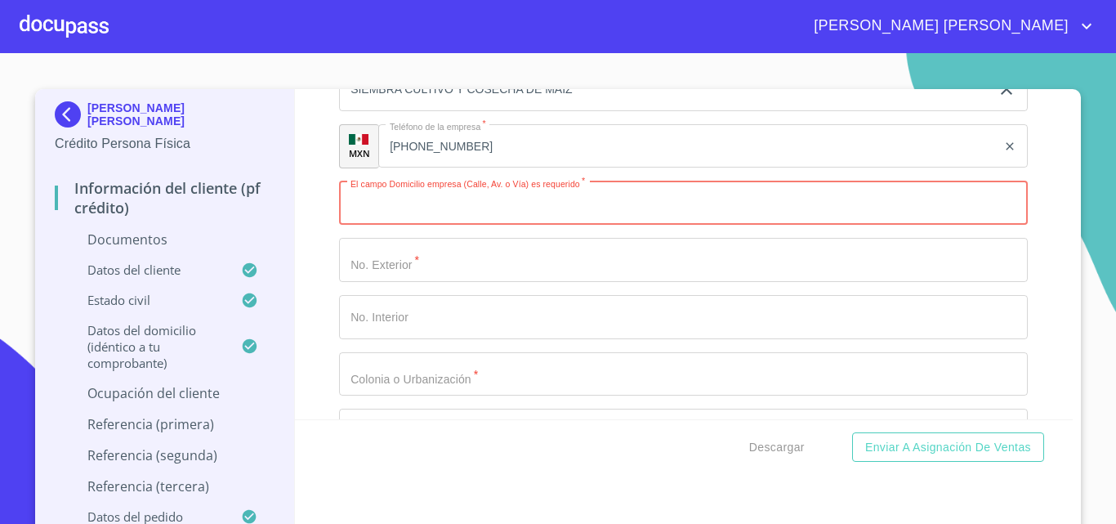
click at [379, 226] on input "Documento de identificación.   *" at bounding box center [683, 203] width 689 height 44
type input "[PERSON_NAME]"
click at [485, 260] on input "Documento de identificación.   *" at bounding box center [683, 260] width 689 height 44
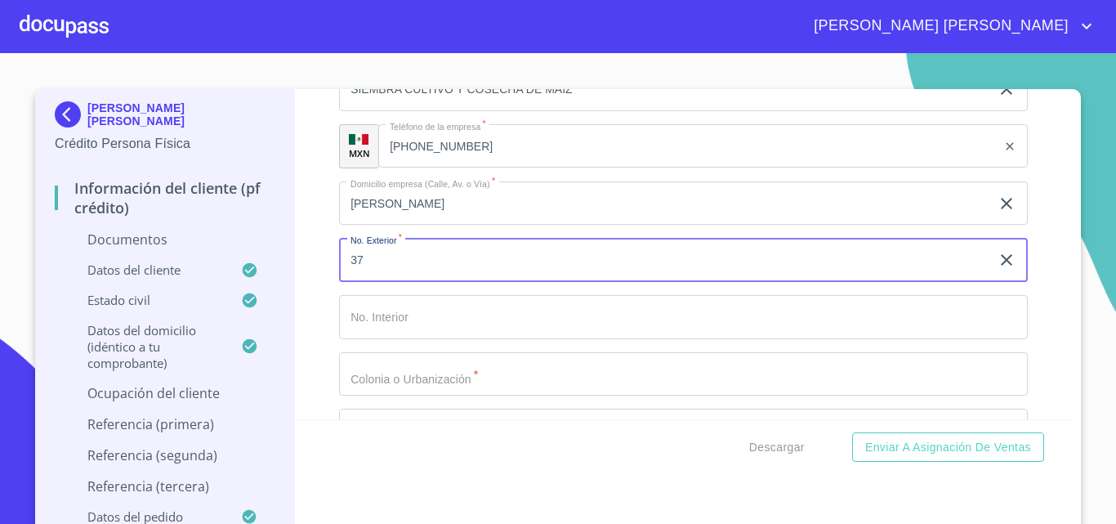
type input "37"
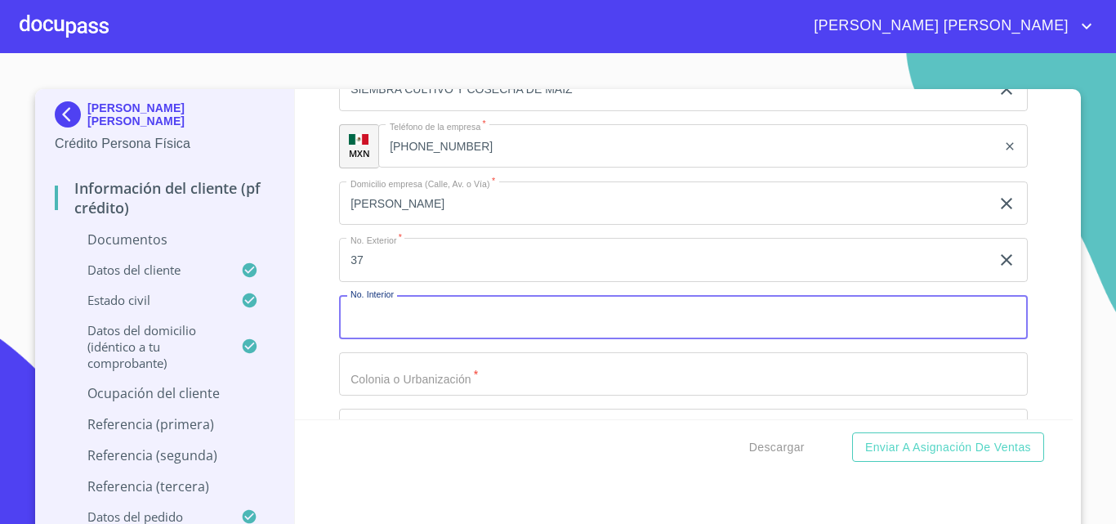
click at [445, 331] on input "Documento de identificación.   *" at bounding box center [683, 317] width 689 height 44
type input "A"
click at [450, 396] on input "Documento de identificación.   *" at bounding box center [683, 374] width 689 height 44
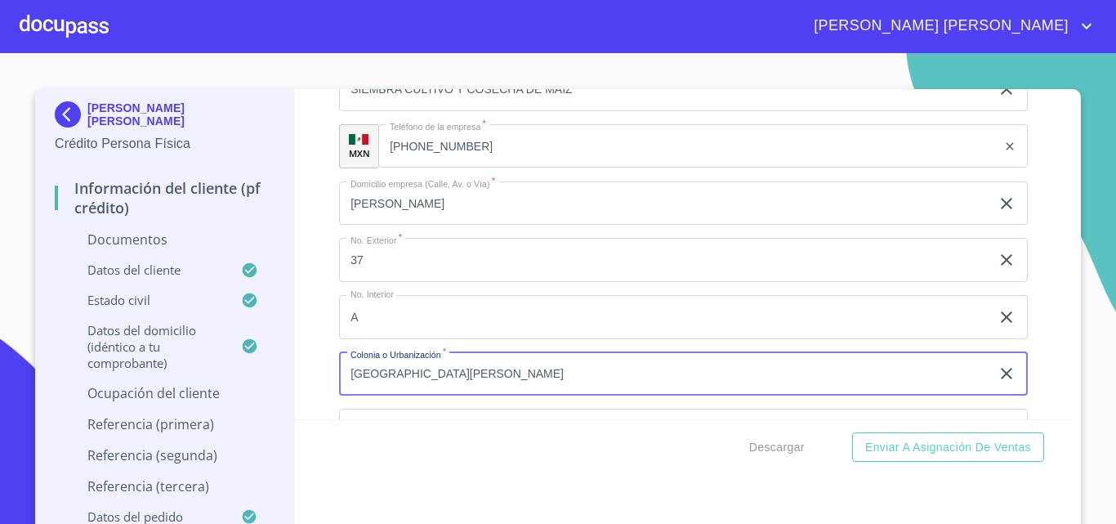
scroll to position [5555, 0]
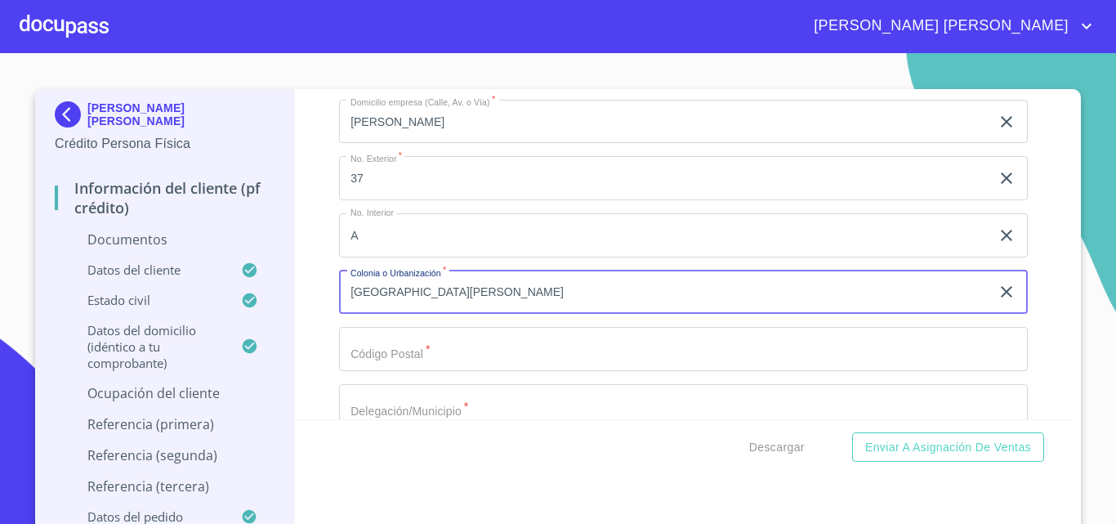
type input "[GEOGRAPHIC_DATA][PERSON_NAME]"
click at [425, 371] on input "Documento de identificación.   *" at bounding box center [683, 349] width 689 height 44
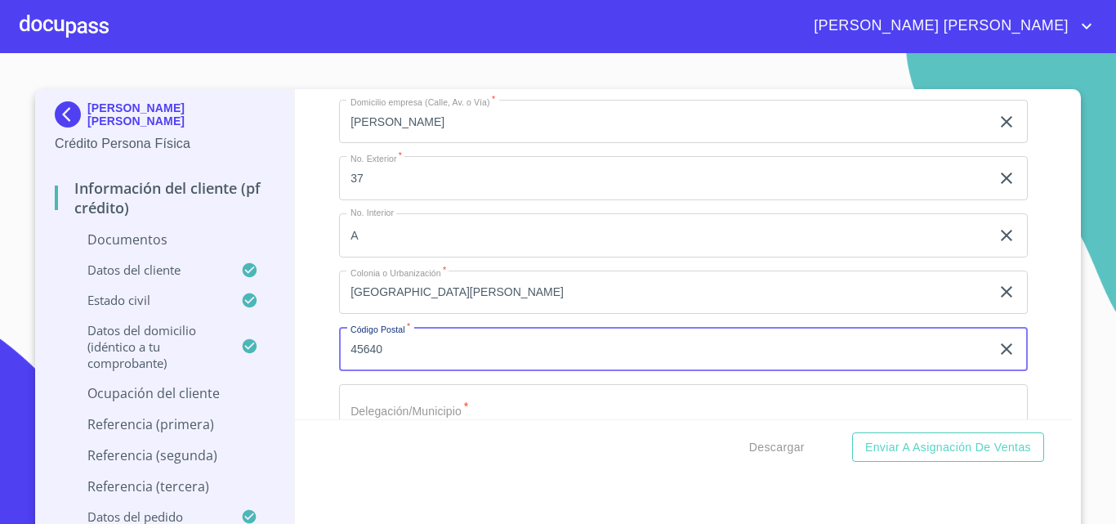
type input "45640"
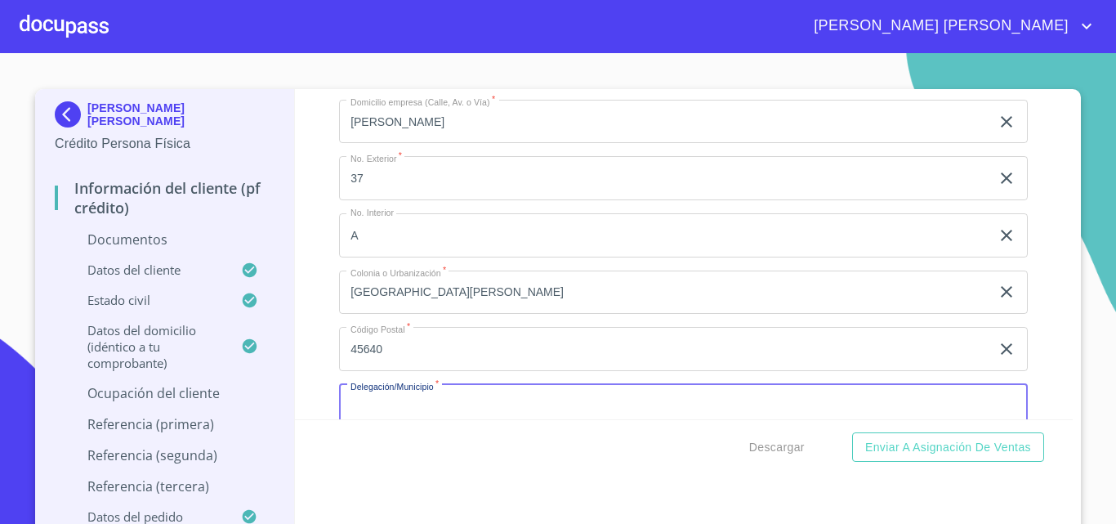
scroll to position [5583, 0]
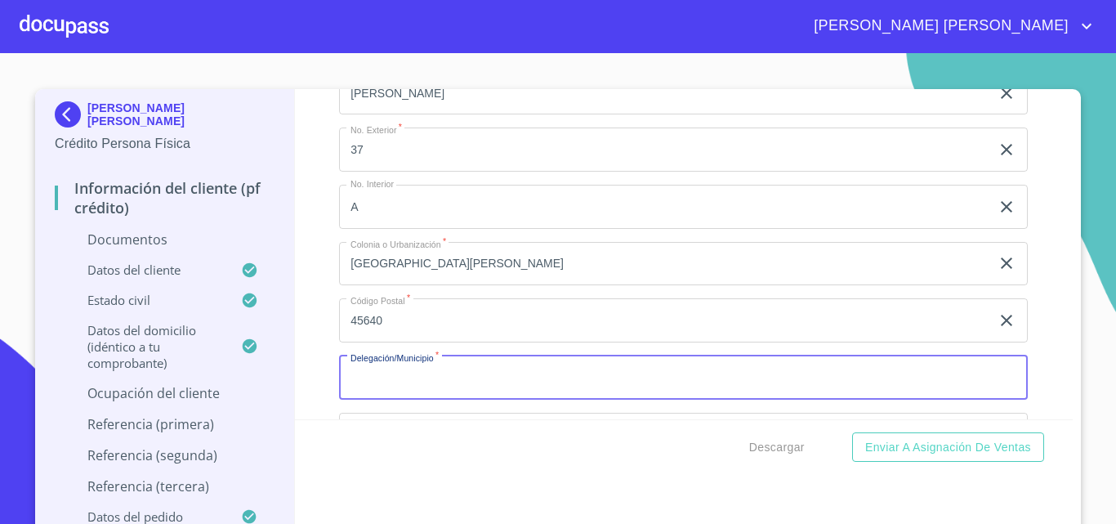
click at [382, 395] on input "Documento de identificación.   *" at bounding box center [683, 378] width 689 height 44
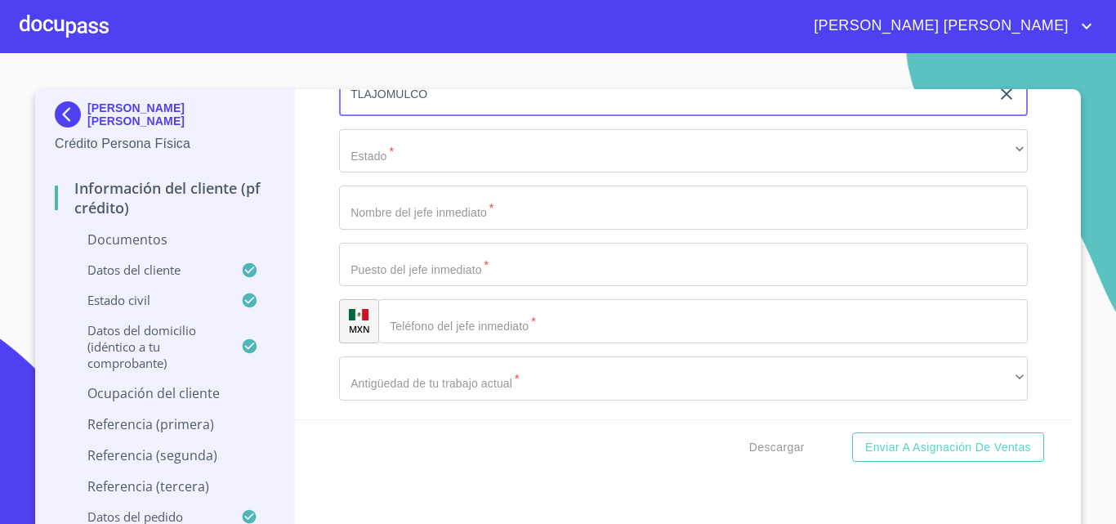
scroll to position [5829, 0]
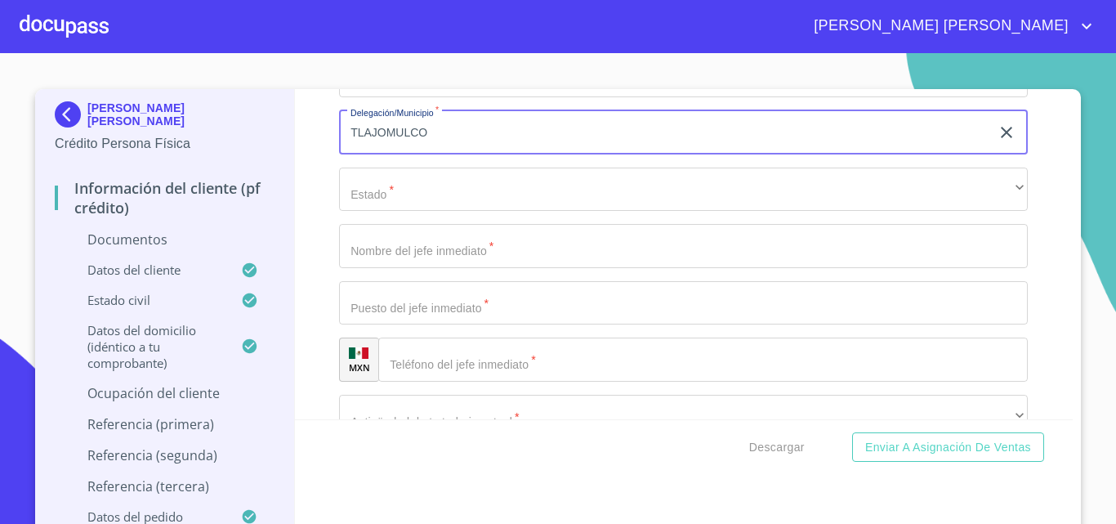
type input "TLAJOMULCO"
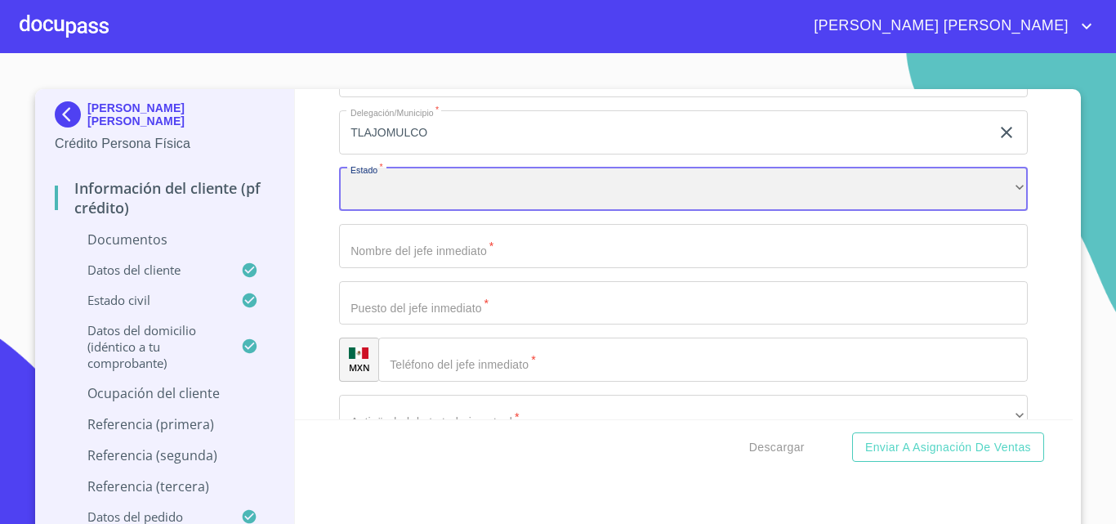
click at [413, 212] on div "​" at bounding box center [683, 190] width 689 height 44
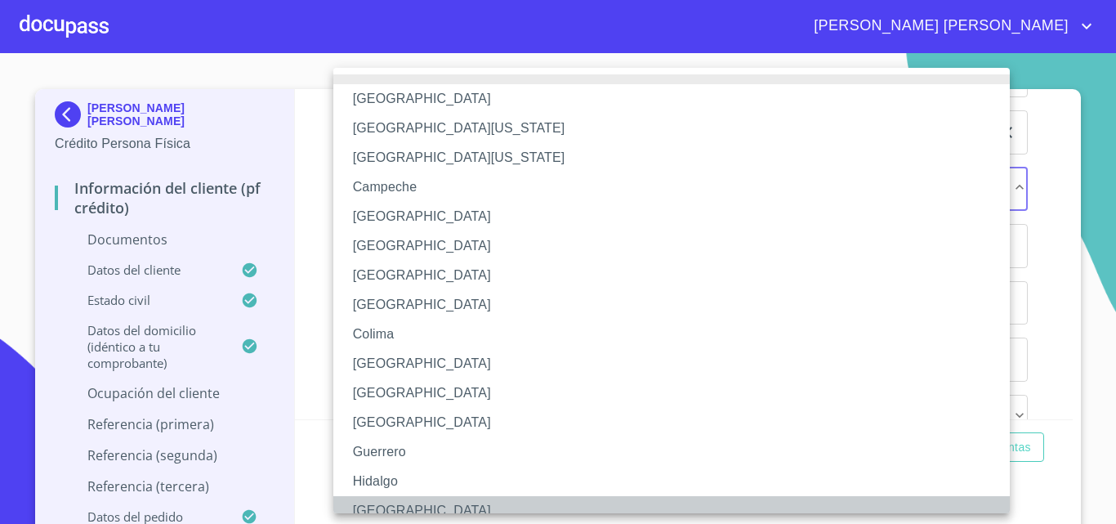
click at [395, 509] on li "[GEOGRAPHIC_DATA]" at bounding box center [677, 510] width 689 height 29
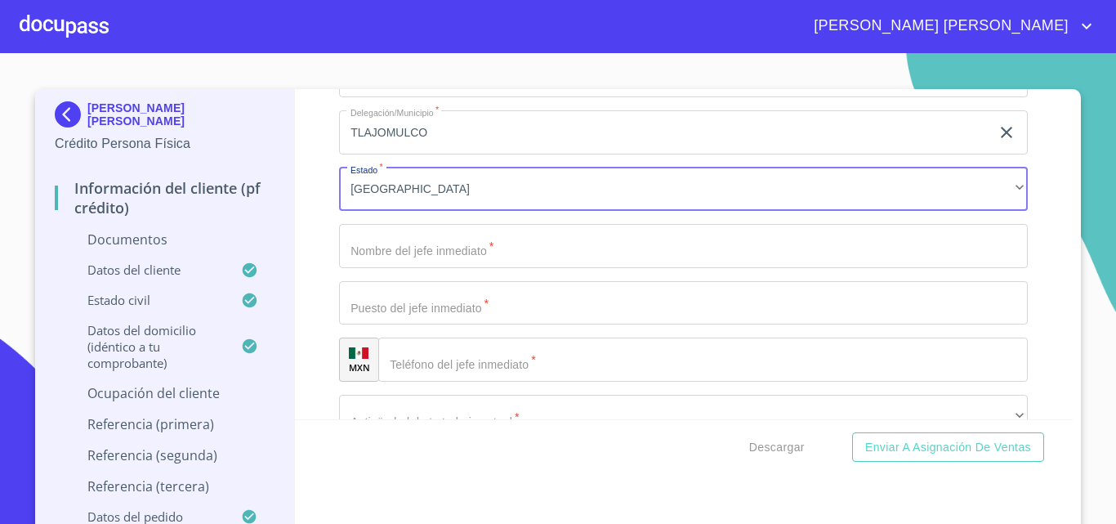
click at [415, 268] on input "Documento de identificación.   *" at bounding box center [683, 246] width 689 height 44
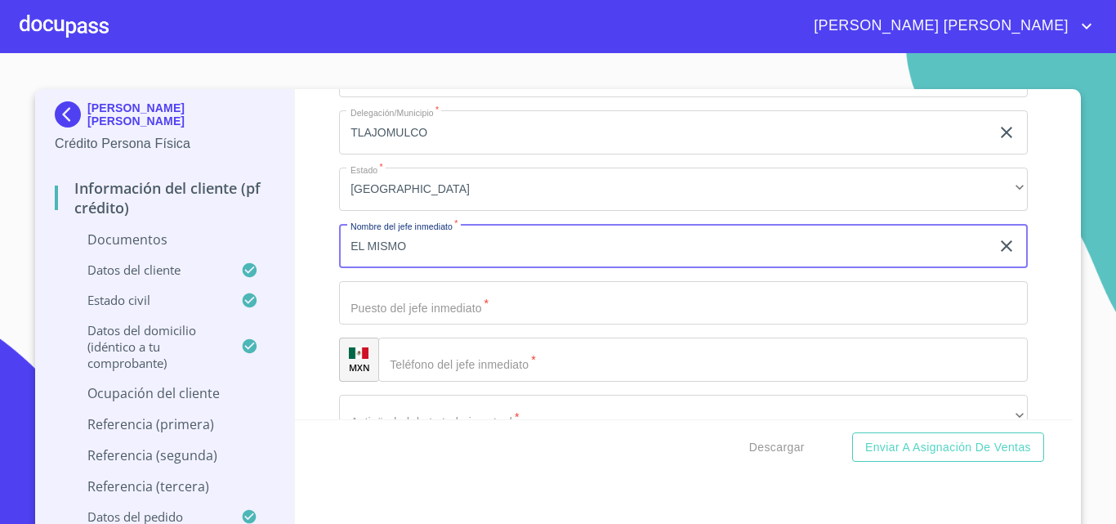
type input "EL MISMO"
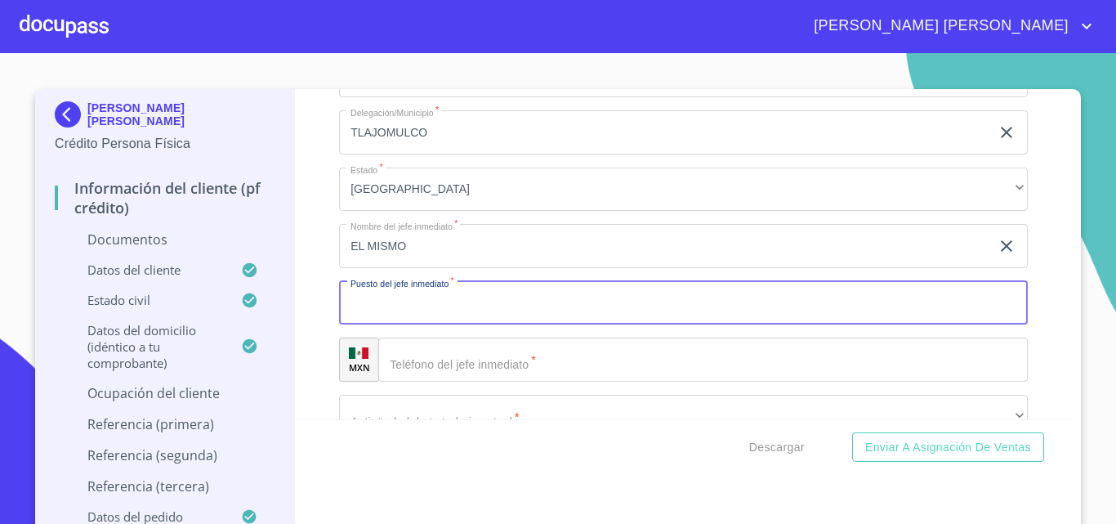
click at [394, 325] on input "Documento de identificación.   *" at bounding box center [683, 303] width 689 height 44
type input "DUEÑO"
click at [410, 382] on div "​" at bounding box center [703, 360] width 650 height 44
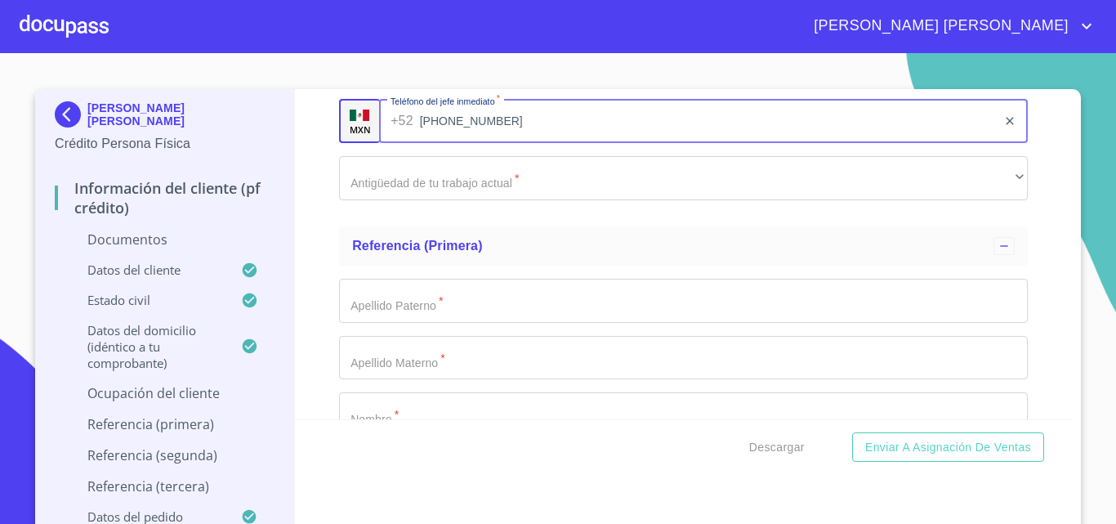
scroll to position [6074, 0]
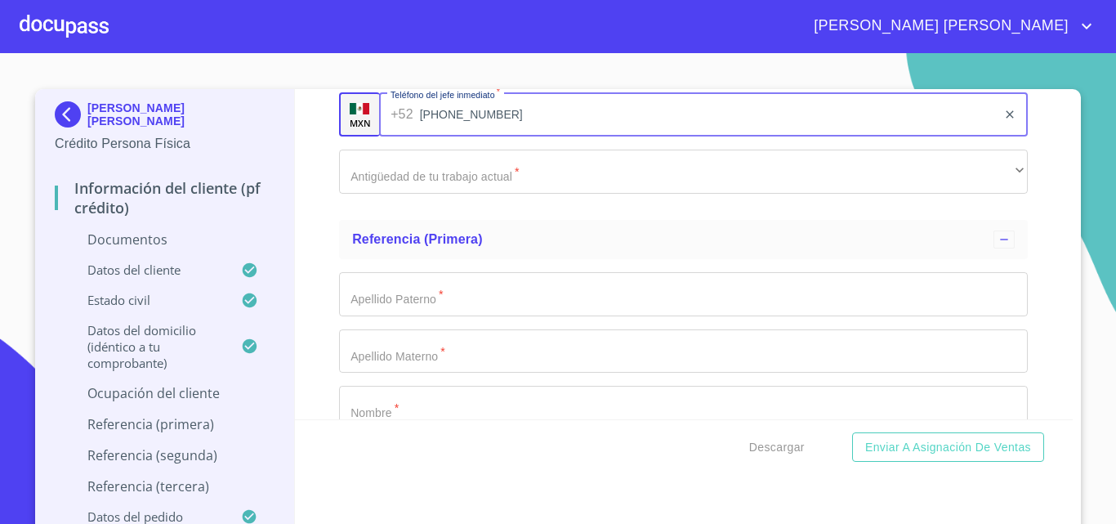
type input "[PHONE_NUMBER]"
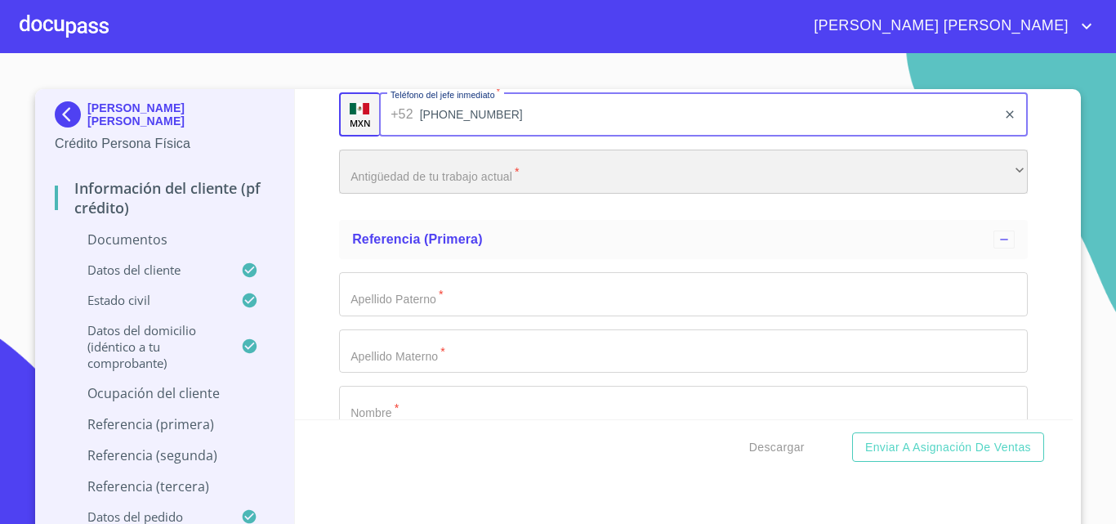
click at [439, 194] on div "​" at bounding box center [683, 172] width 689 height 44
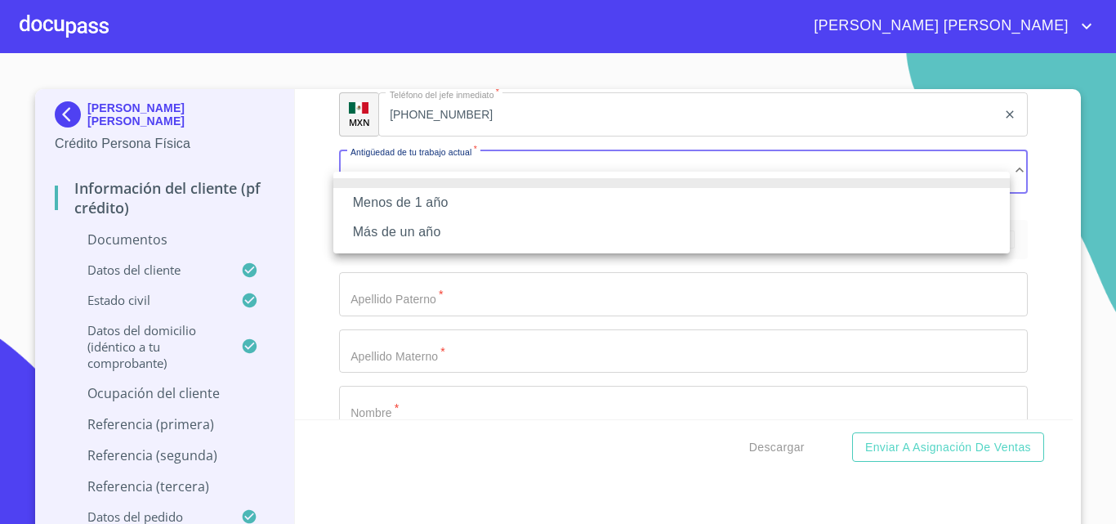
click at [408, 230] on li "Más de un año" at bounding box center [671, 231] width 677 height 29
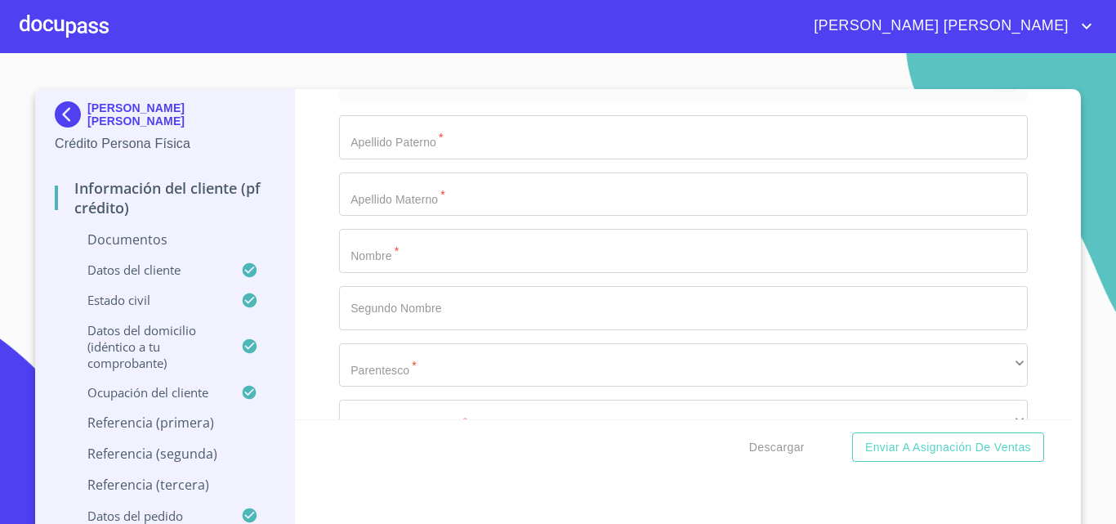
scroll to position [6237, 0]
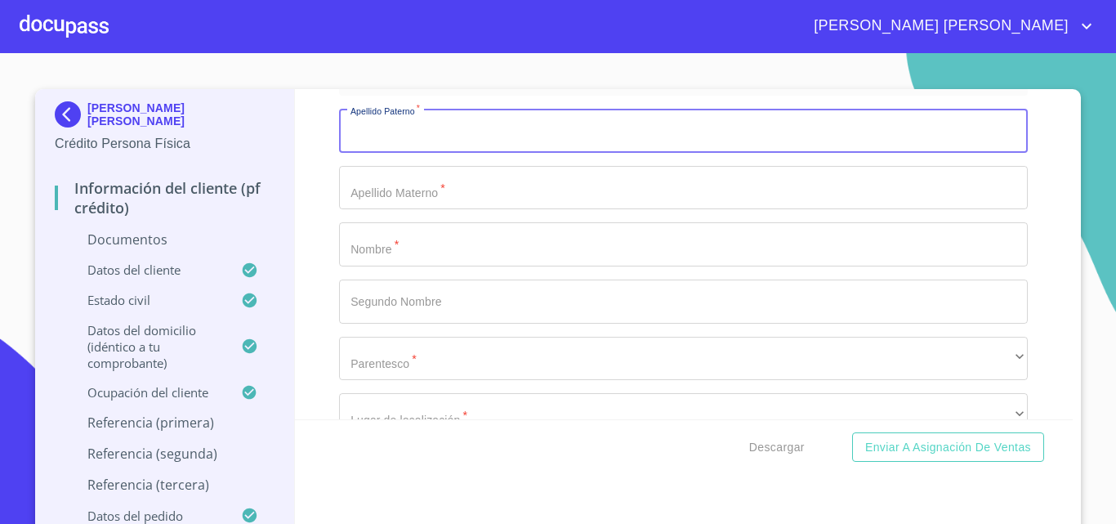
click at [419, 153] on input "Documento de identificación.   *" at bounding box center [683, 131] width 689 height 44
type input "[PERSON_NAME]"
type input "|"
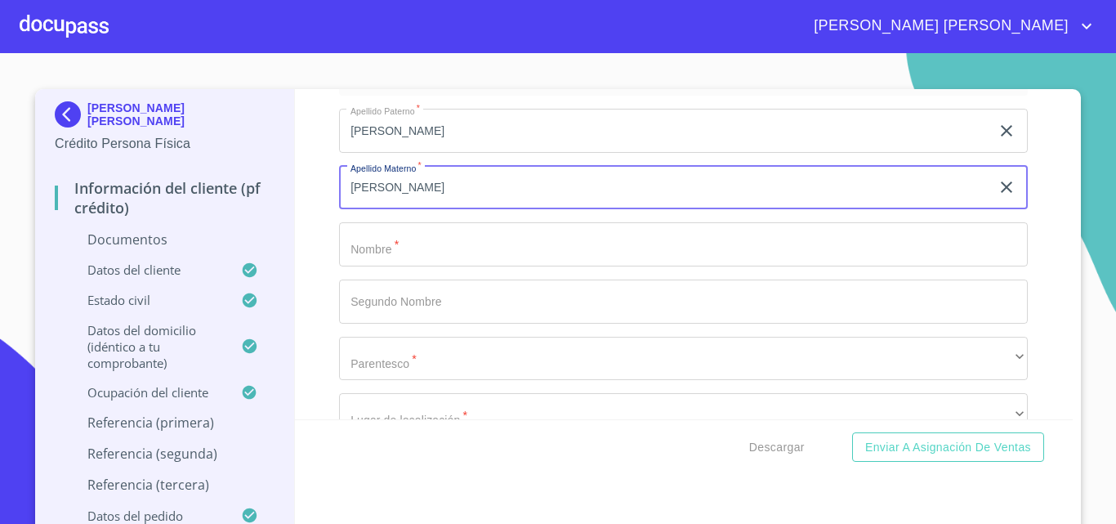
type input "[PERSON_NAME]"
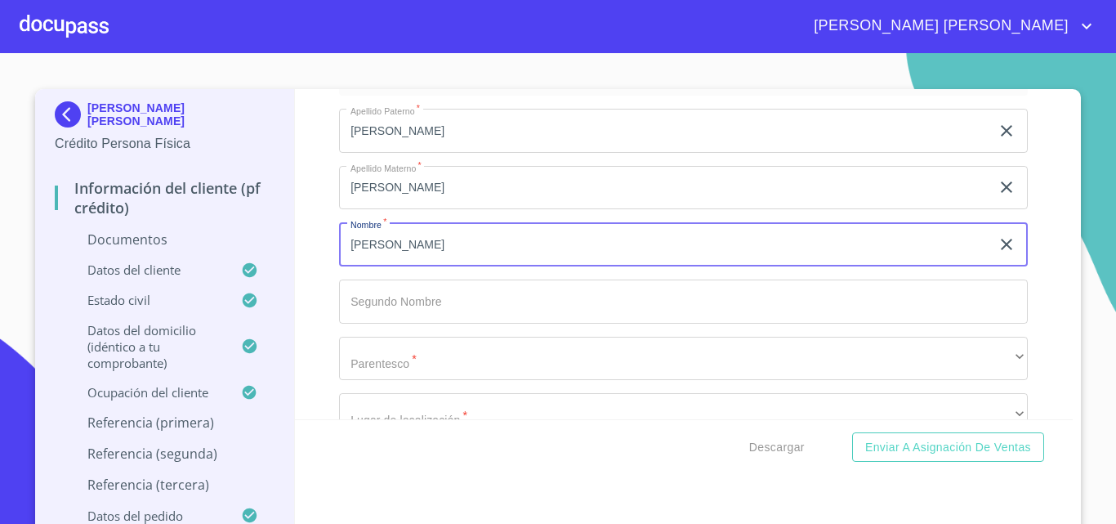
type input "[PERSON_NAME]"
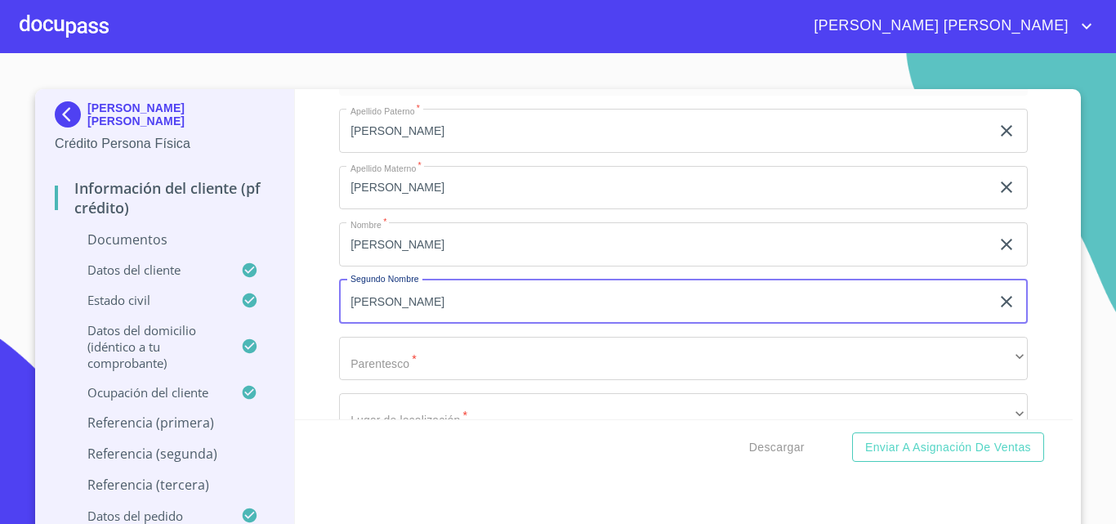
type input "[PERSON_NAME]"
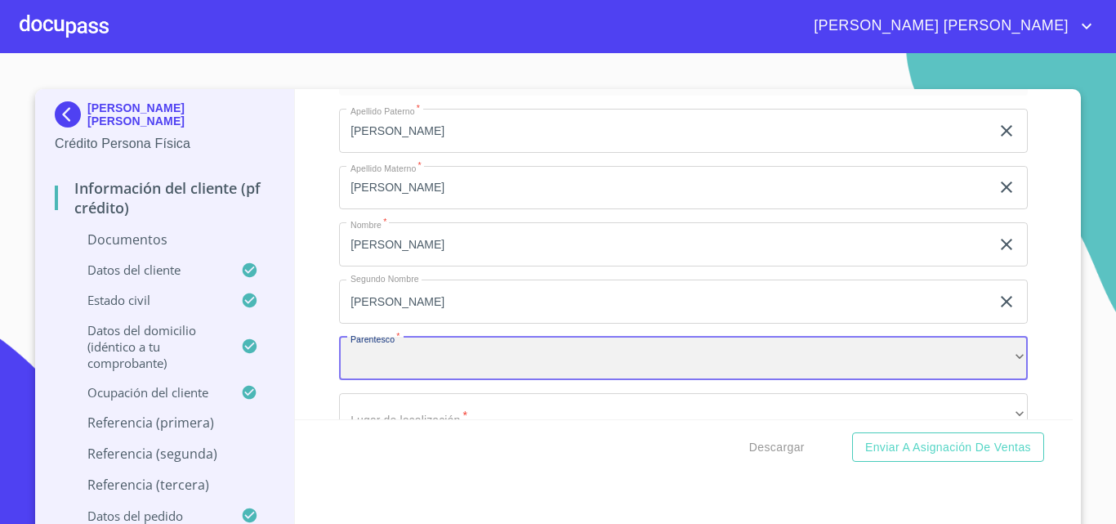
click at [429, 372] on div "​" at bounding box center [683, 359] width 689 height 44
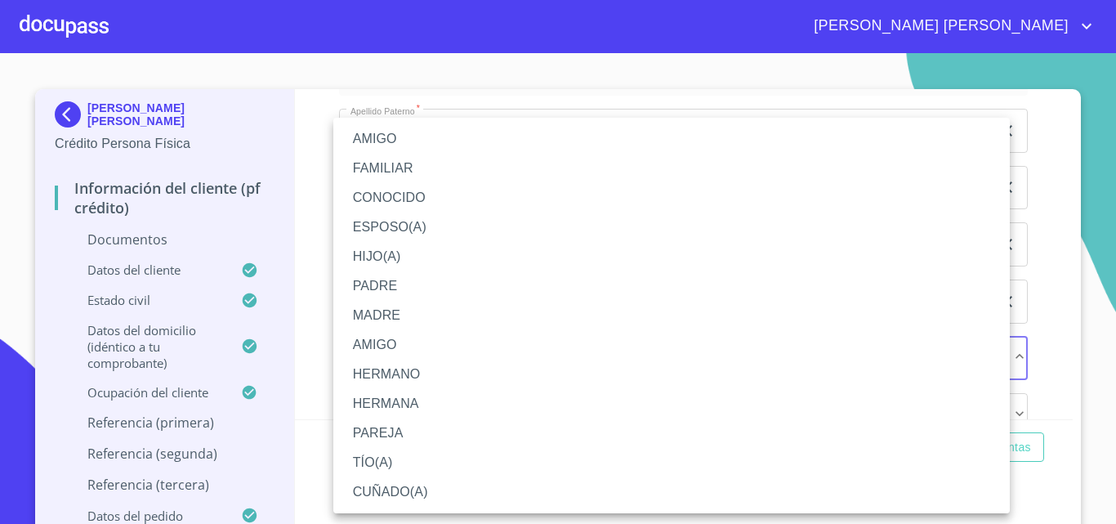
click at [390, 253] on li "HIJO(A)" at bounding box center [671, 256] width 677 height 29
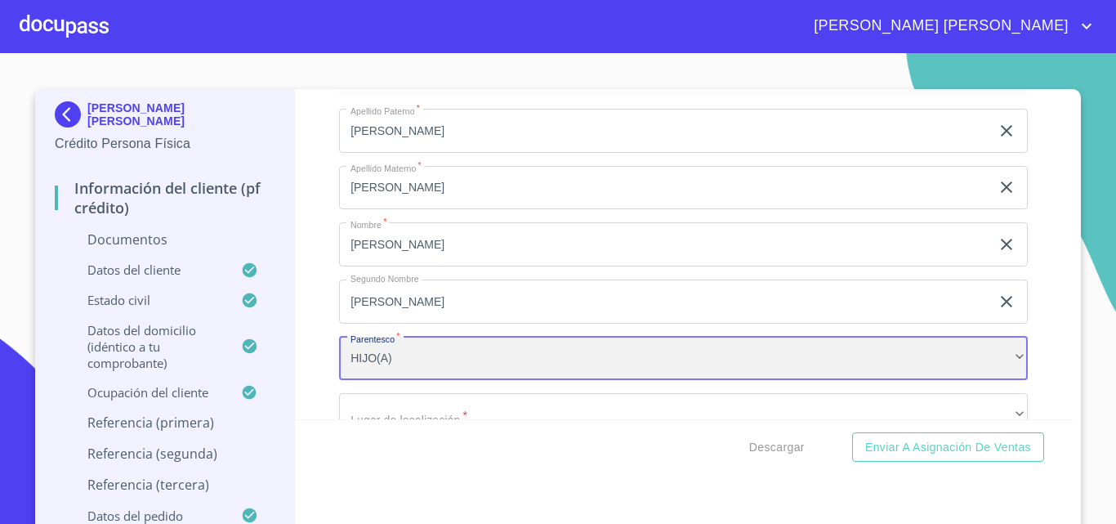
scroll to position [6401, 0]
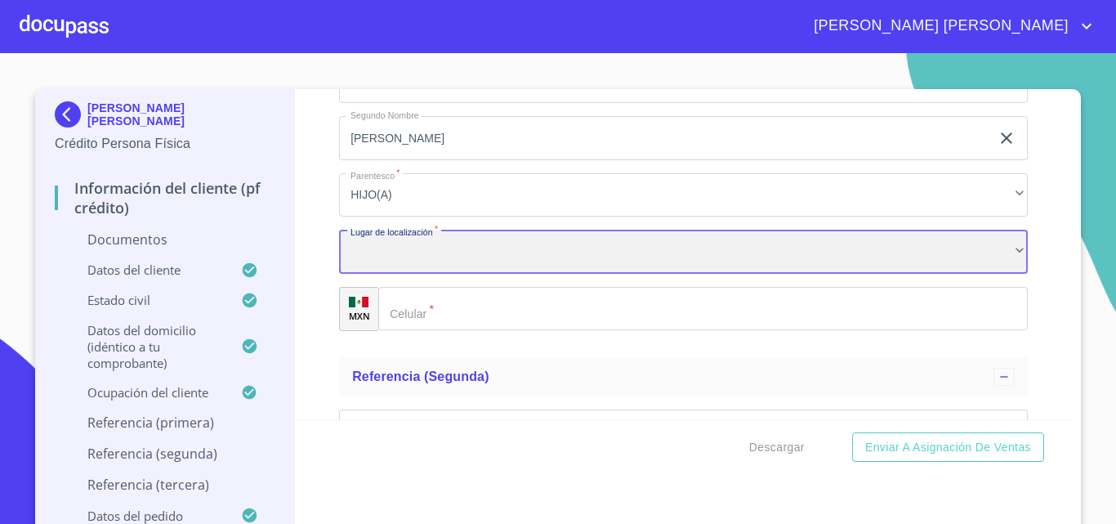
click at [407, 274] on div "​" at bounding box center [683, 252] width 689 height 44
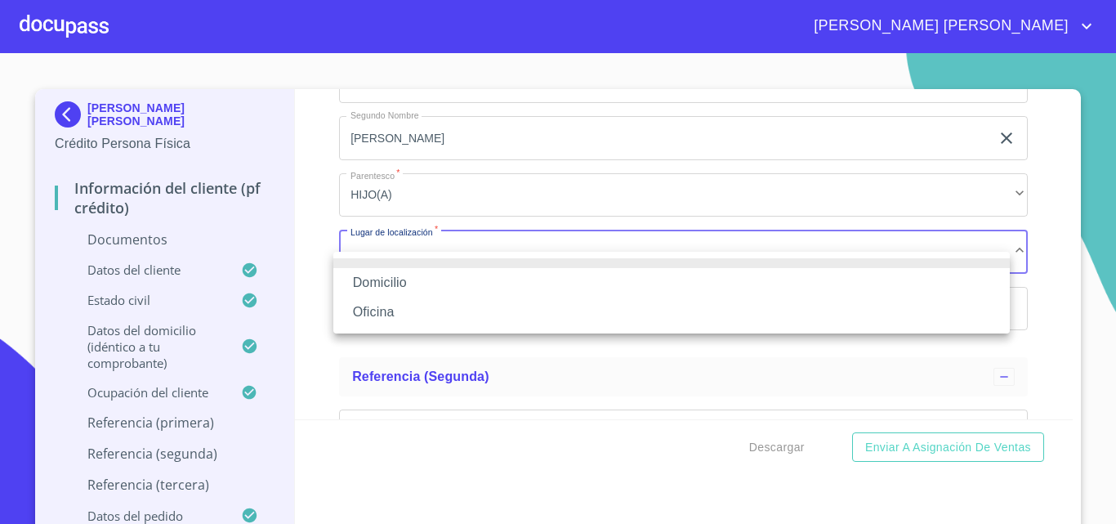
click at [404, 311] on li "Oficina" at bounding box center [671, 311] width 677 height 29
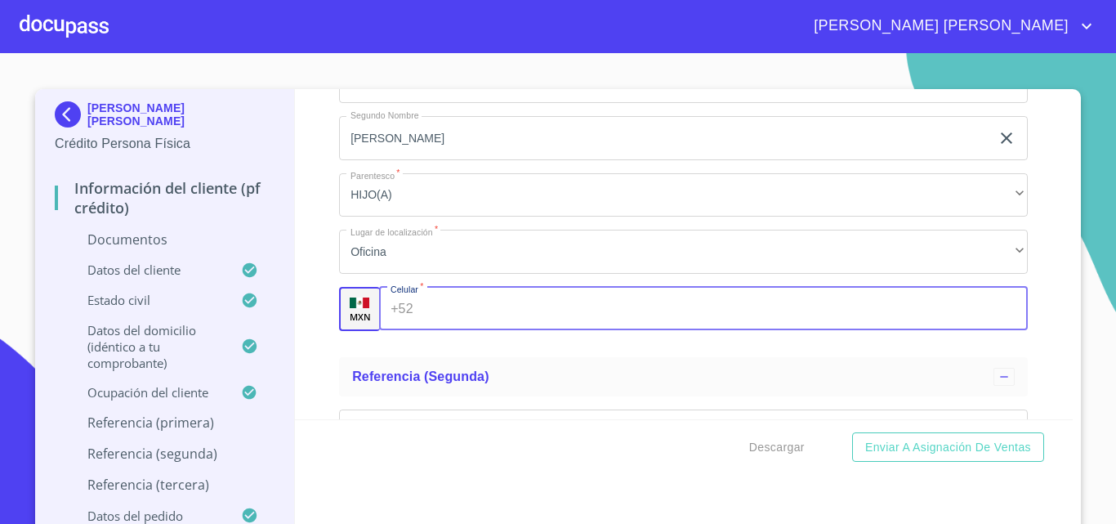
click at [458, 331] on input "Documento de identificación.   *" at bounding box center [724, 309] width 609 height 44
type input "[PHONE_NUMBER]"
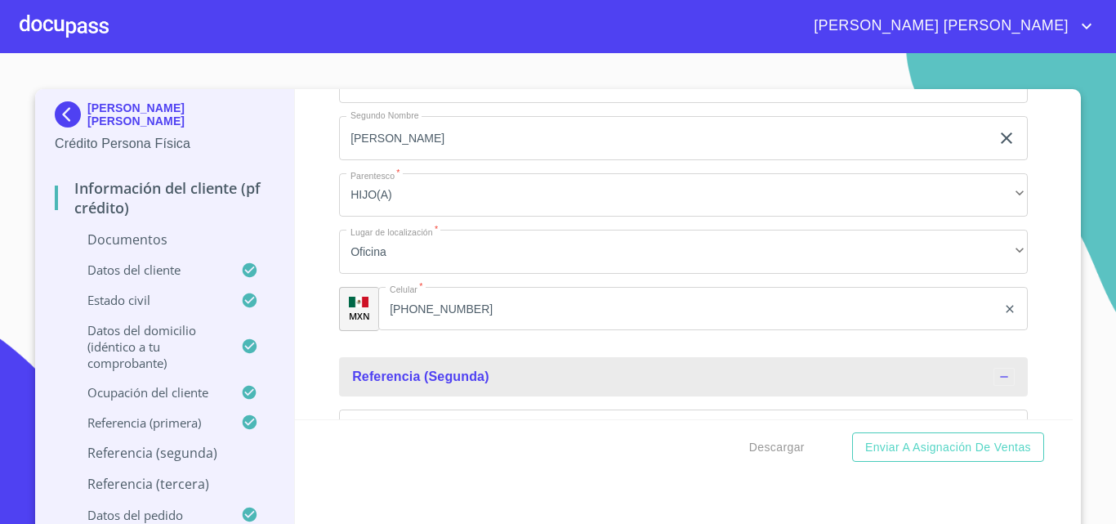
scroll to position [6598, 0]
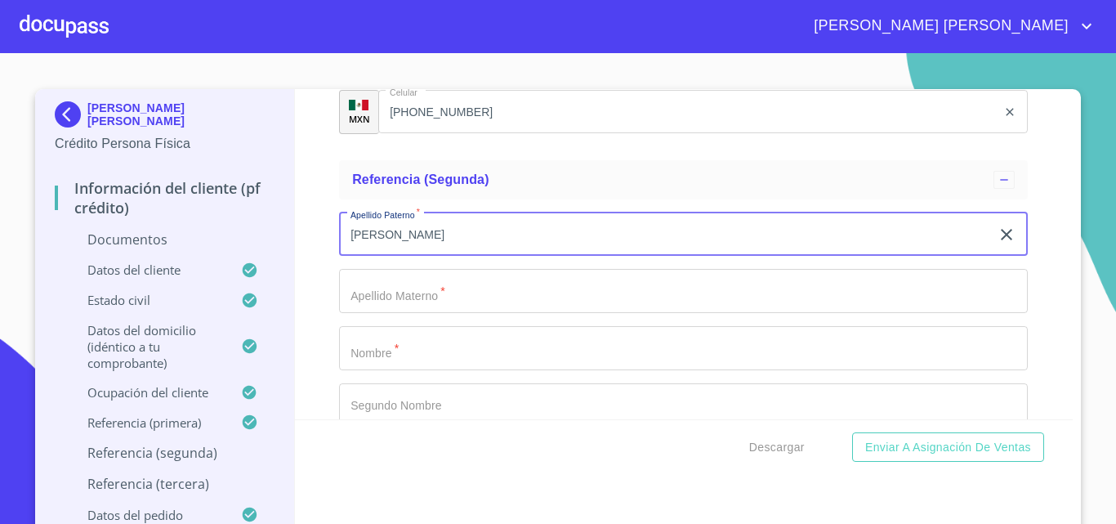
type input "[PERSON_NAME]"
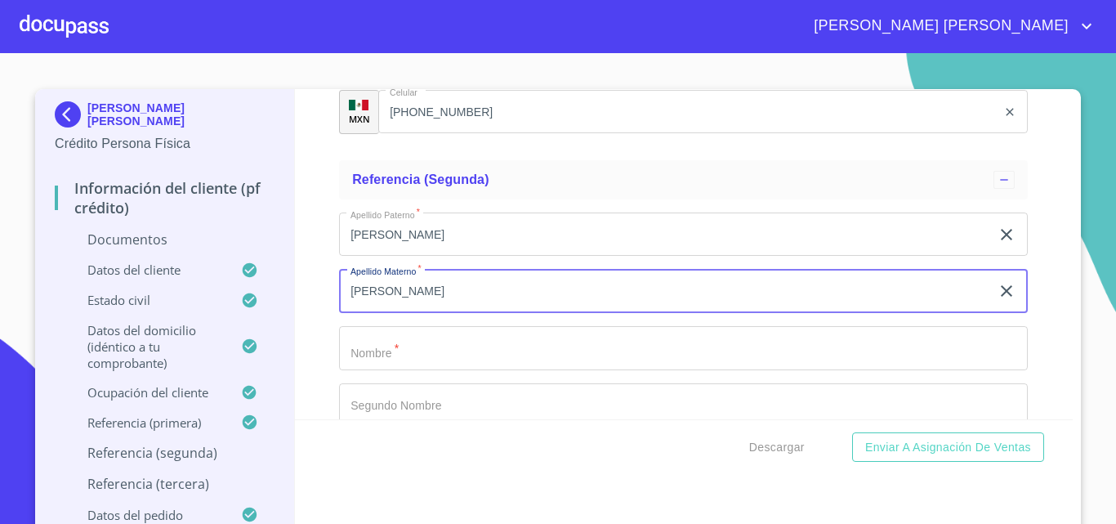
type input "[PERSON_NAME]"
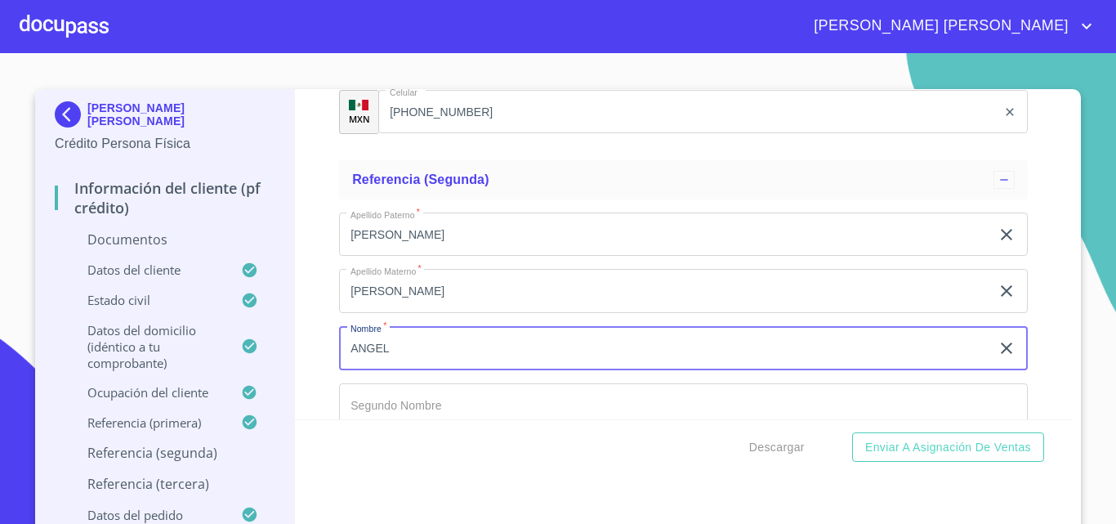
type input "ANGEL"
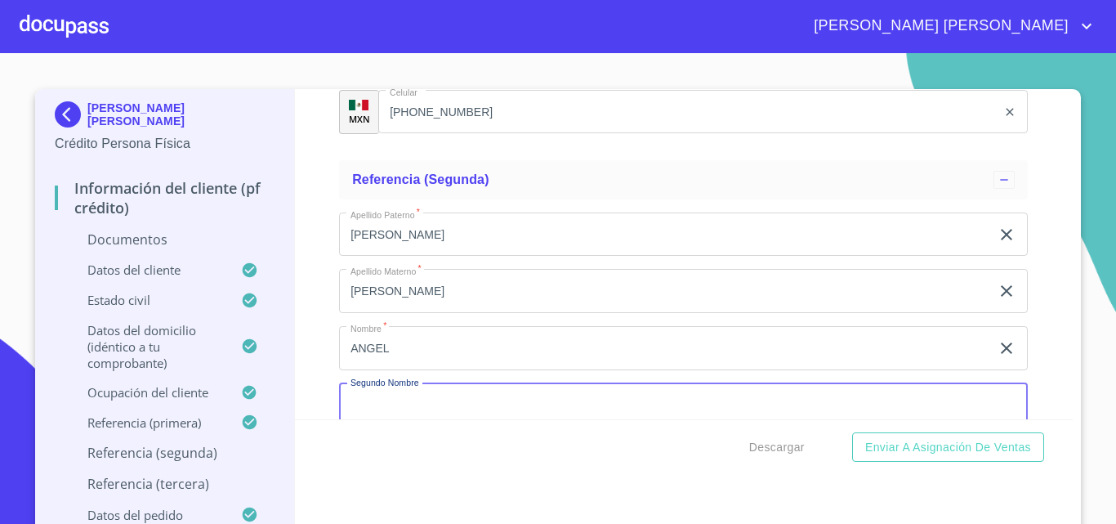
scroll to position [6625, 0]
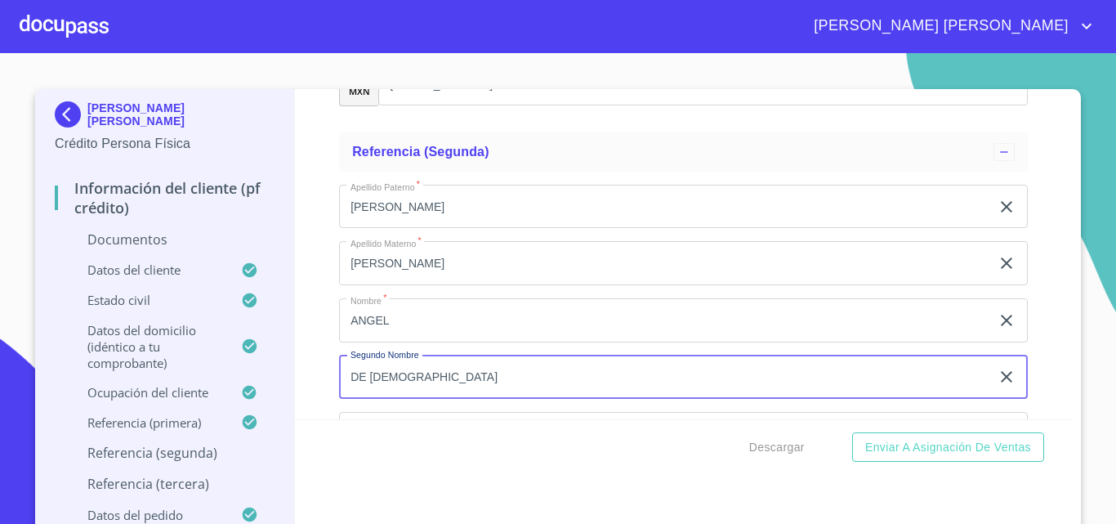
type input "DE [DEMOGRAPHIC_DATA]"
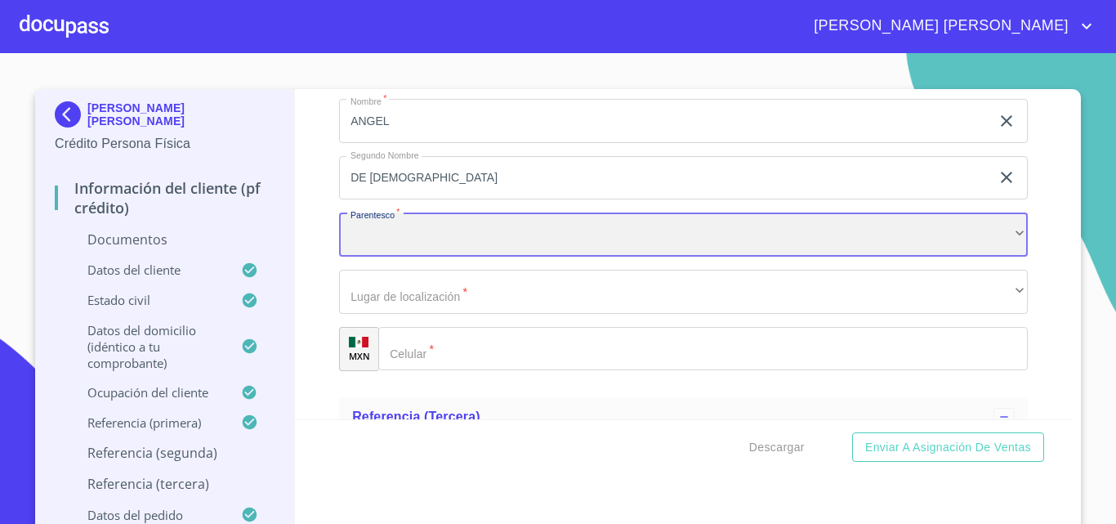
click at [419, 257] on div "​" at bounding box center [683, 234] width 689 height 44
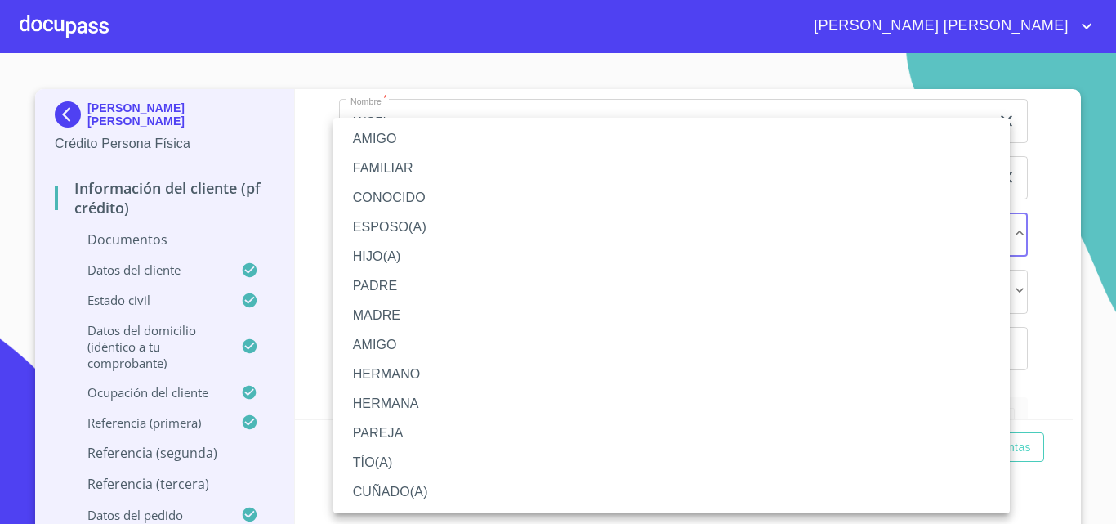
click at [409, 139] on li "AMIGO" at bounding box center [671, 138] width 677 height 29
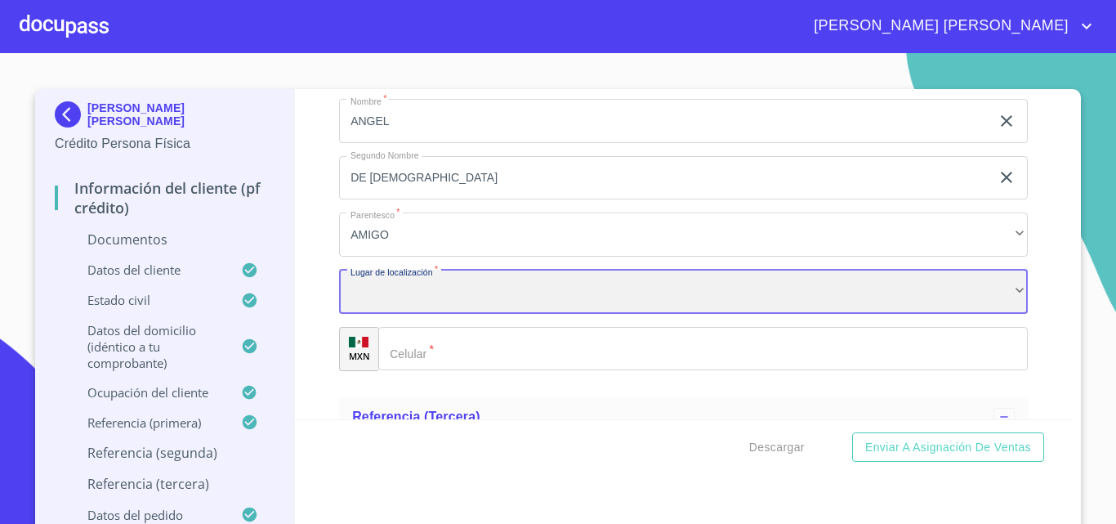
click at [426, 314] on div "​" at bounding box center [683, 292] width 689 height 44
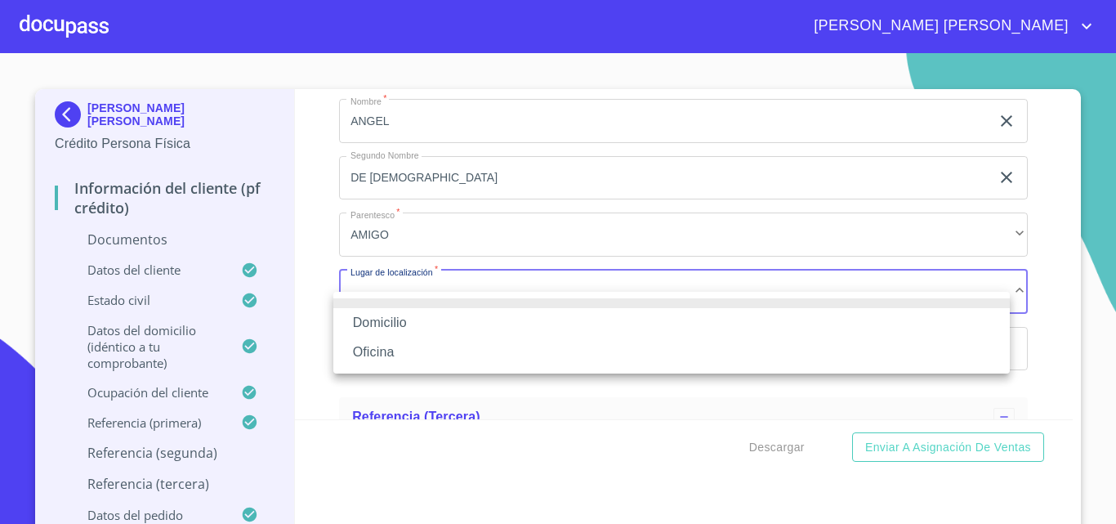
click at [405, 355] on li "Oficina" at bounding box center [671, 352] width 677 height 29
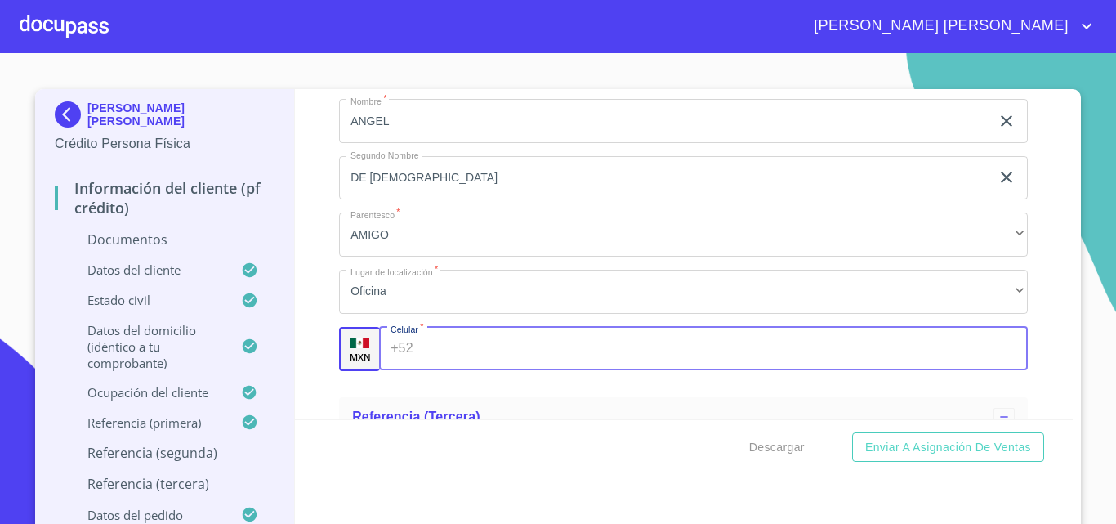
click at [446, 364] on input "Documento de identificación.   *" at bounding box center [724, 349] width 609 height 44
type input "[PHONE_NUMBER]"
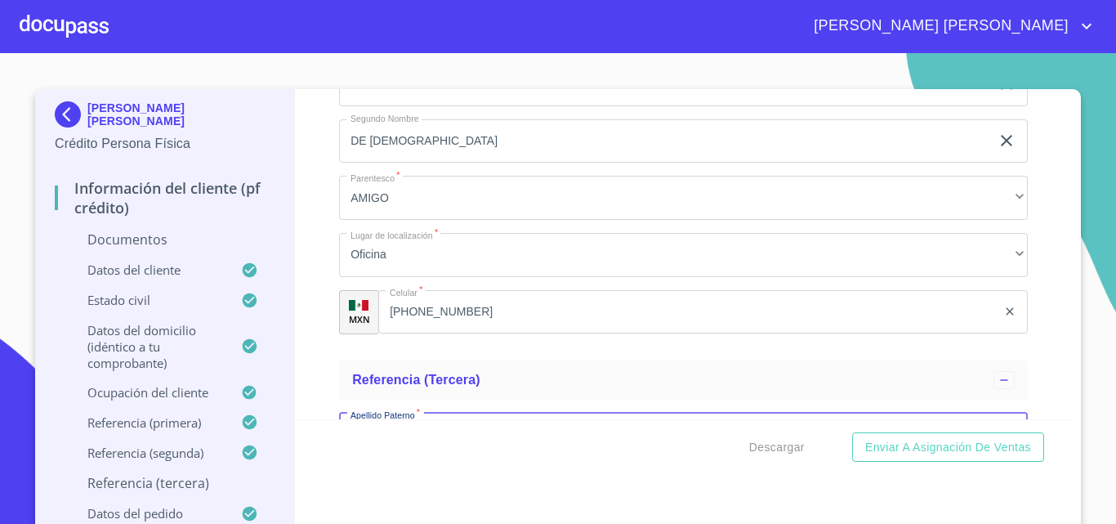
scroll to position [7062, 0]
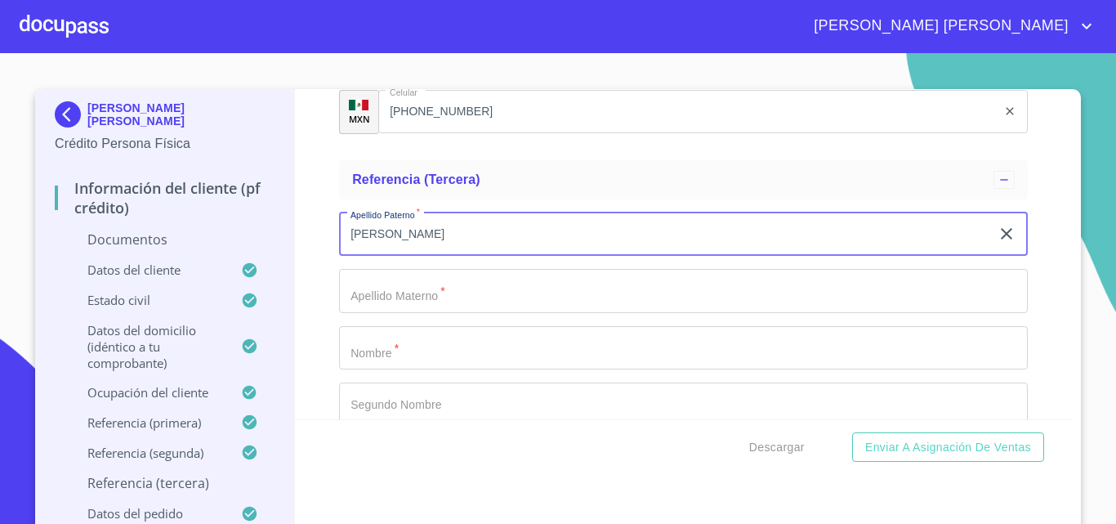
type input "[PERSON_NAME]"
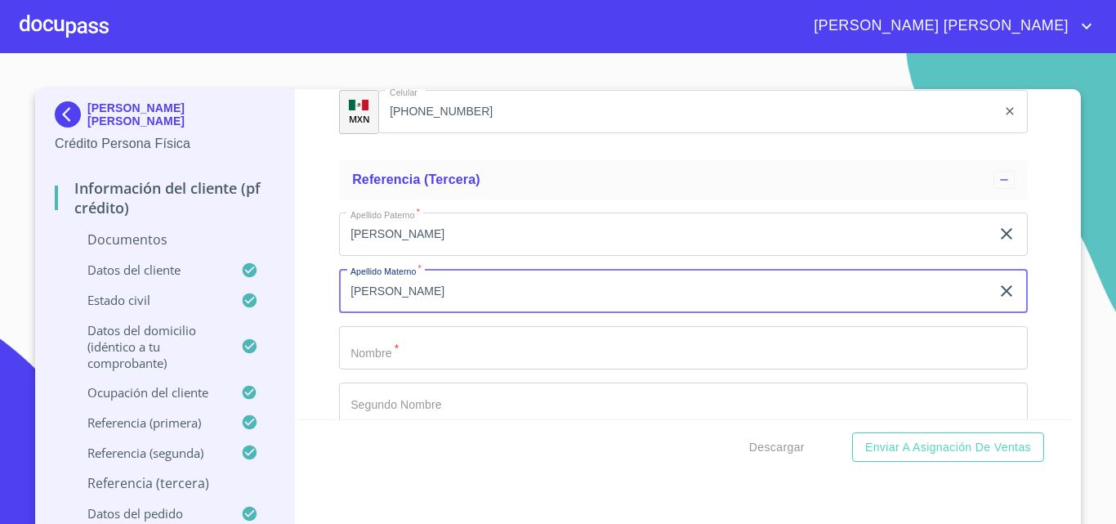
type input "[PERSON_NAME]"
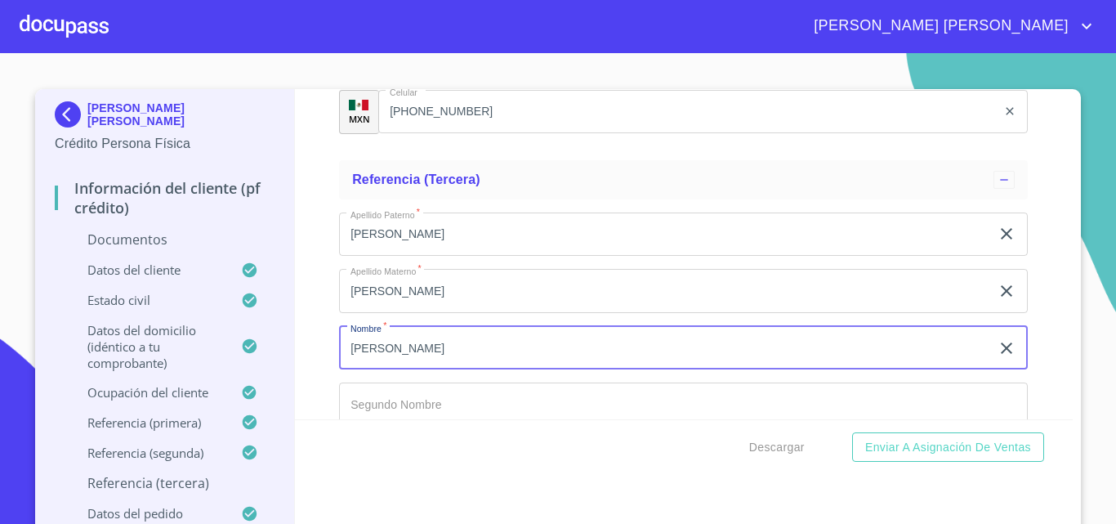
type input "[PERSON_NAME]"
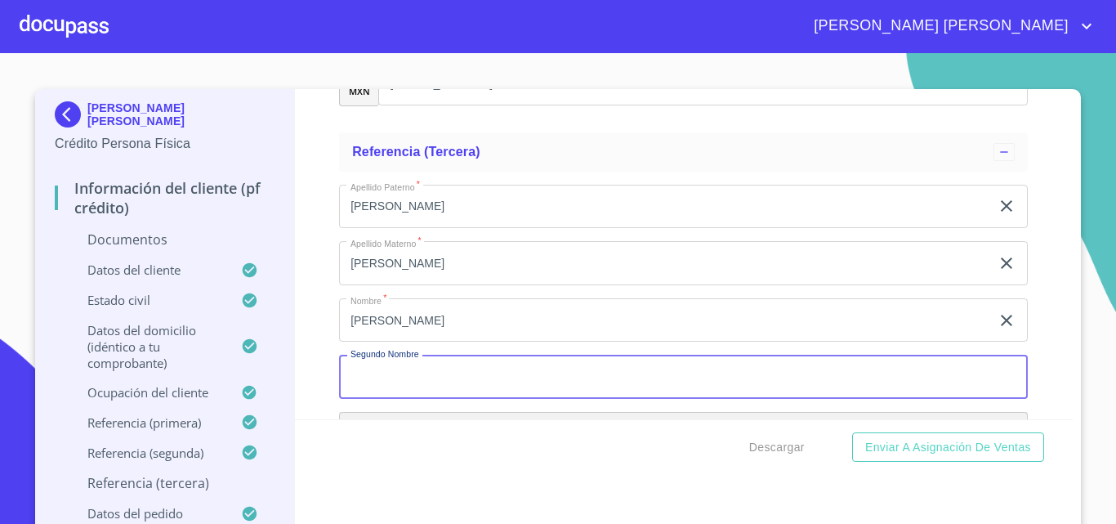
scroll to position [7289, 0]
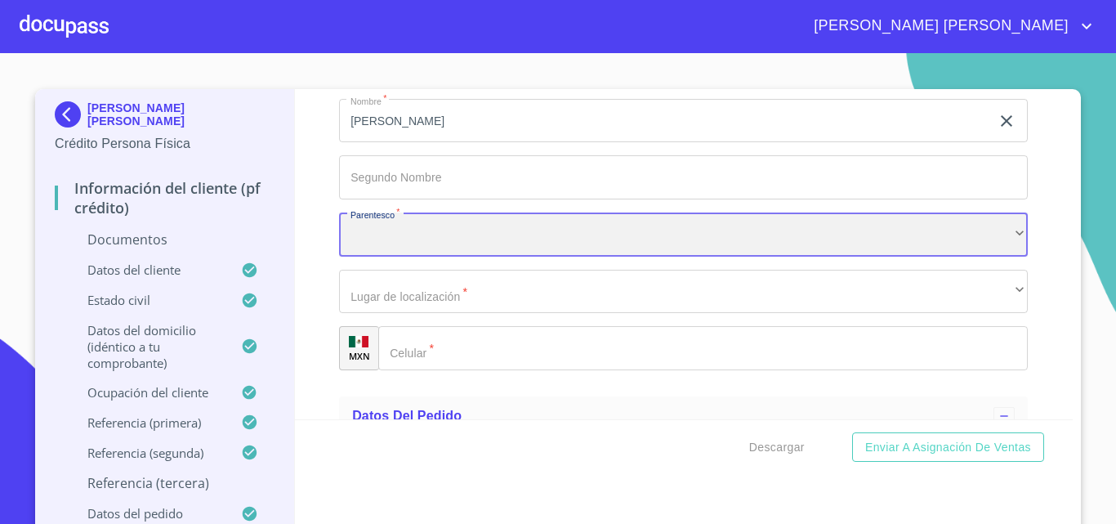
click at [502, 257] on div "​" at bounding box center [683, 234] width 689 height 44
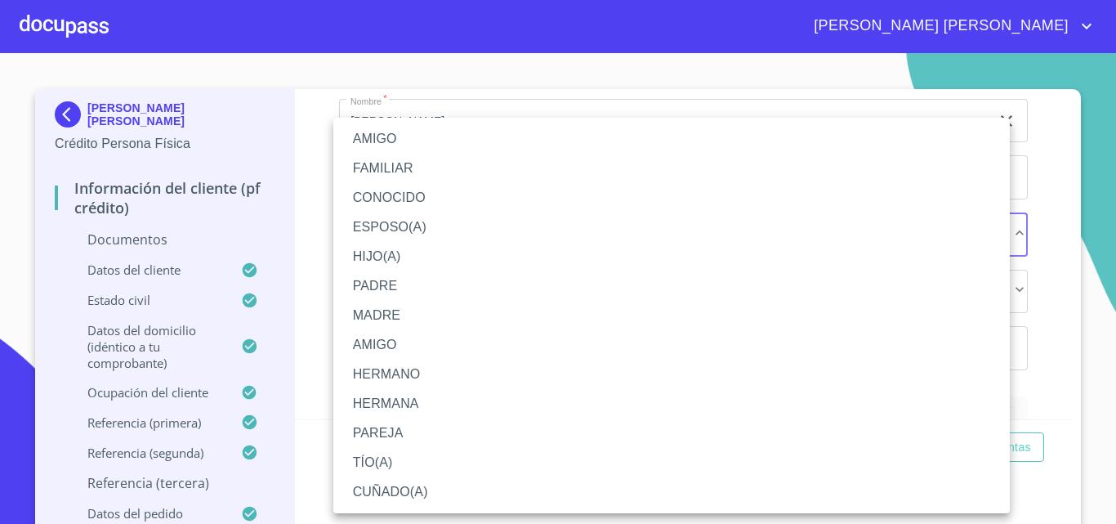
click at [383, 432] on li "PAREJA" at bounding box center [671, 432] width 677 height 29
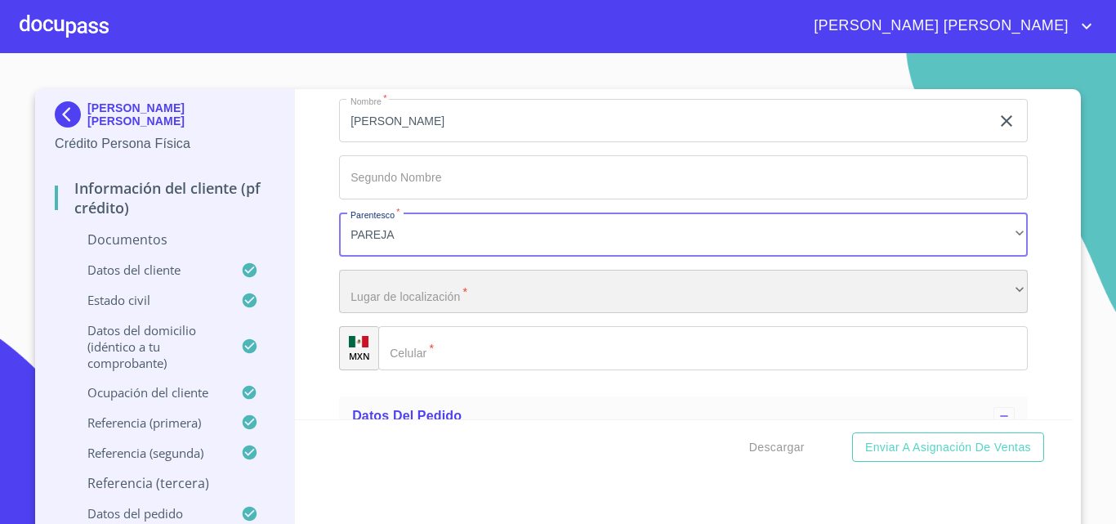
click at [404, 303] on div "​" at bounding box center [683, 292] width 689 height 44
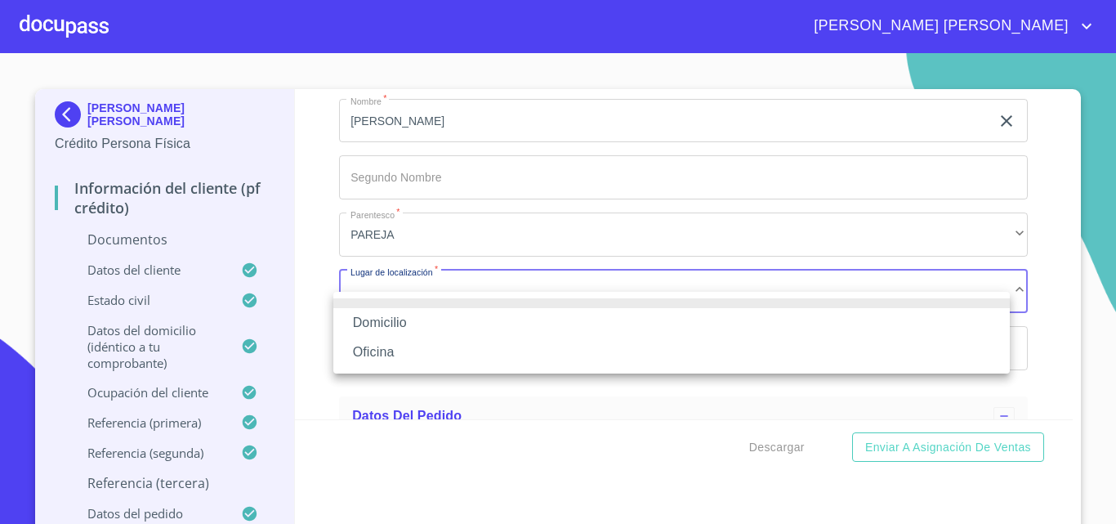
click at [414, 352] on li "Oficina" at bounding box center [671, 352] width 677 height 29
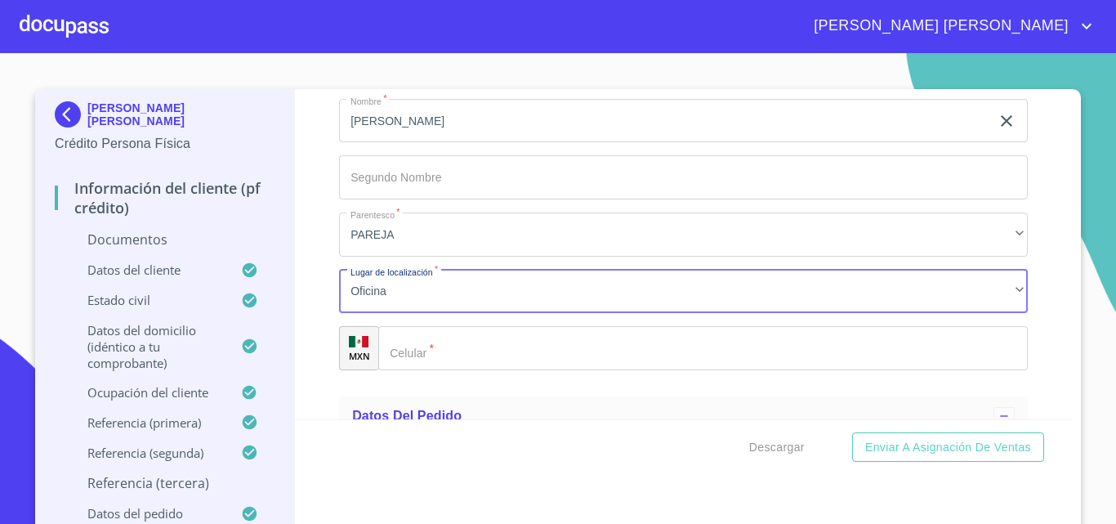
click at [458, 370] on input "Documento de identificación.   *" at bounding box center [703, 348] width 650 height 44
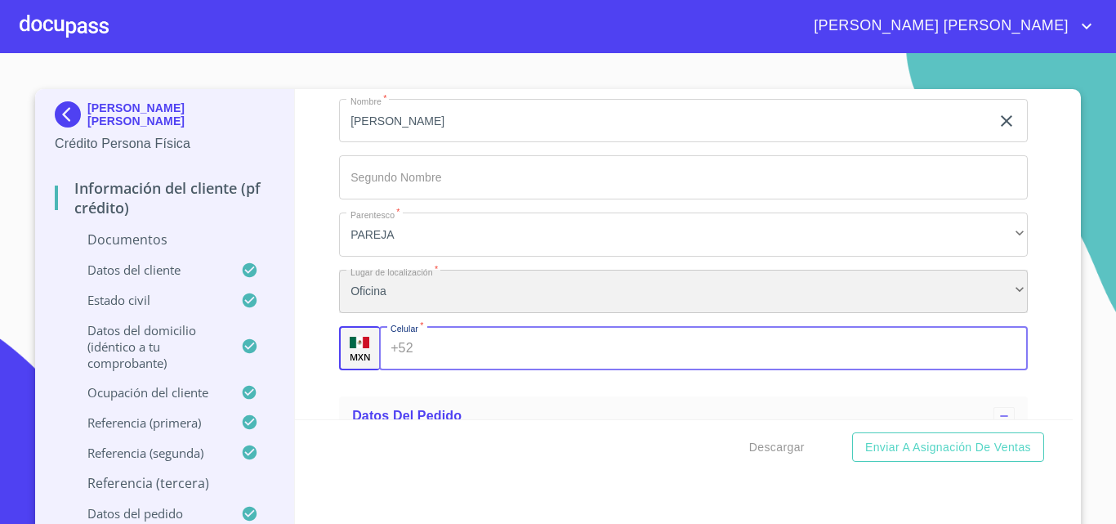
click at [376, 311] on div "Oficina" at bounding box center [683, 292] width 689 height 44
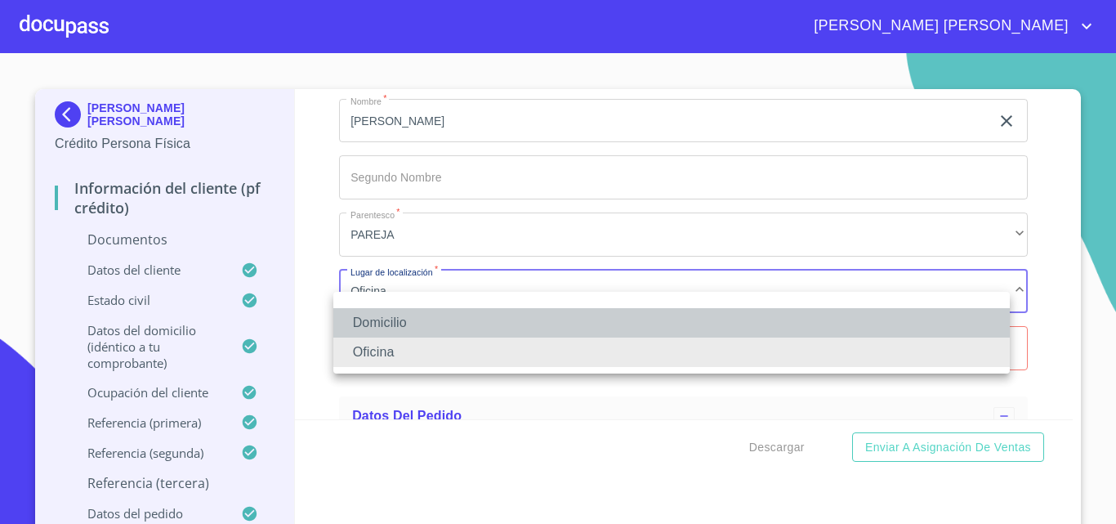
click at [418, 319] on li "Domicilio" at bounding box center [671, 322] width 677 height 29
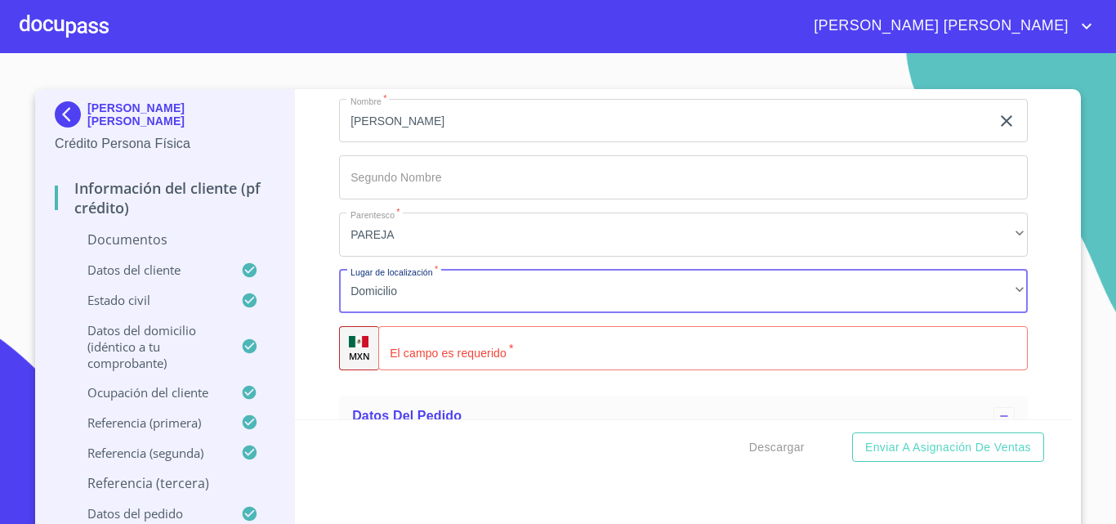
click at [490, 370] on input "Documento de identificación.   *" at bounding box center [703, 348] width 650 height 44
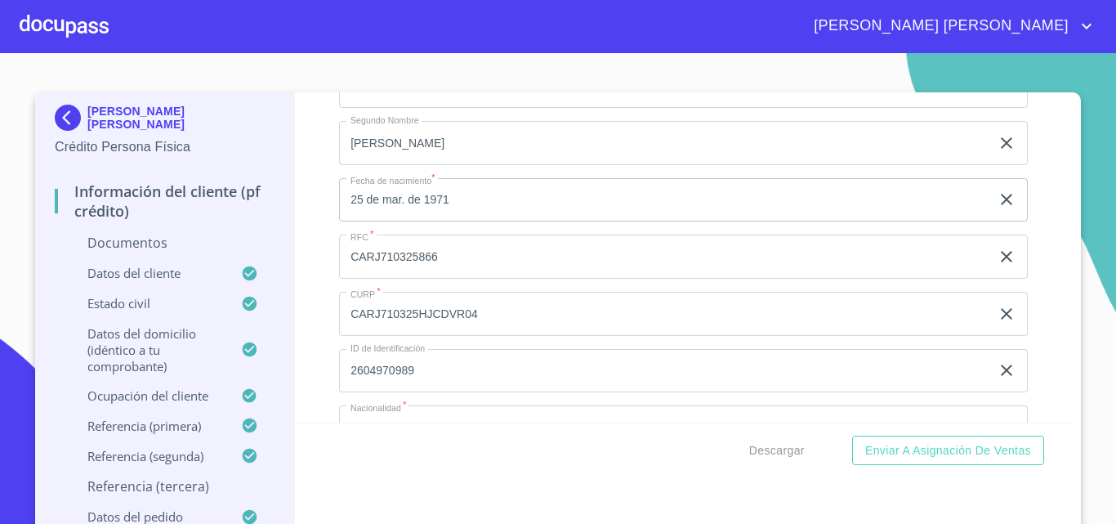
scroll to position [3134, 0]
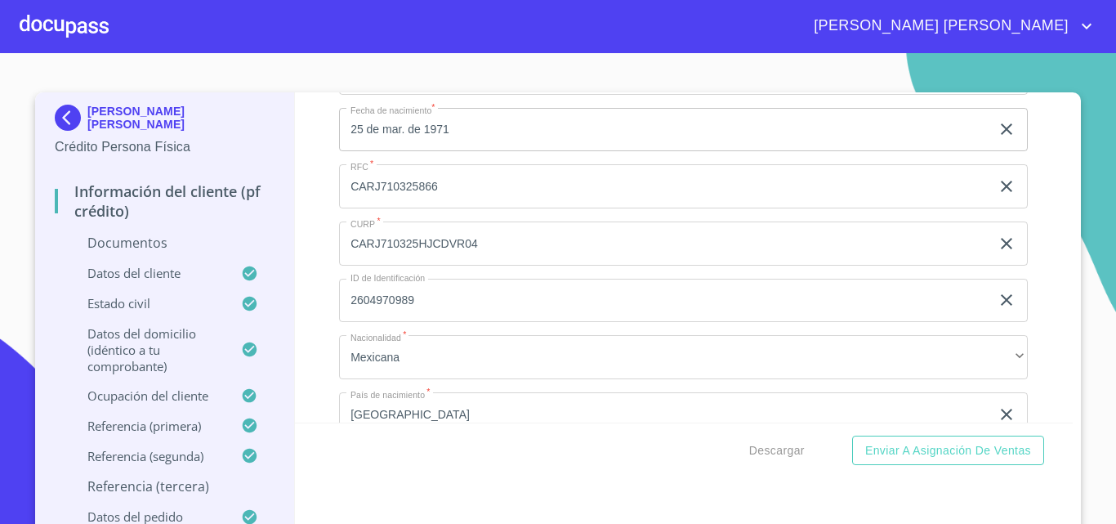
type input "[PHONE_NUMBER]"
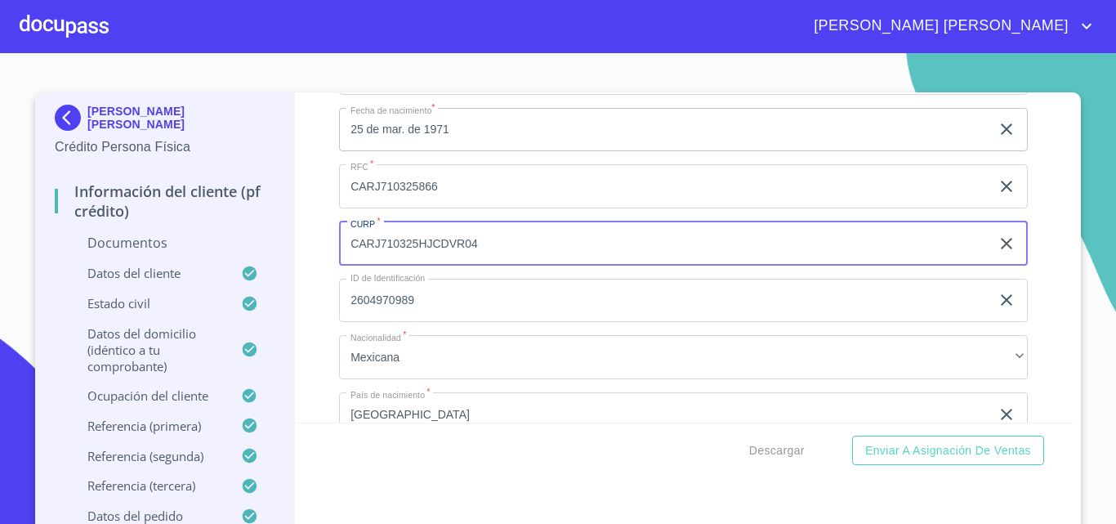
drag, startPoint x: 344, startPoint y: 263, endPoint x: 485, endPoint y: 271, distance: 141.6
click at [485, 266] on input "CARJ710325HJCDVR04" at bounding box center [664, 243] width 651 height 44
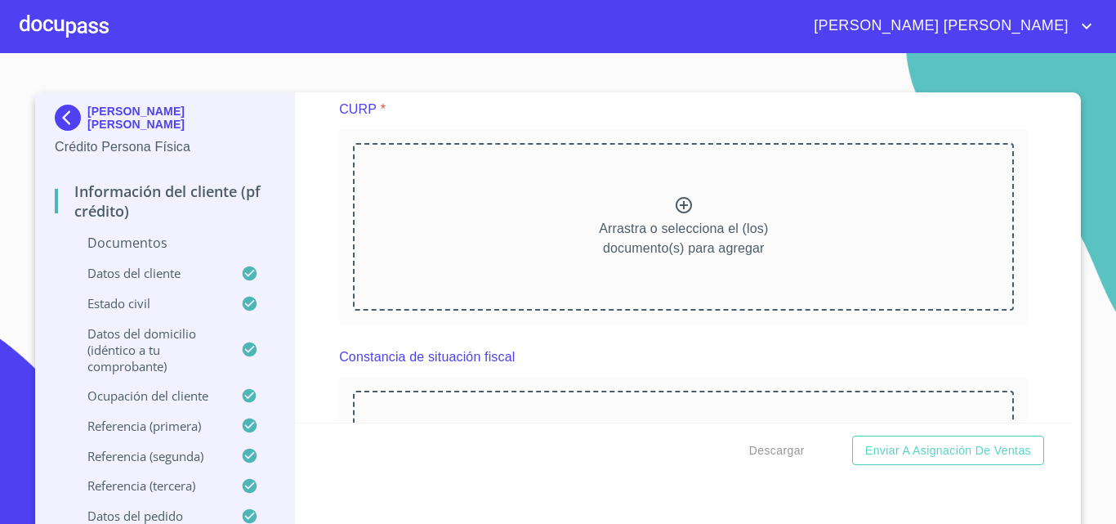
scroll to position [2317, 0]
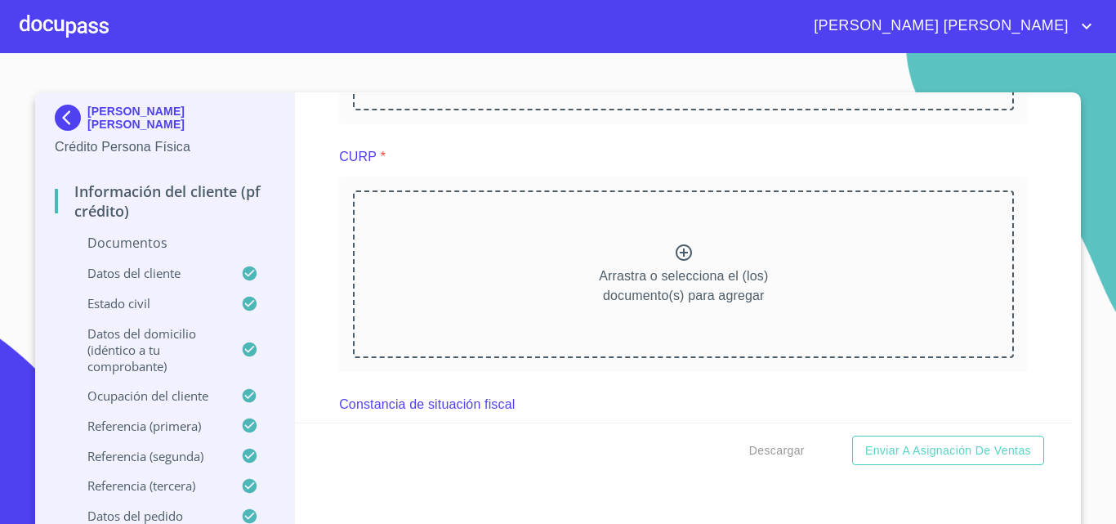
click at [682, 268] on div "Arrastra o selecciona el (los) documento(s) para agregar" at bounding box center [683, 273] width 661 height 167
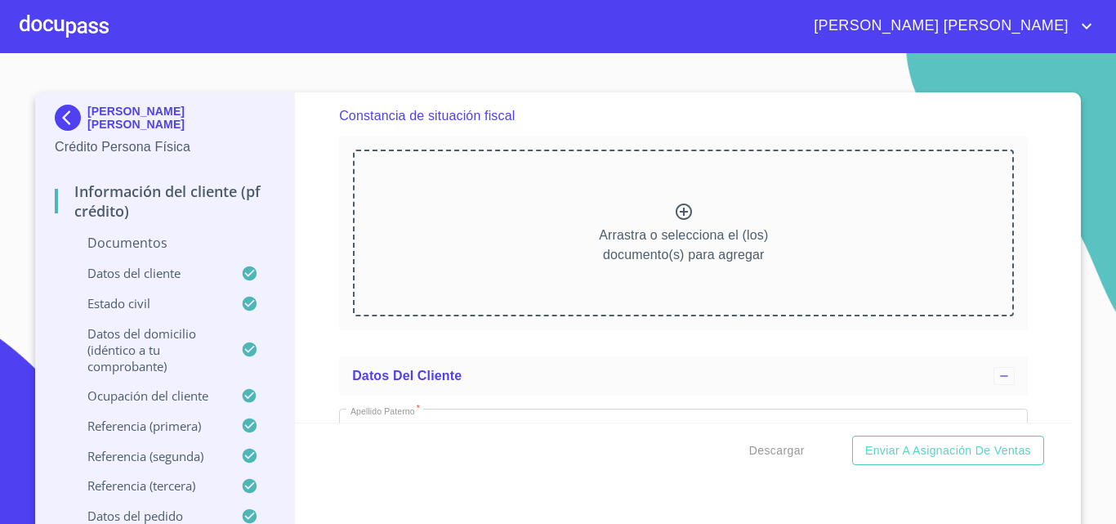
scroll to position [3052, 0]
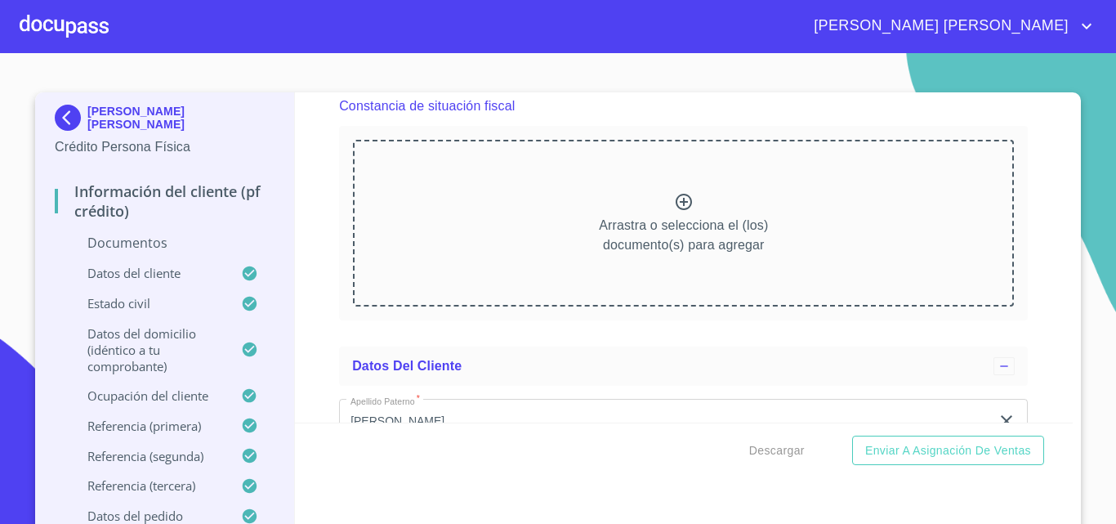
click at [680, 216] on div at bounding box center [684, 204] width 20 height 24
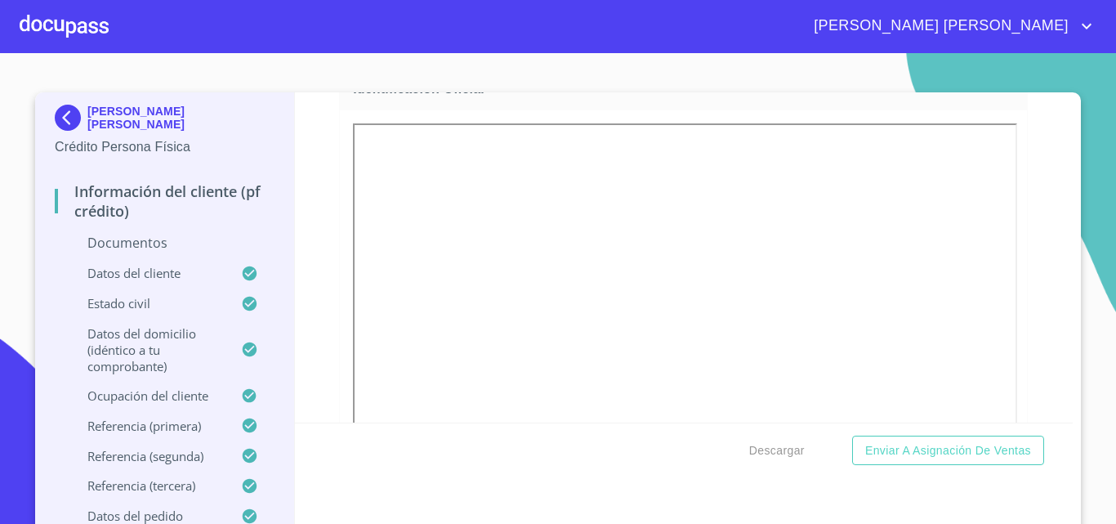
scroll to position [274, 0]
